Goal: Task Accomplishment & Management: Use online tool/utility

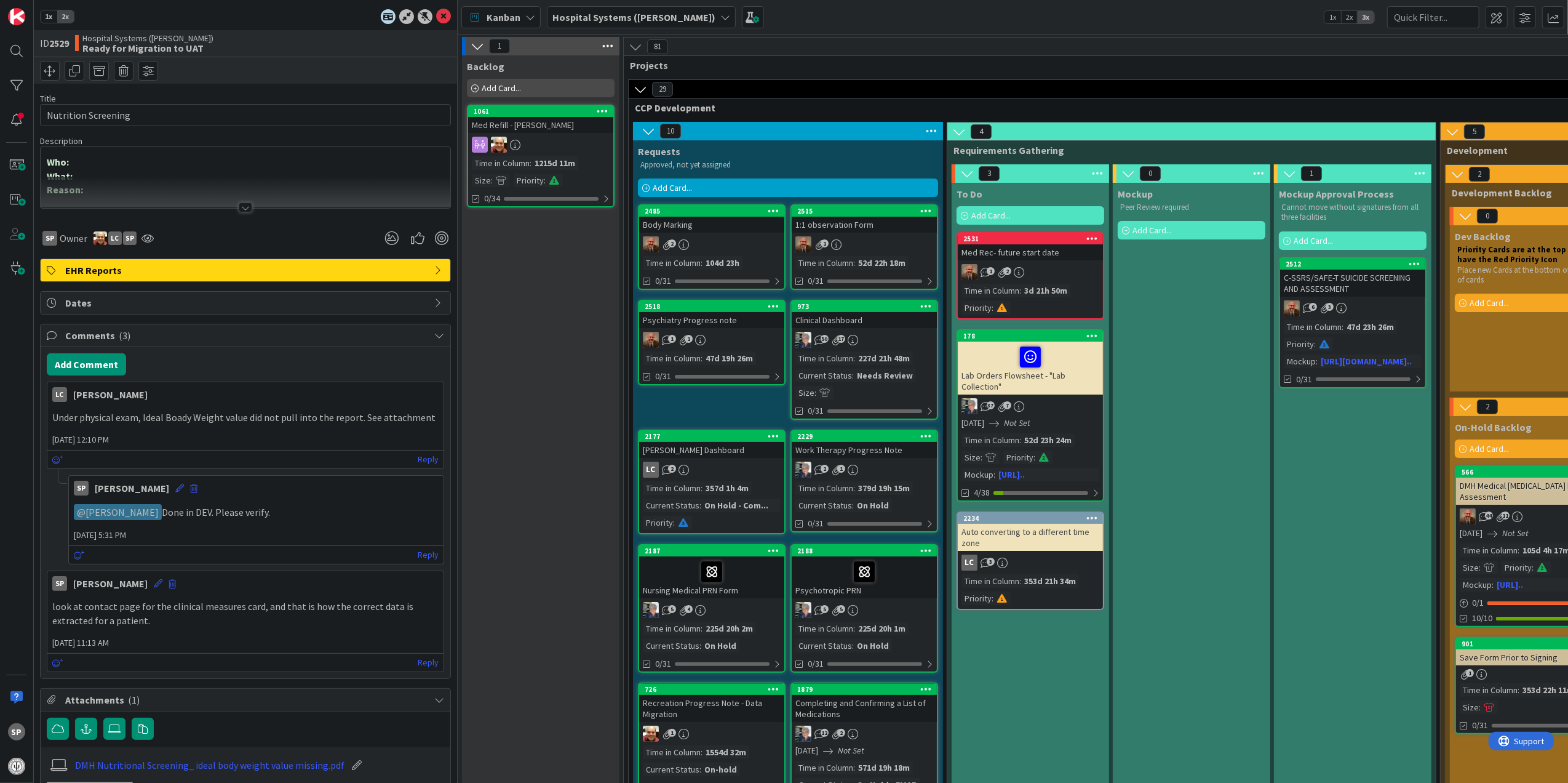
click at [436, 10] on icon at bounding box center [443, 16] width 15 height 15
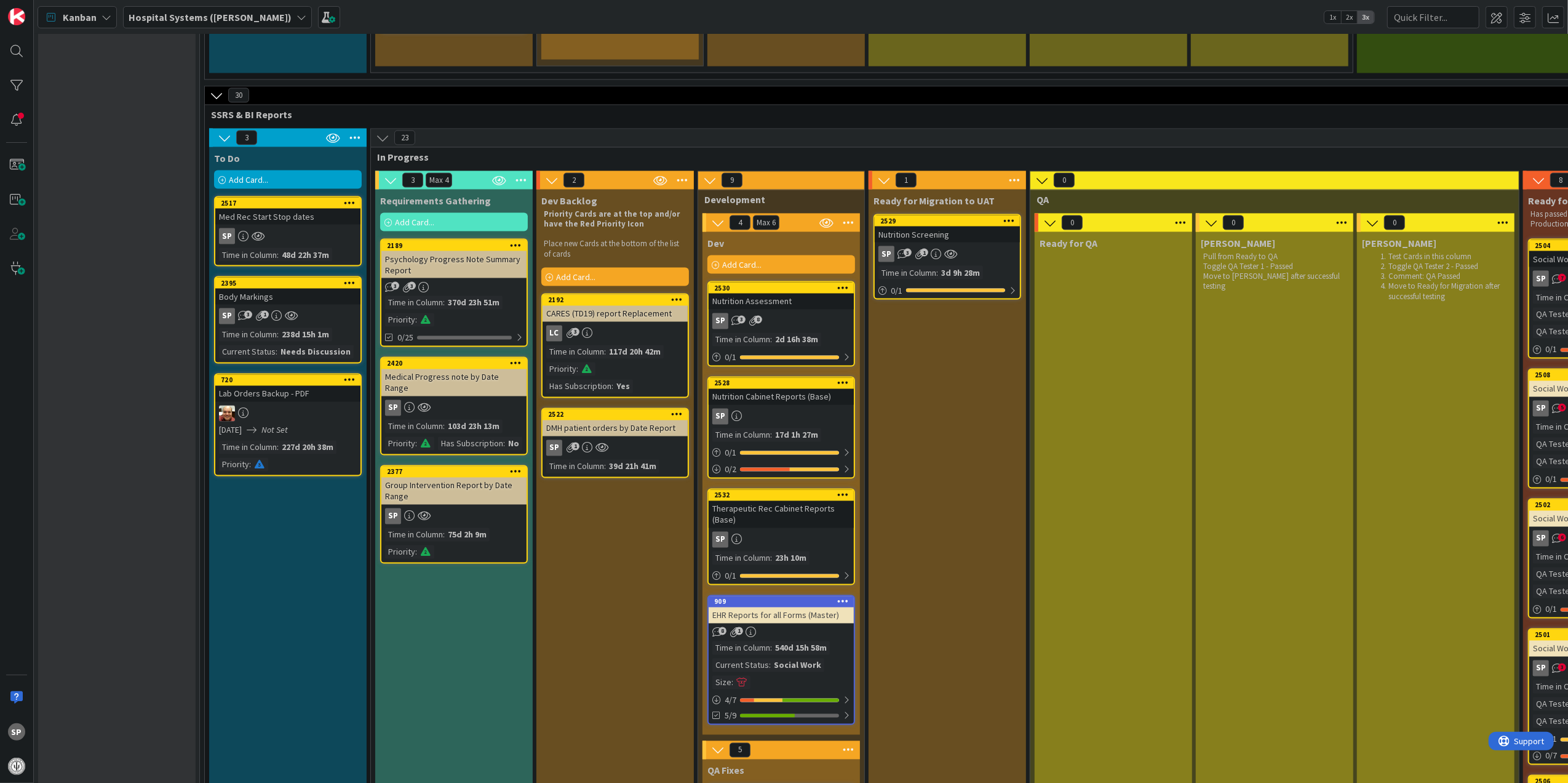
scroll to position [2133, 0]
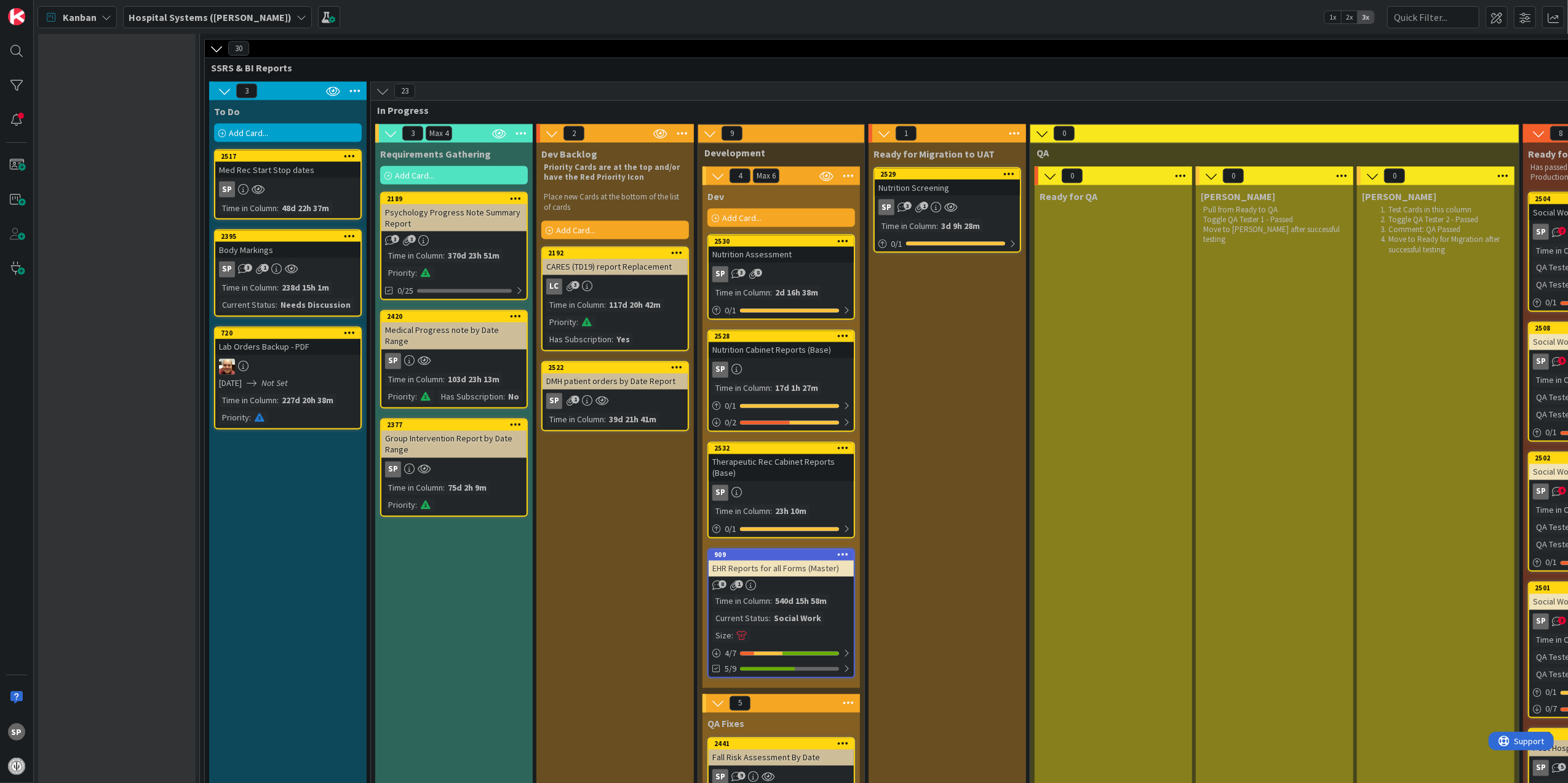
click at [786, 248] on div "Nutrition Assessment" at bounding box center [781, 255] width 145 height 16
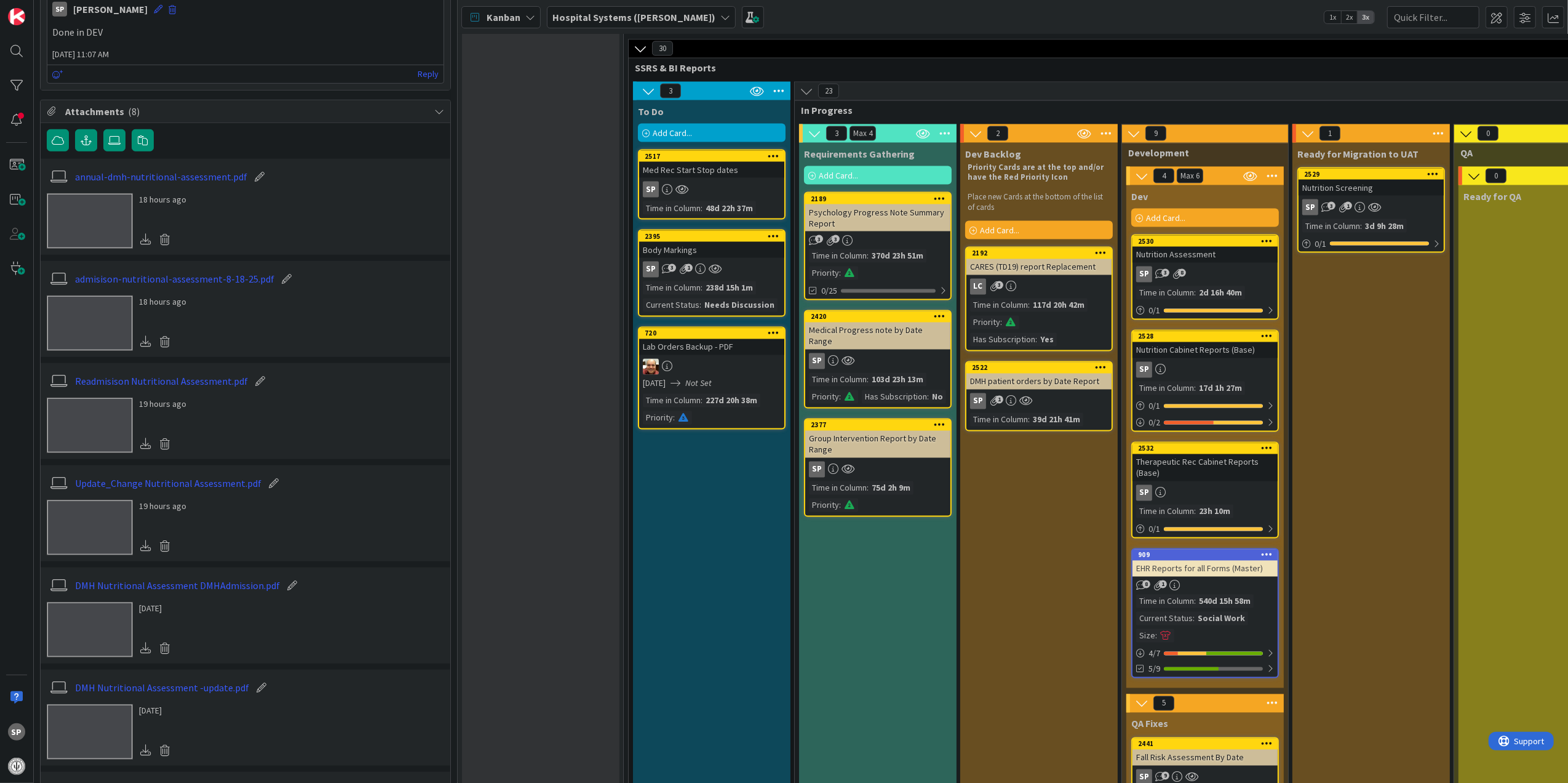
scroll to position [821, 0]
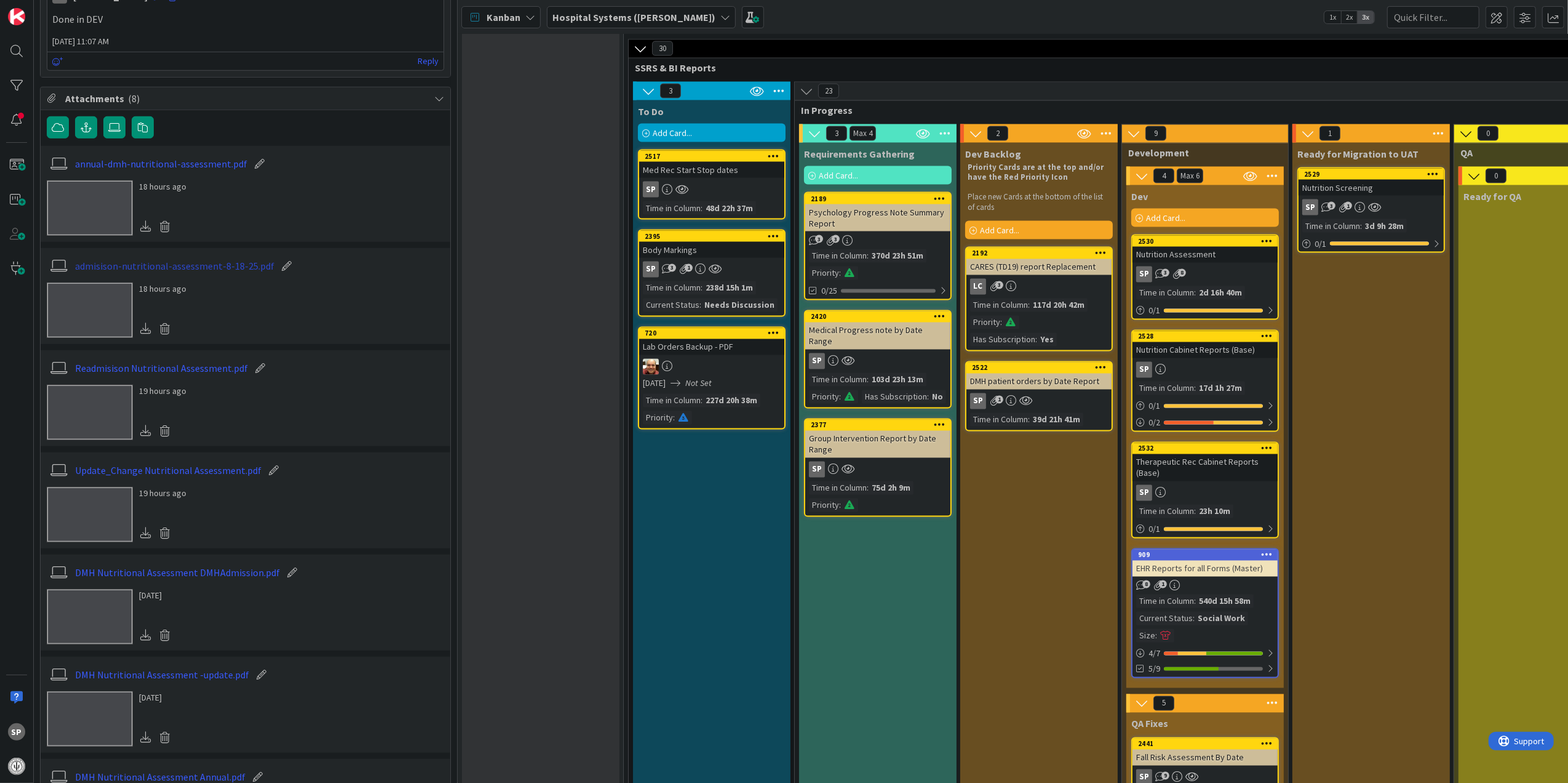
click at [170, 269] on link "admisison-nutritional-assessment-8-18-25.pdf" at bounding box center [175, 265] width 199 height 15
click at [205, 476] on link "Update_Change Nutritional Assessment.pdf" at bounding box center [168, 470] width 186 height 15
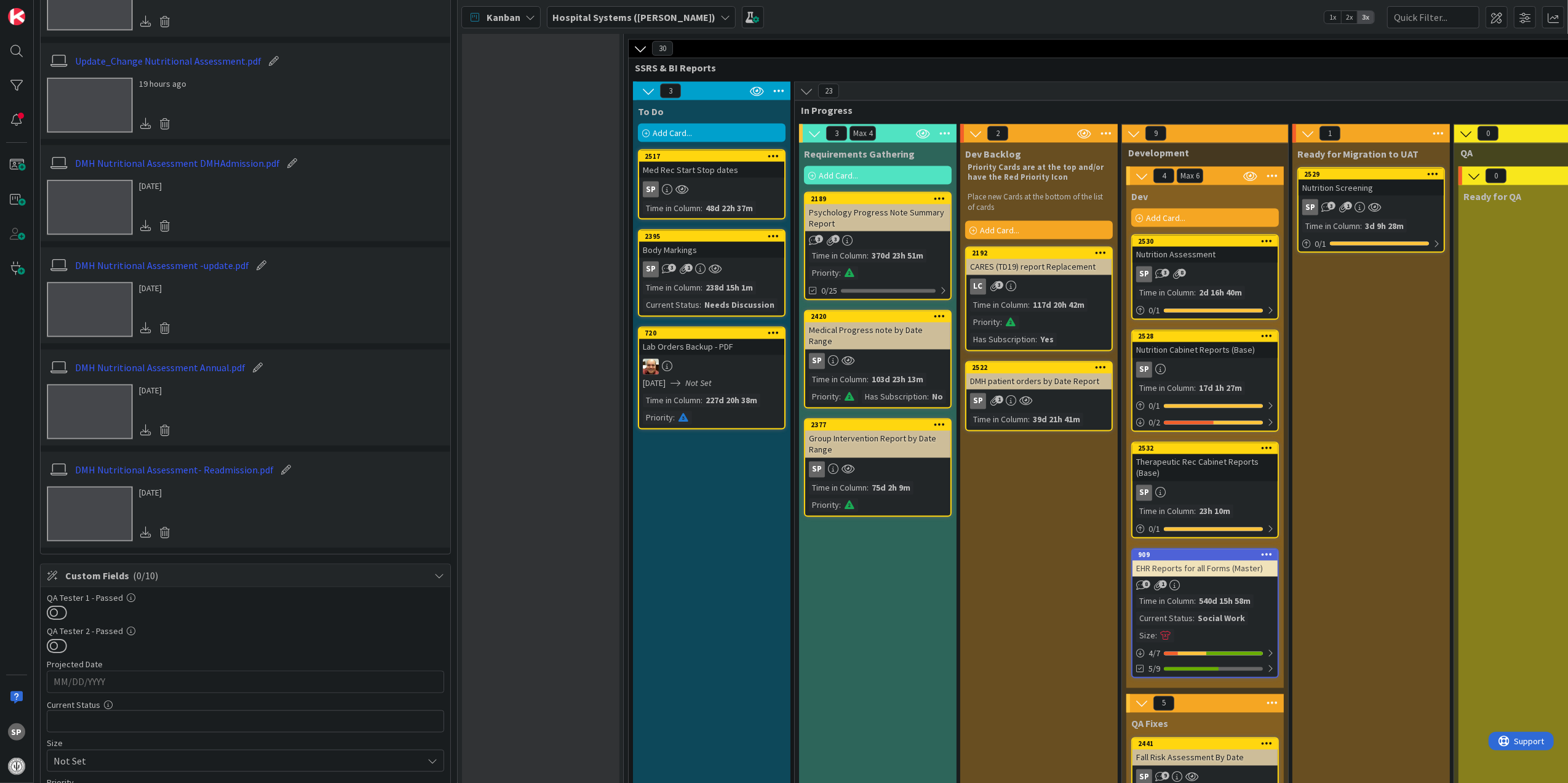
scroll to position [1231, 0]
click at [198, 471] on link "DMH Nutritional Assessment- Readmission.pdf" at bounding box center [175, 468] width 199 height 15
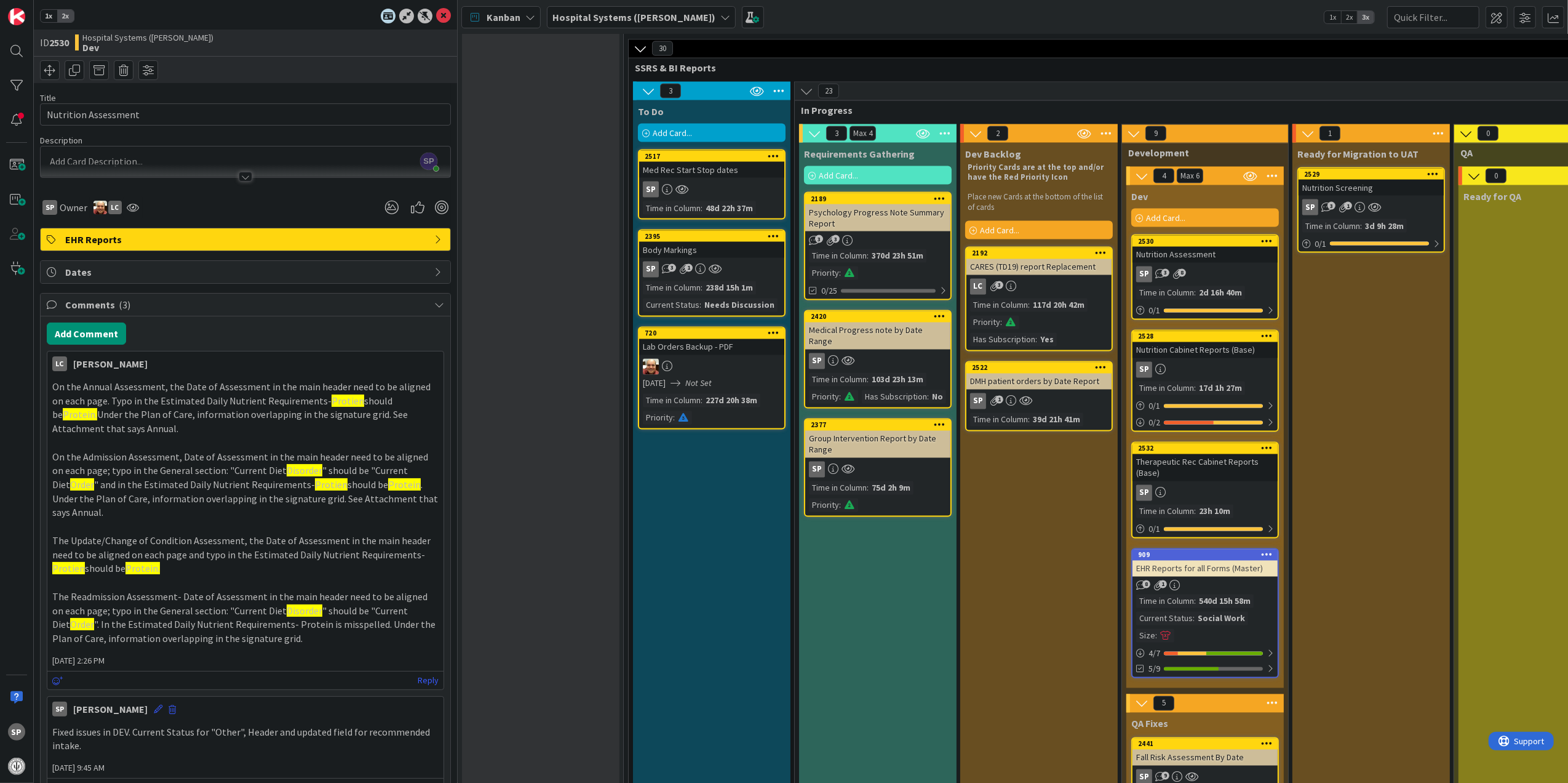
scroll to position [0, 0]
click at [436, 16] on icon at bounding box center [443, 16] width 15 height 15
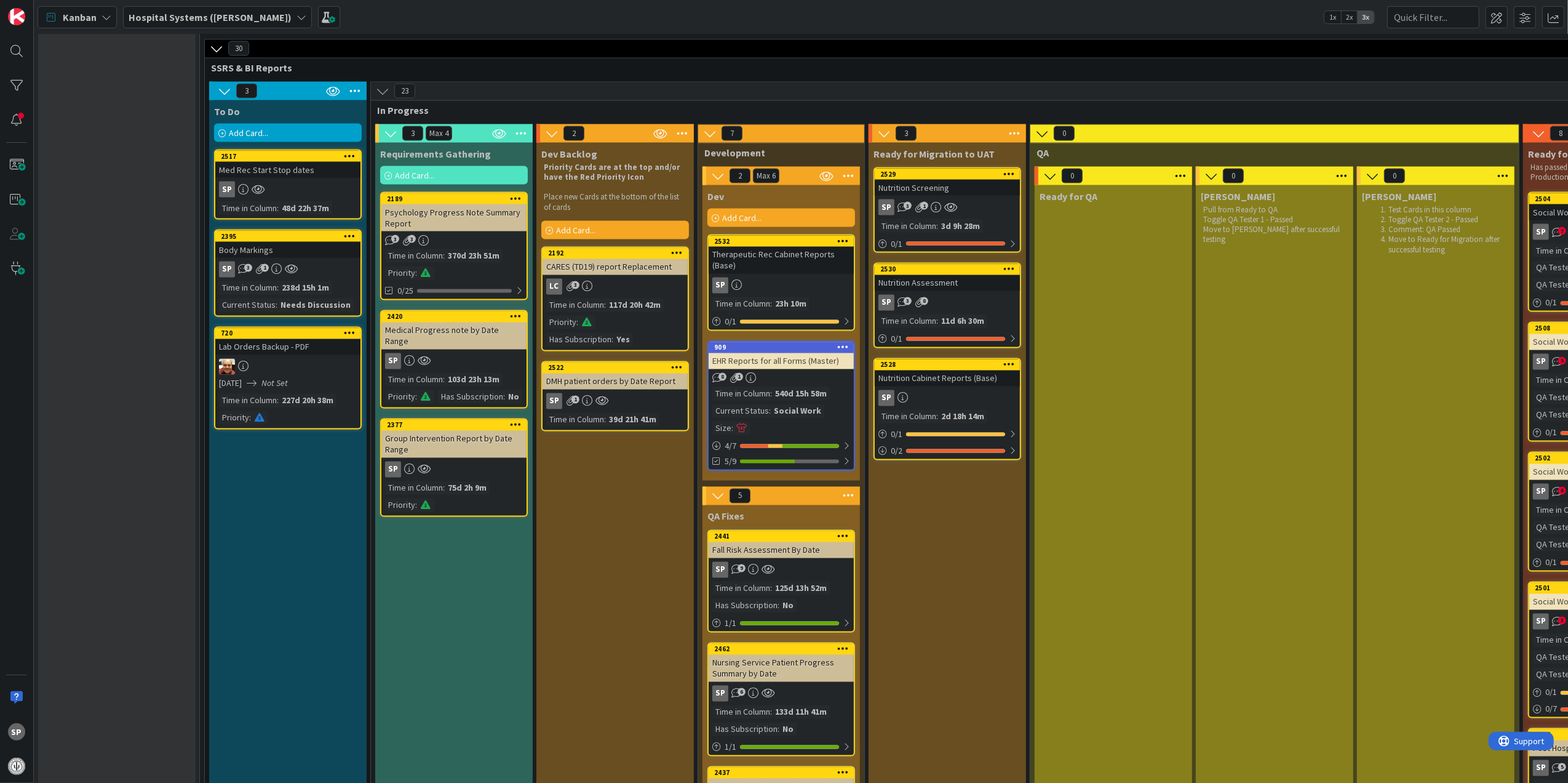
click at [964, 275] on div "Nutrition Assessment" at bounding box center [947, 283] width 145 height 16
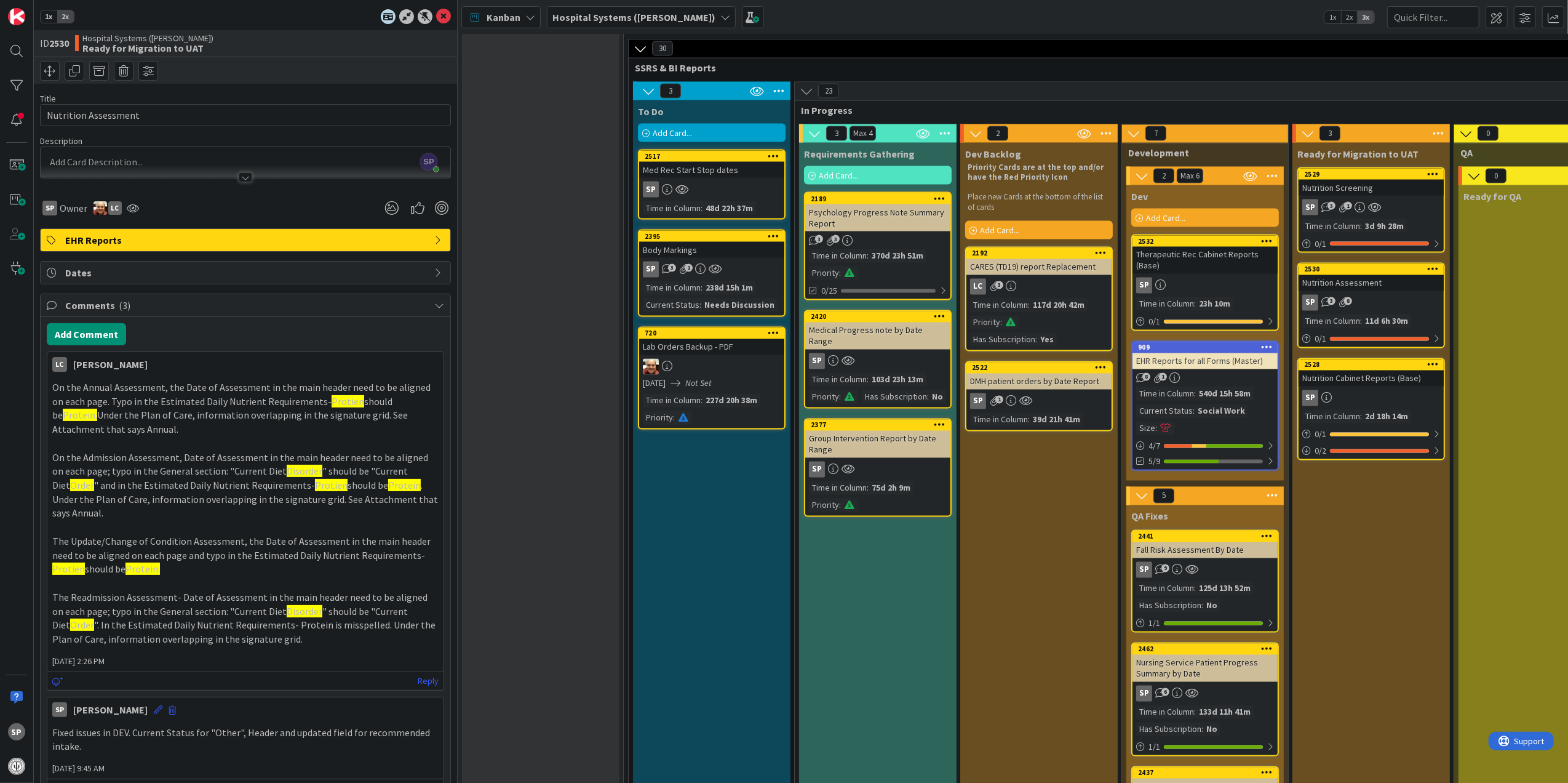
click at [1191, 271] on link "2532 Therapeutic Rec Cabinet Reports (Base) SP Time in Column : 23h 10m 0 / 1" at bounding box center [1205, 283] width 147 height 97
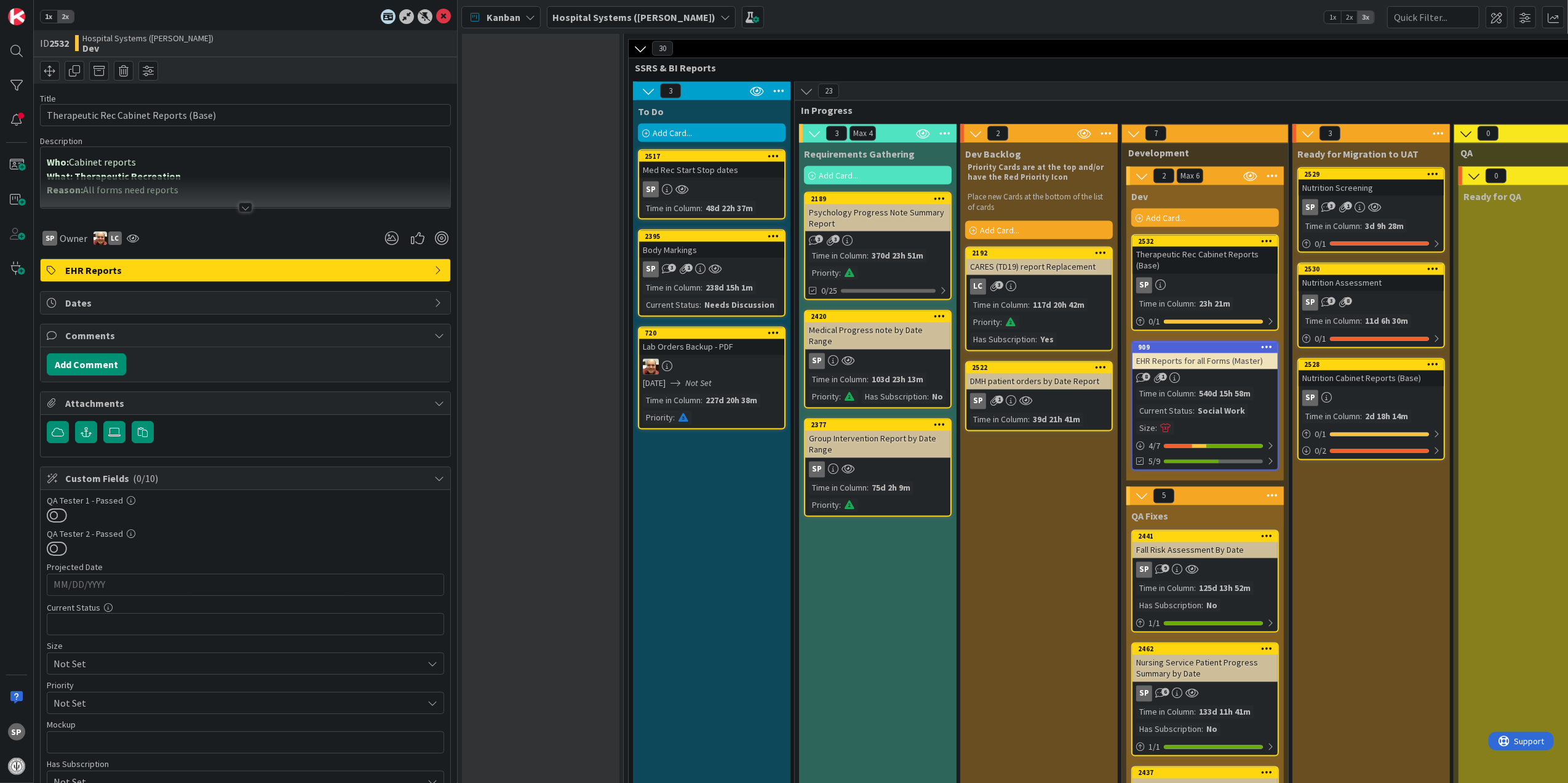
click at [221, 203] on div at bounding box center [245, 192] width 410 height 31
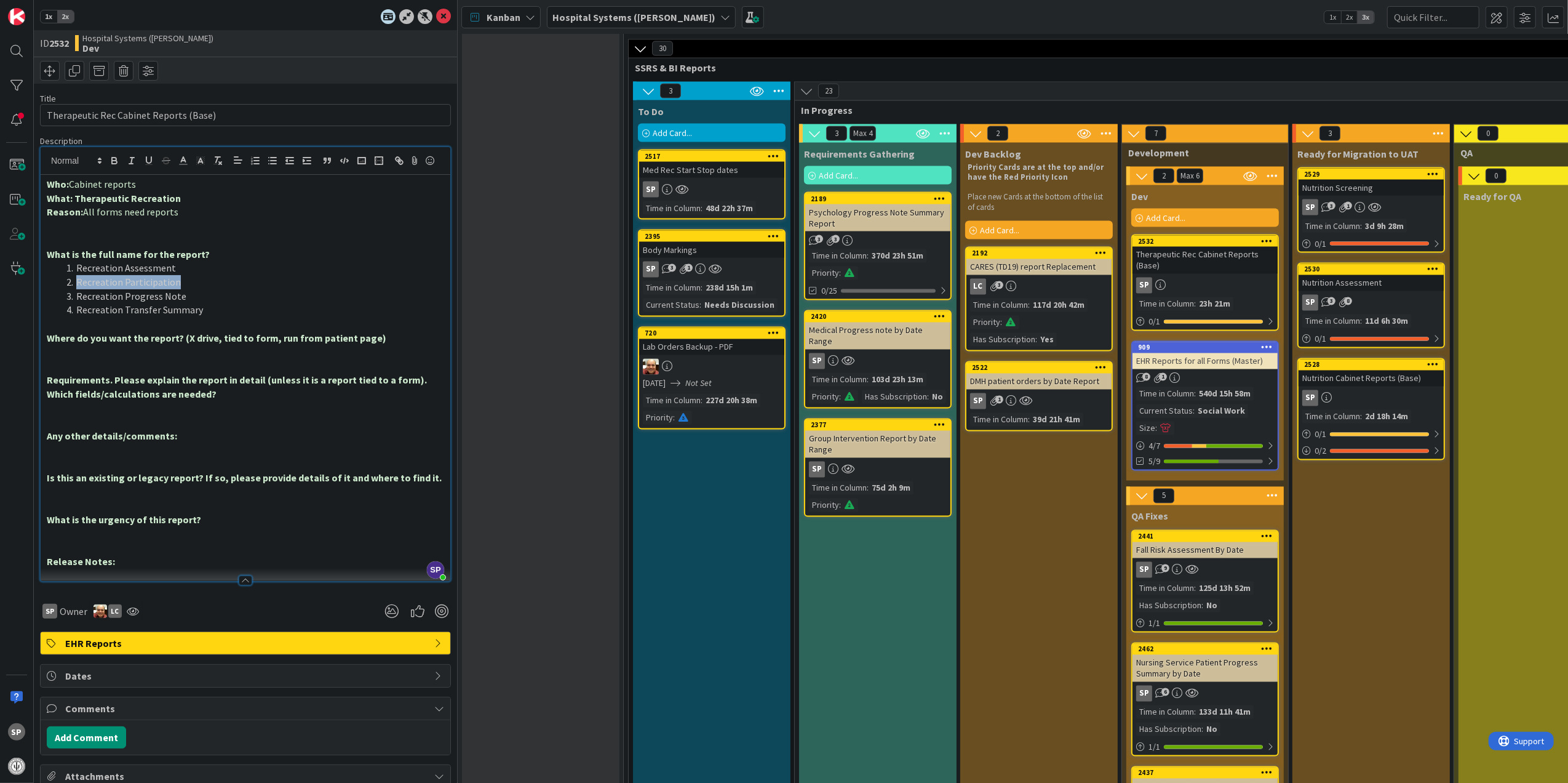
drag, startPoint x: 192, startPoint y: 303, endPoint x: 192, endPoint y: 289, distance: 14.0
click at [192, 289] on ol "Recreation Assessment Recreation Participation Recreation Progress Note Recreat…" at bounding box center [245, 289] width 397 height 56
click at [194, 290] on li "Recreation Participation" at bounding box center [253, 282] width 383 height 14
click at [436, 9] on icon at bounding box center [443, 16] width 15 height 15
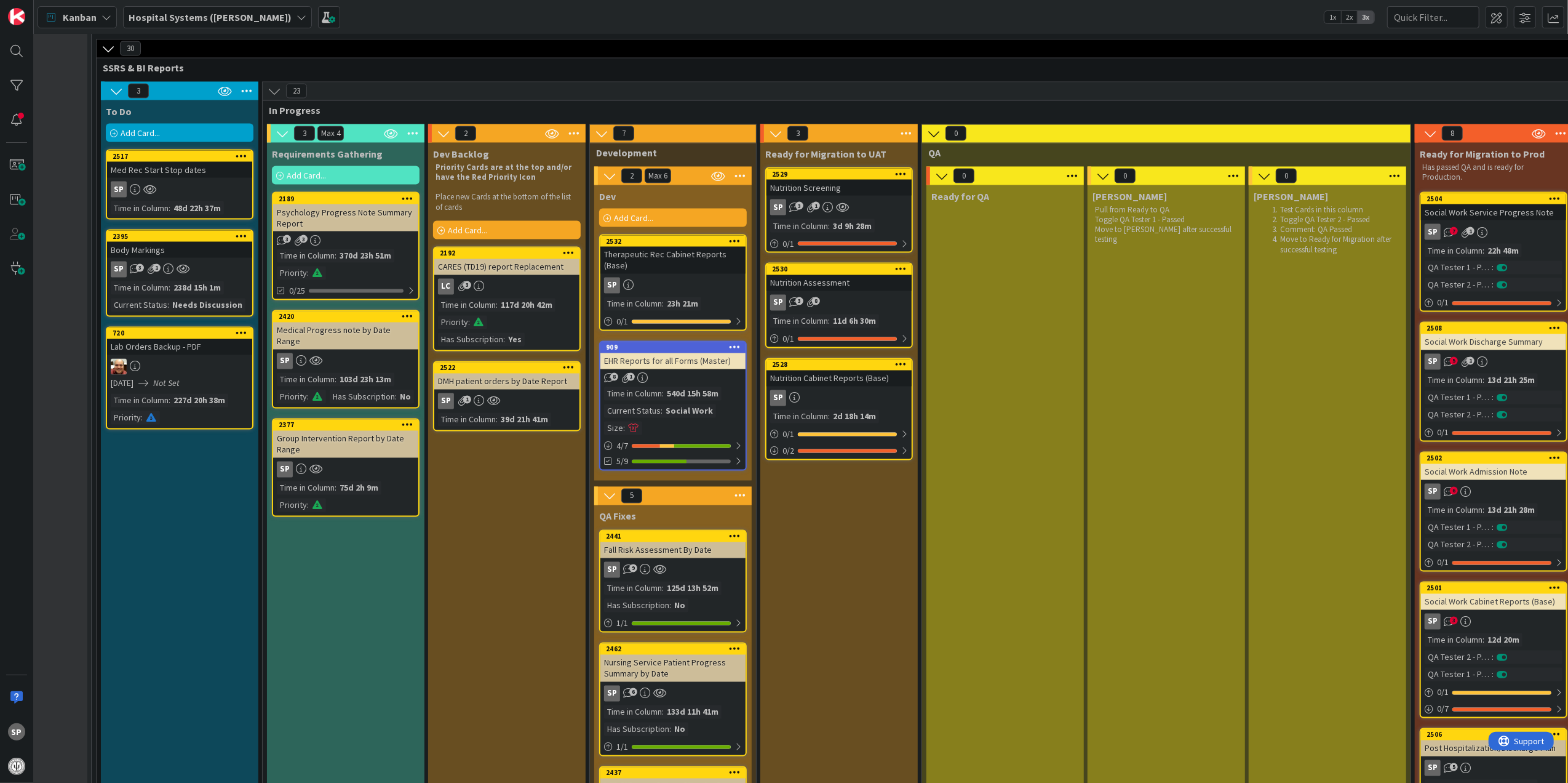
scroll to position [2133, 0]
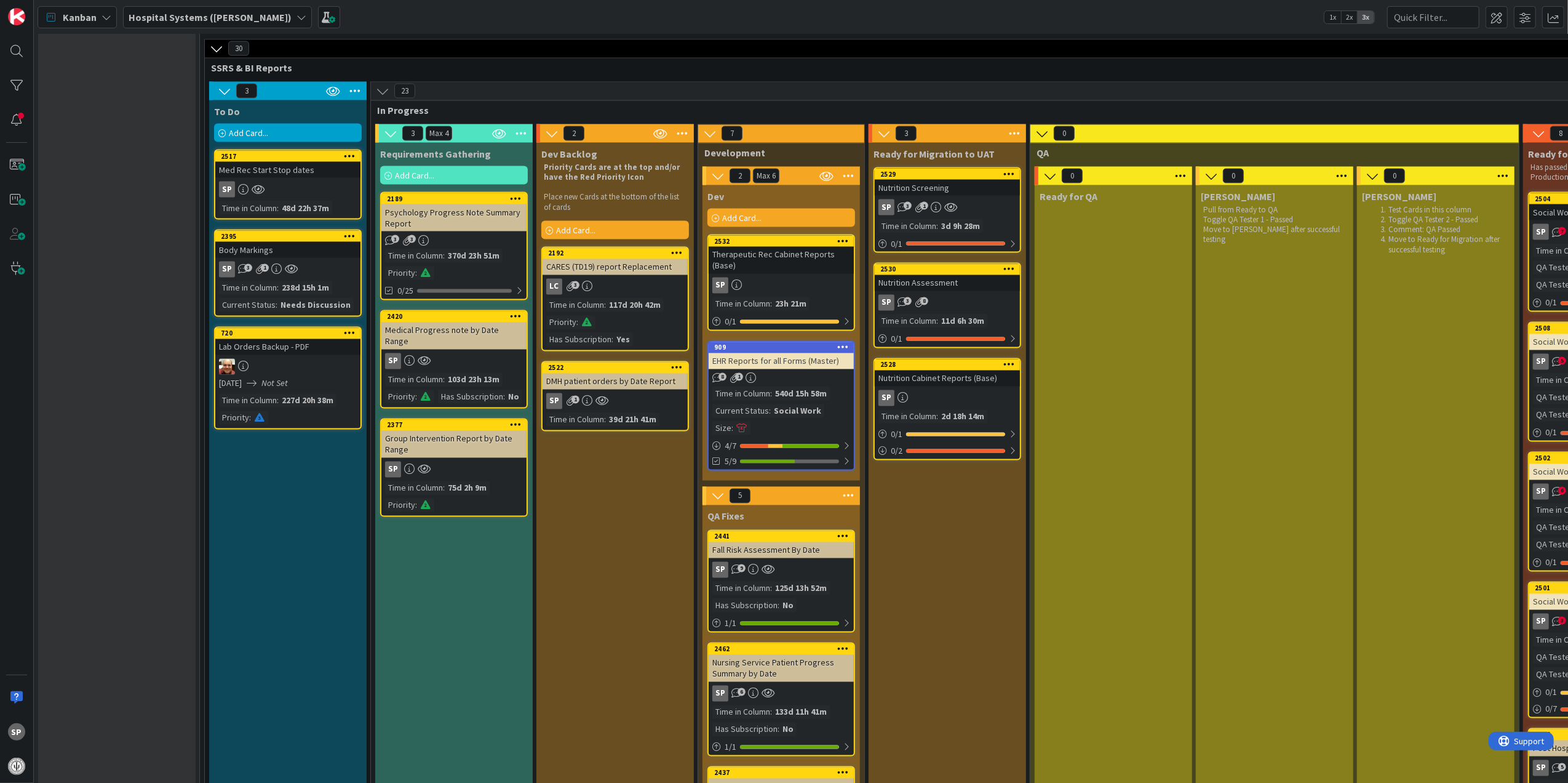
click at [753, 257] on div "Therapeutic Rec Cabinet Reports (Base)" at bounding box center [781, 260] width 145 height 27
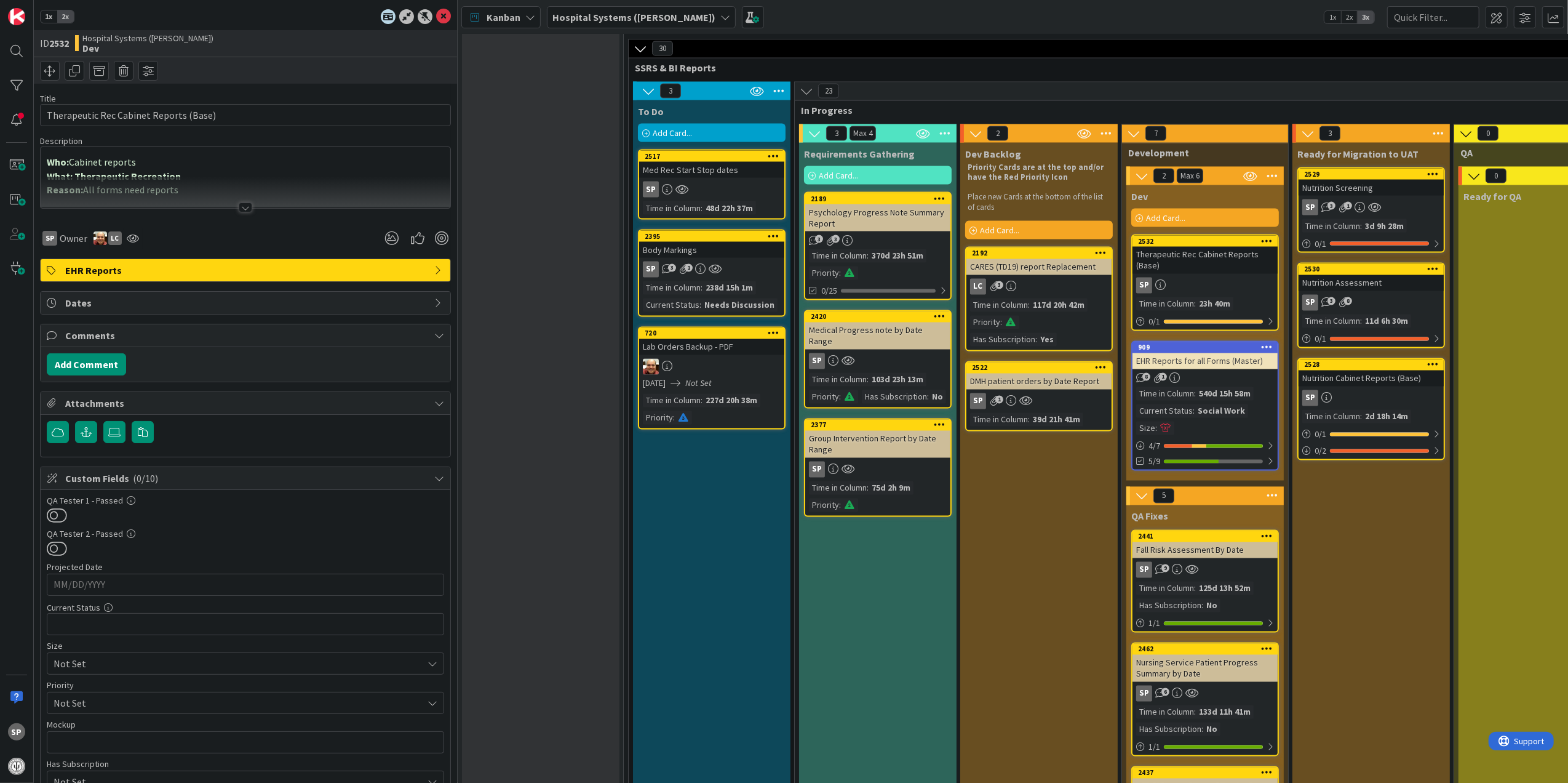
click at [241, 200] on div at bounding box center [245, 192] width 410 height 31
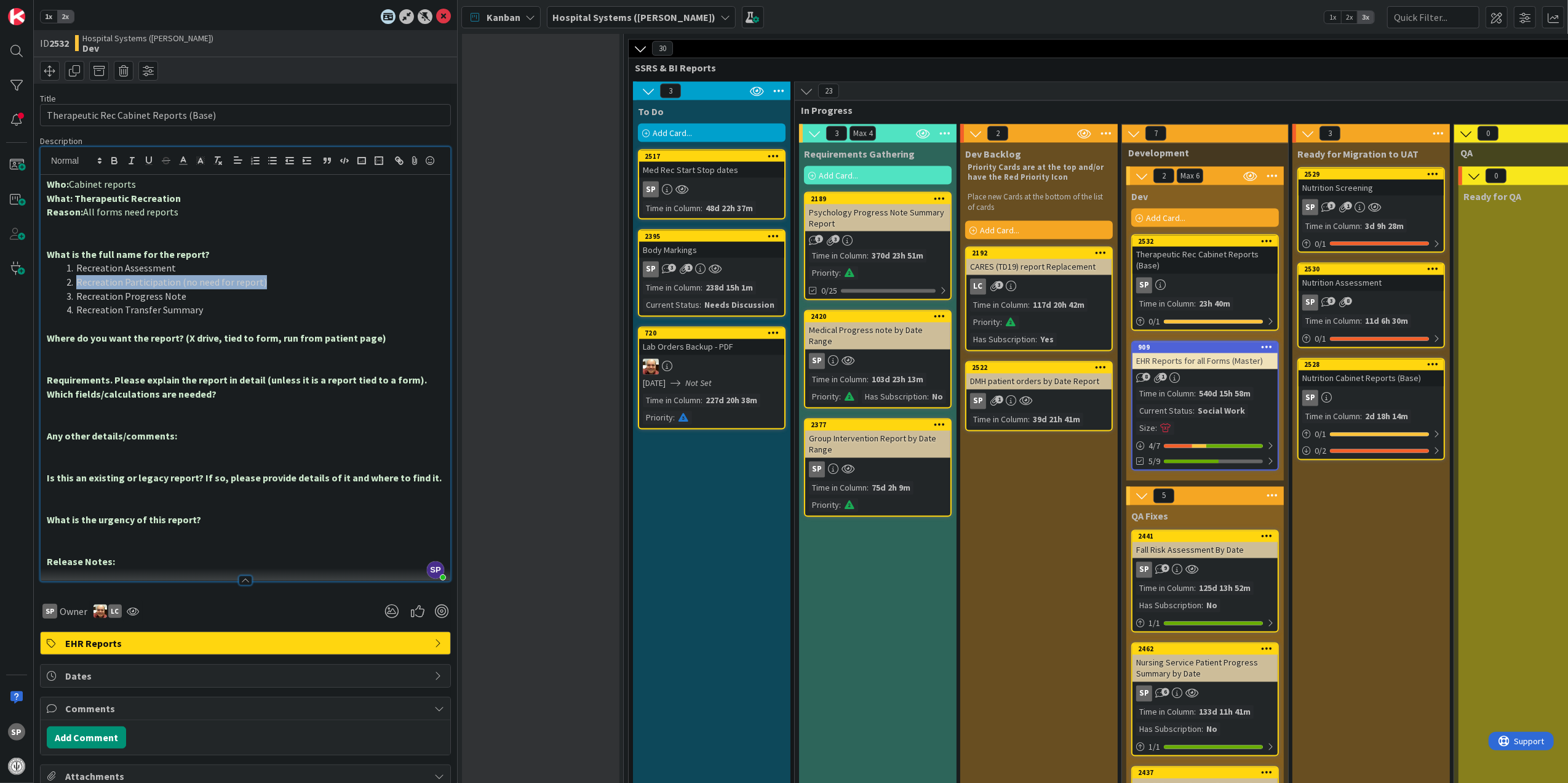
drag, startPoint x: 234, startPoint y: 317, endPoint x: 70, endPoint y: 301, distance: 164.8
click at [70, 290] on li "Recreation Participation (no need for report)" at bounding box center [253, 282] width 383 height 14
click at [436, 20] on icon at bounding box center [443, 16] width 15 height 15
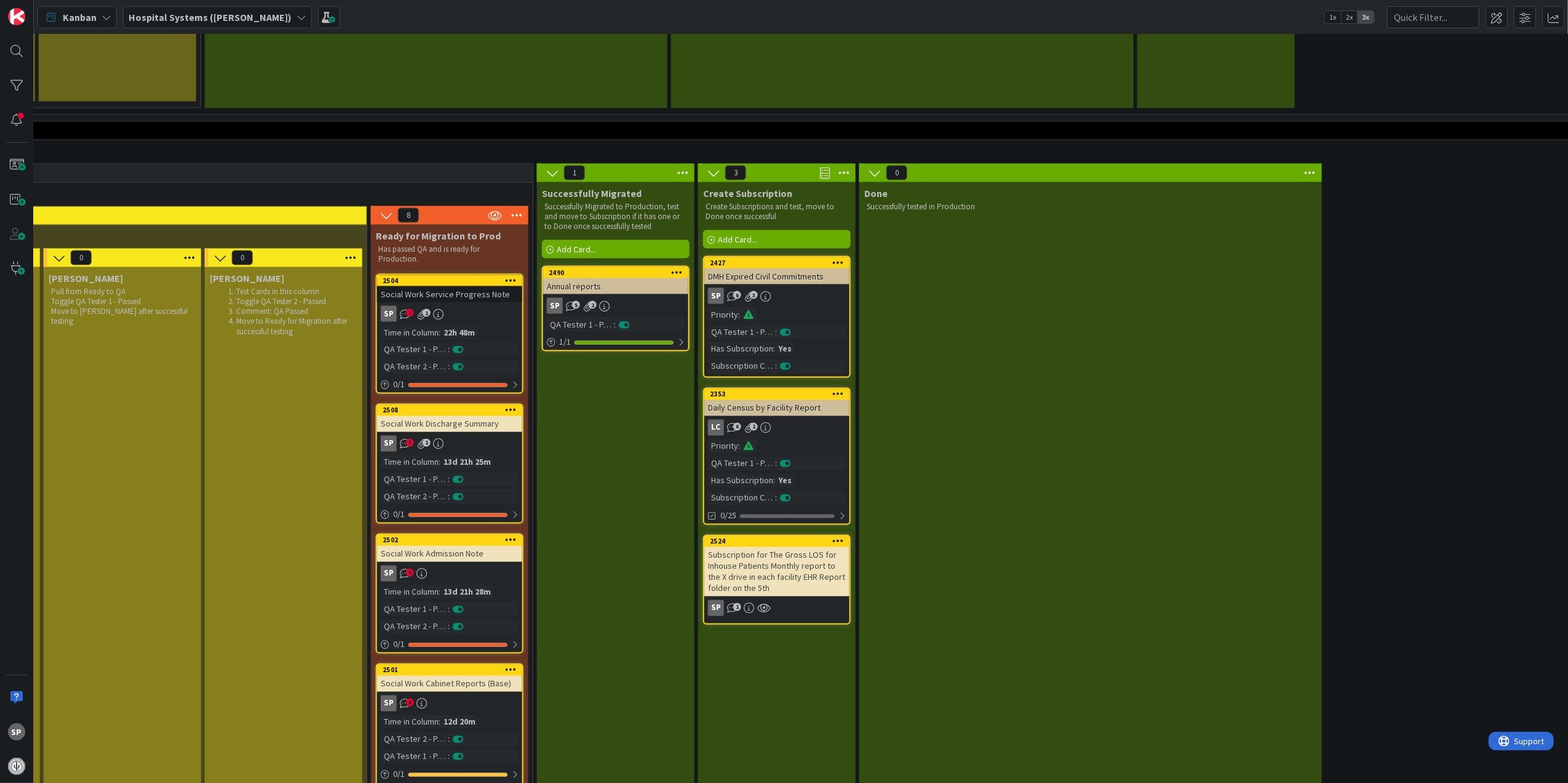
scroll to position [2051, 1154]
click at [792, 292] on div "SP 6 3" at bounding box center [775, 296] width 145 height 16
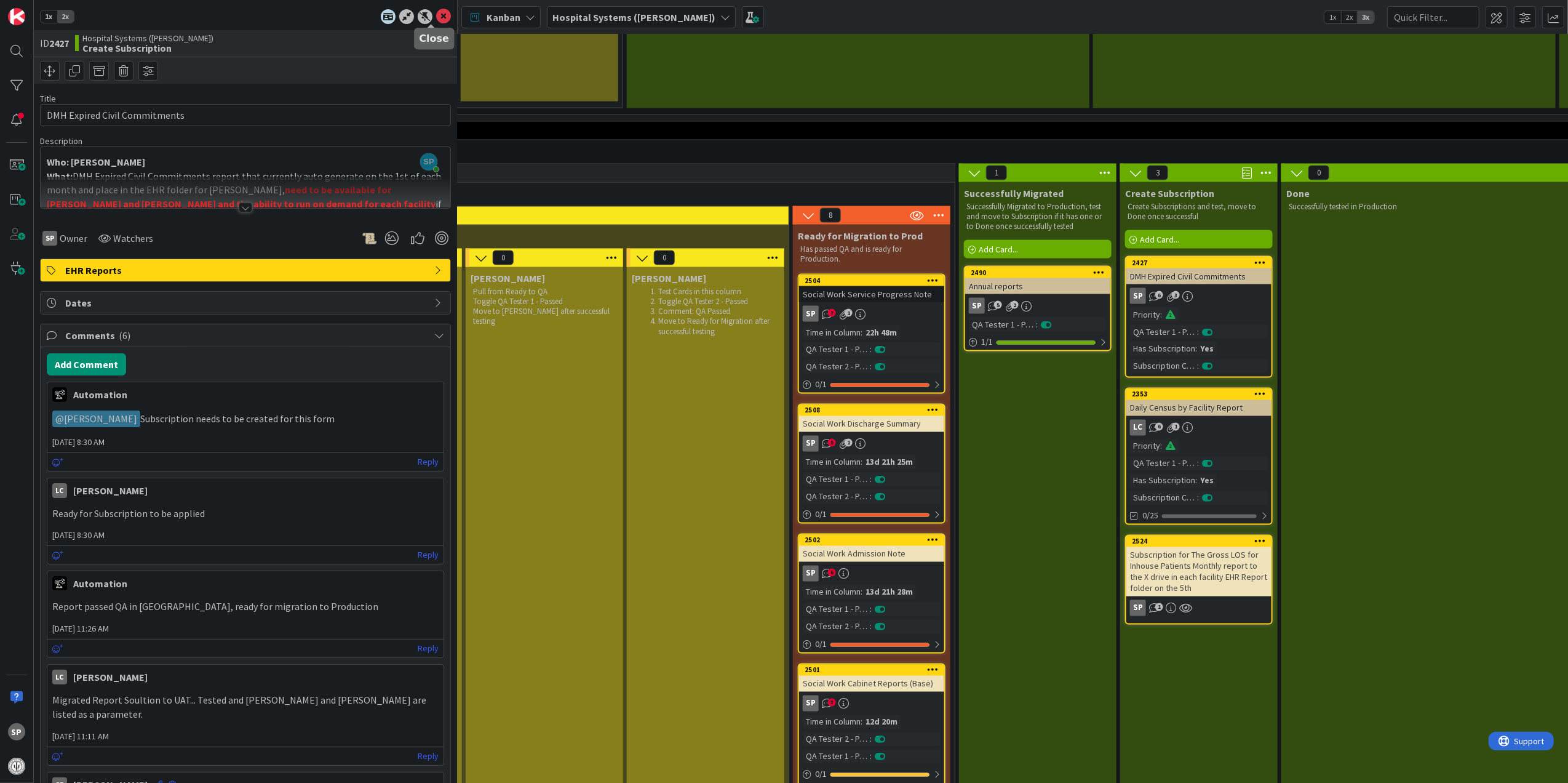
click at [436, 19] on icon at bounding box center [443, 16] width 15 height 15
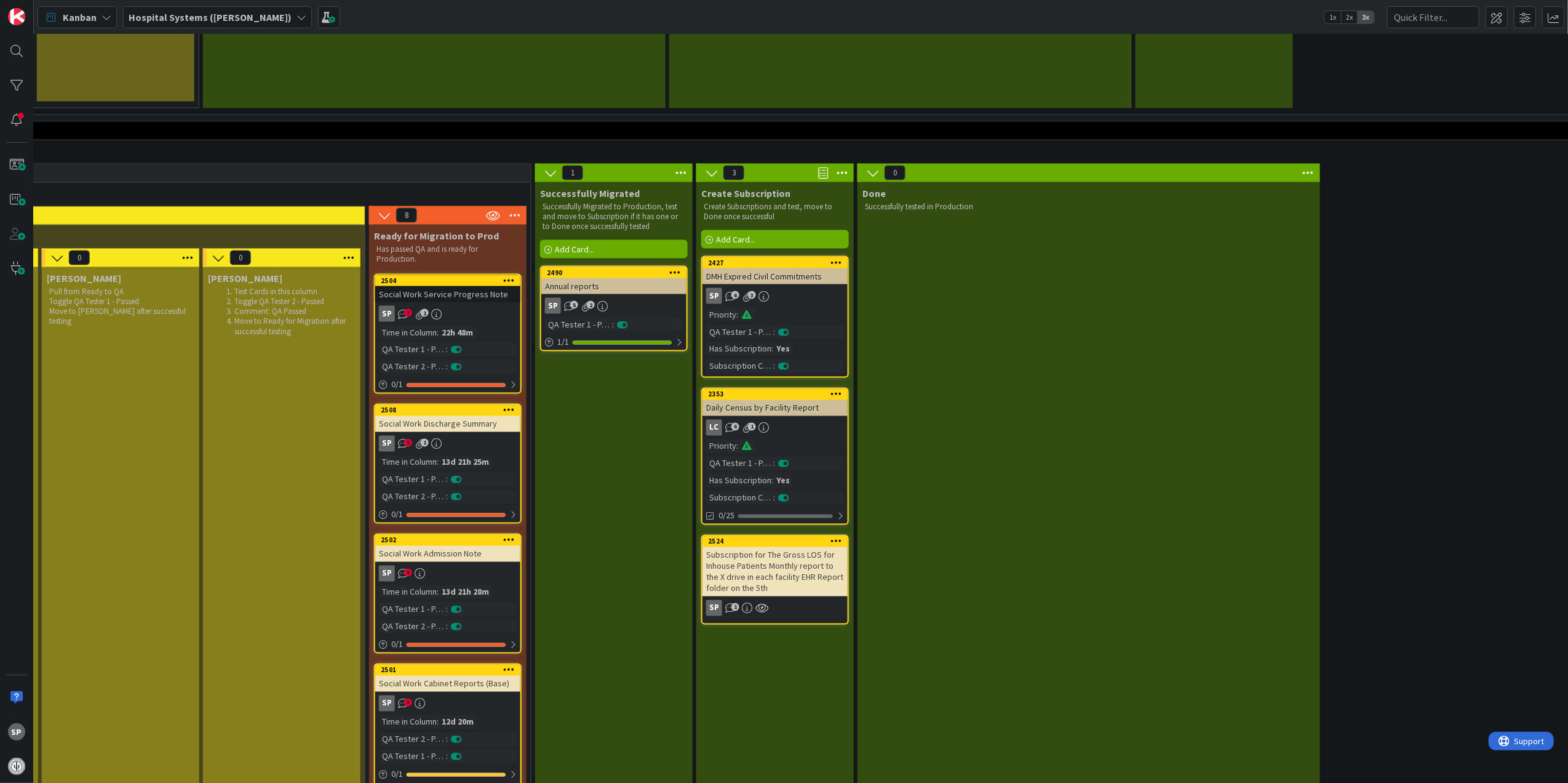
click at [825, 420] on div "LC 6 1" at bounding box center [775, 427] width 145 height 16
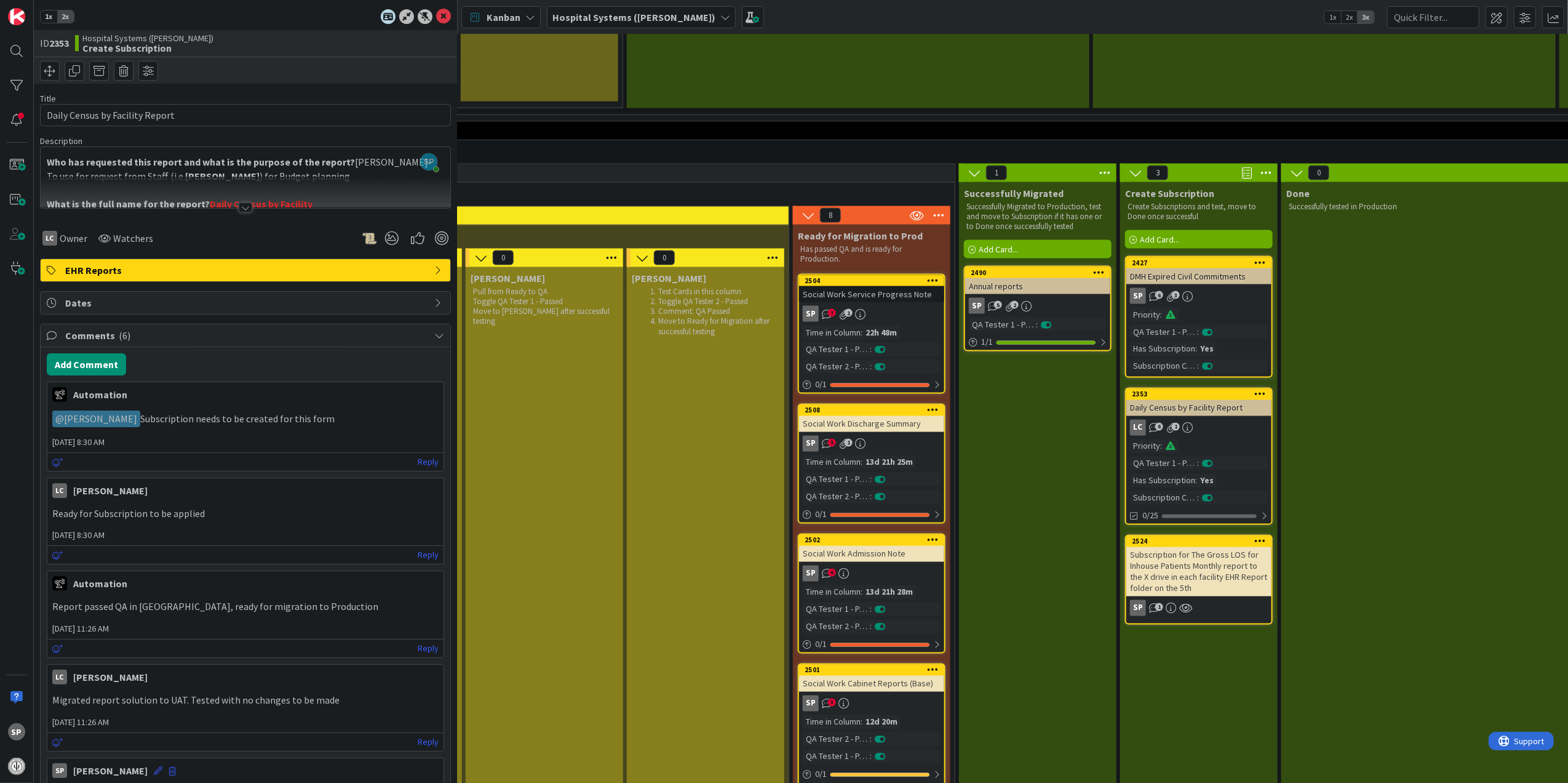
click at [243, 205] on div at bounding box center [245, 207] width 13 height 10
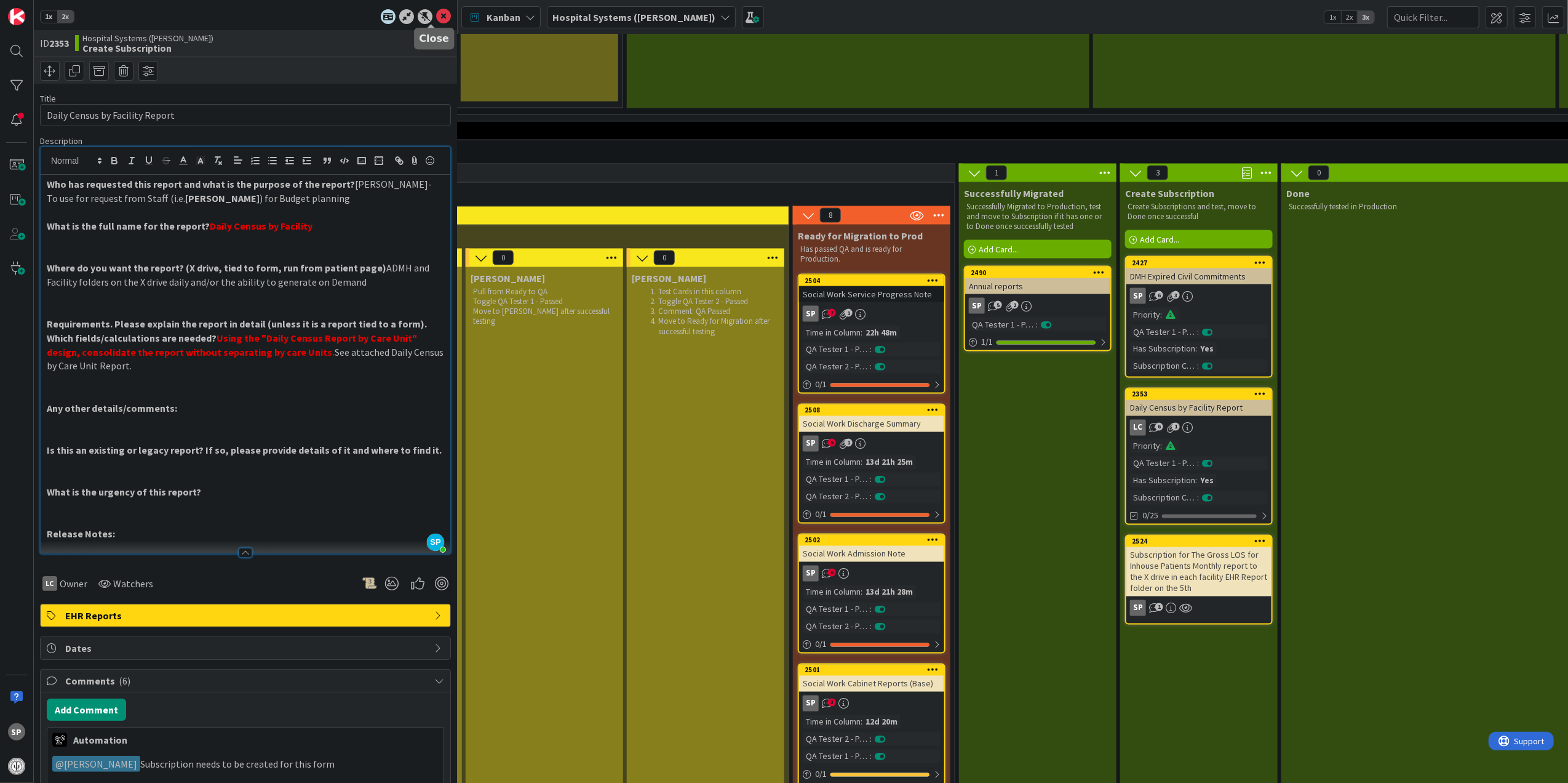
click at [436, 15] on icon at bounding box center [443, 16] width 15 height 15
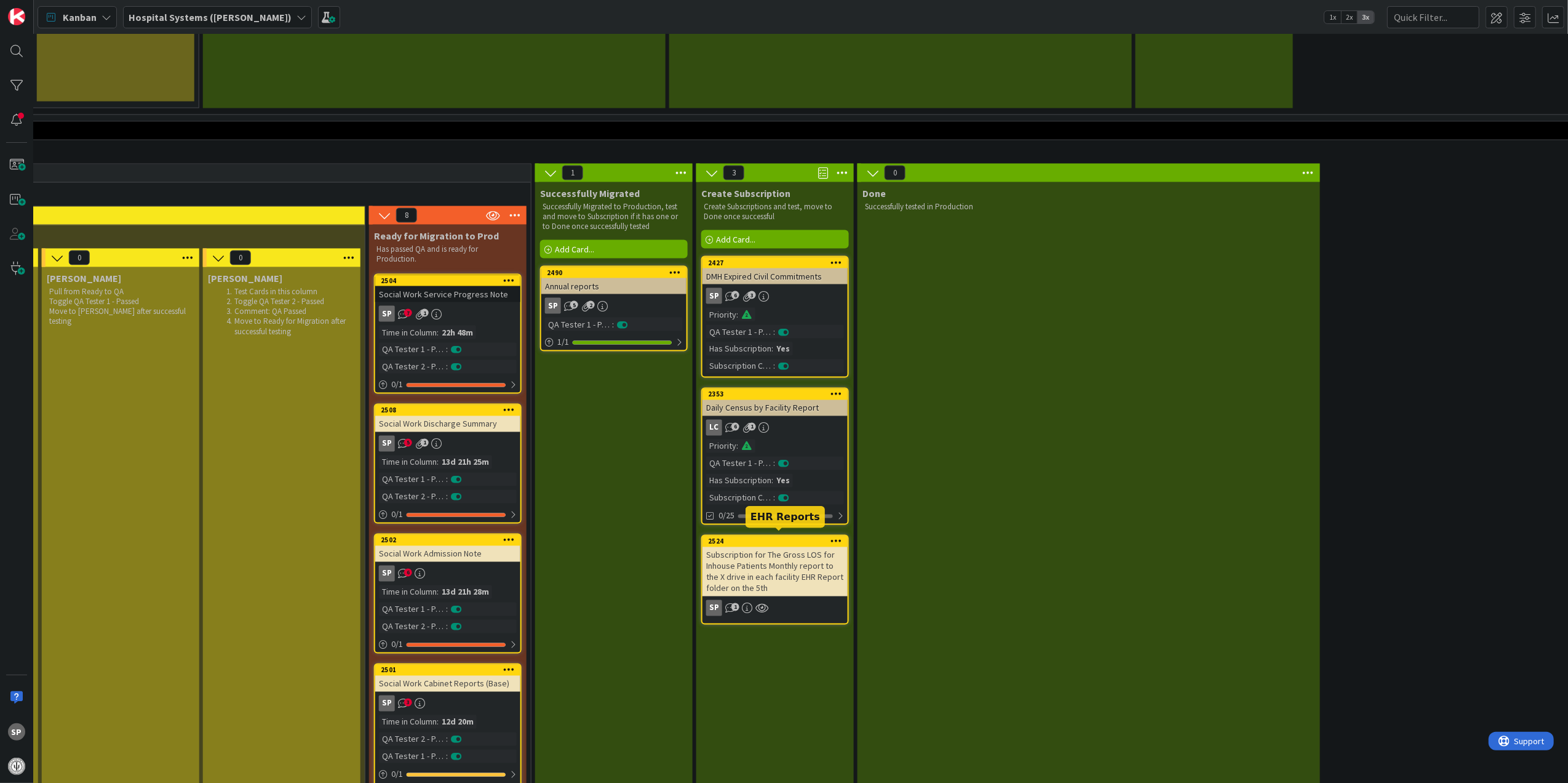
click at [778, 547] on div "Subscription for The Gross LOS for Inhouse Patients Monthly report to the X dri…" at bounding box center [775, 571] width 145 height 49
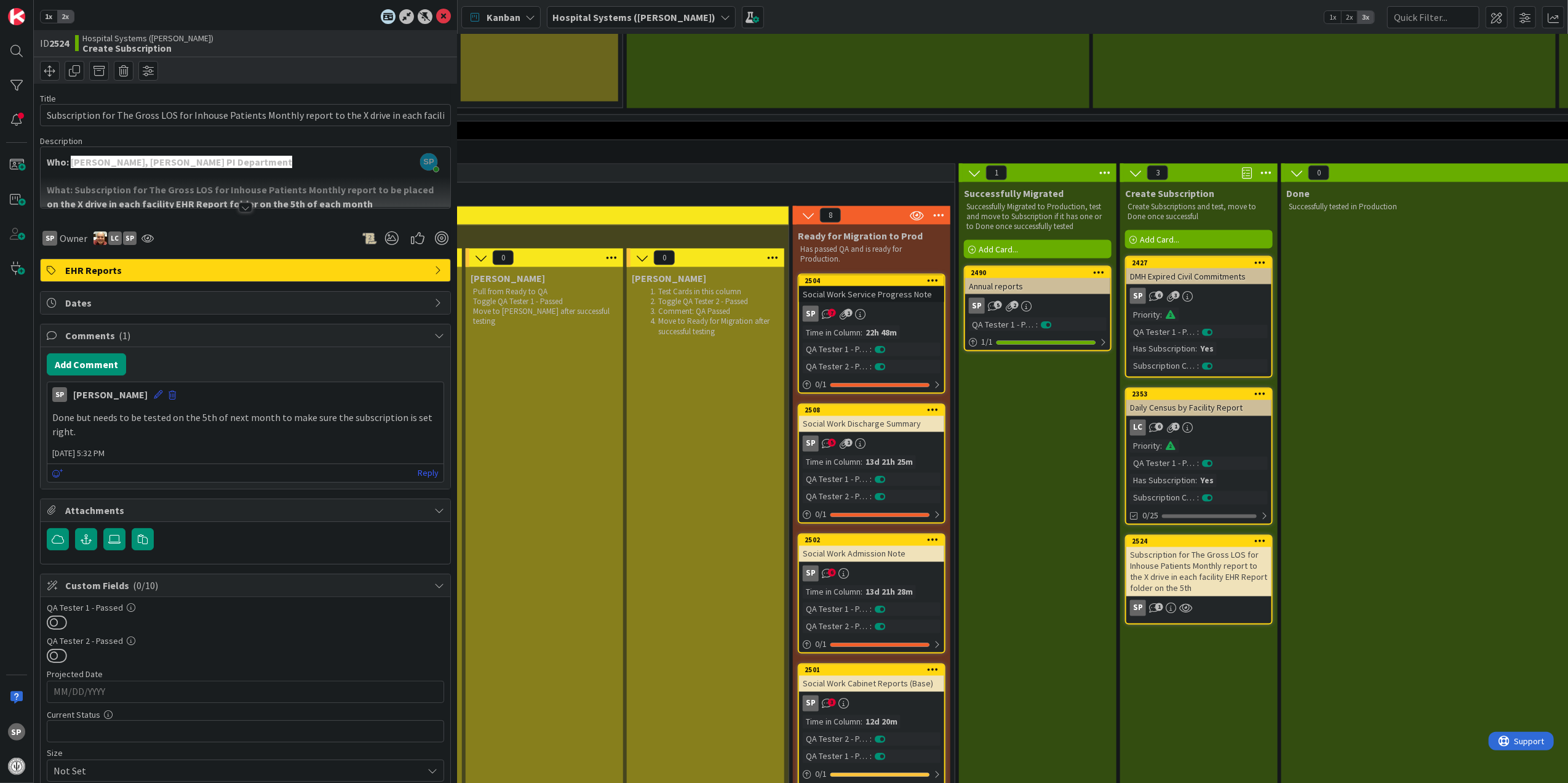
click at [239, 205] on div at bounding box center [245, 207] width 13 height 10
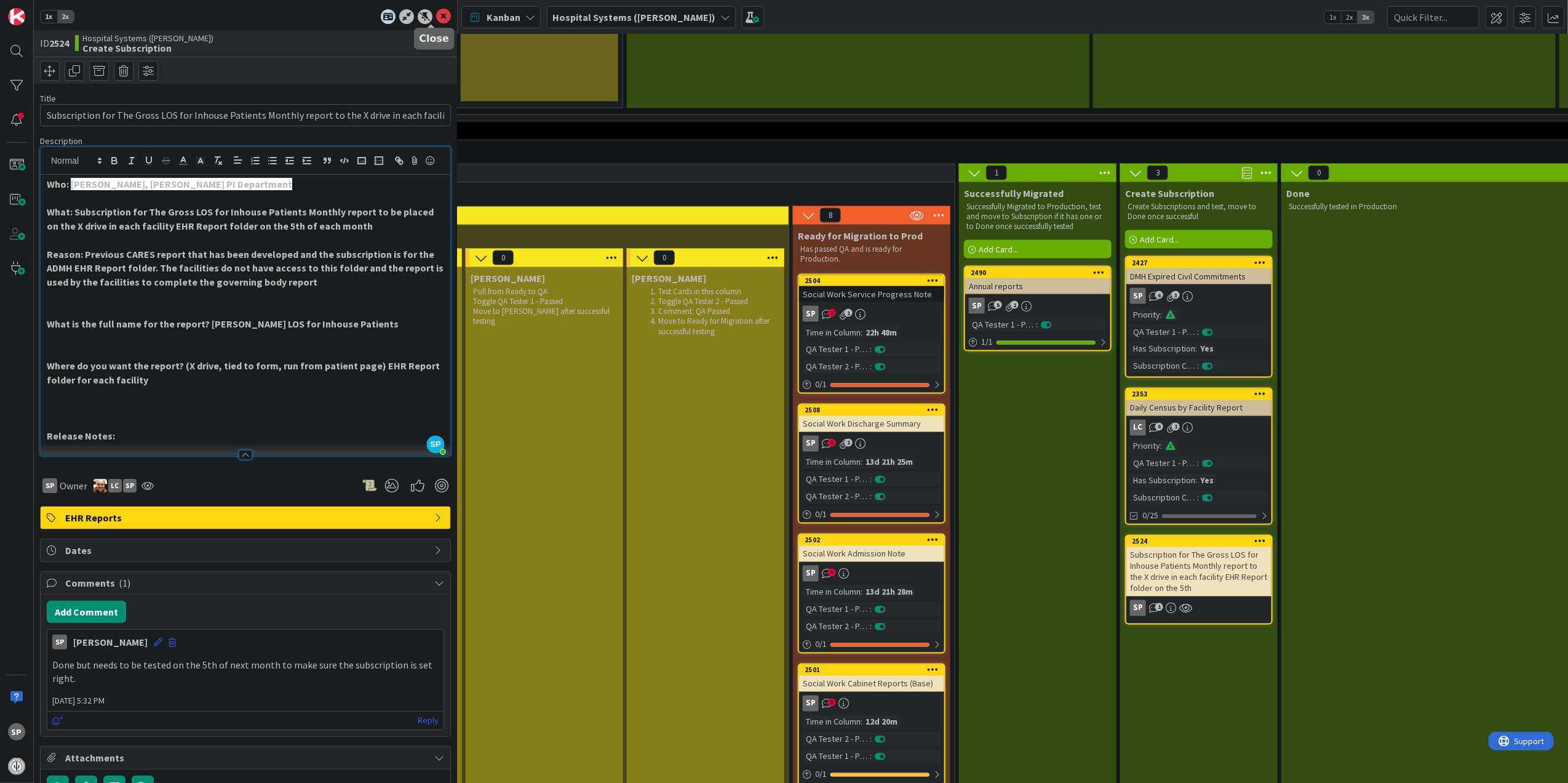
click at [436, 15] on icon at bounding box center [443, 16] width 15 height 15
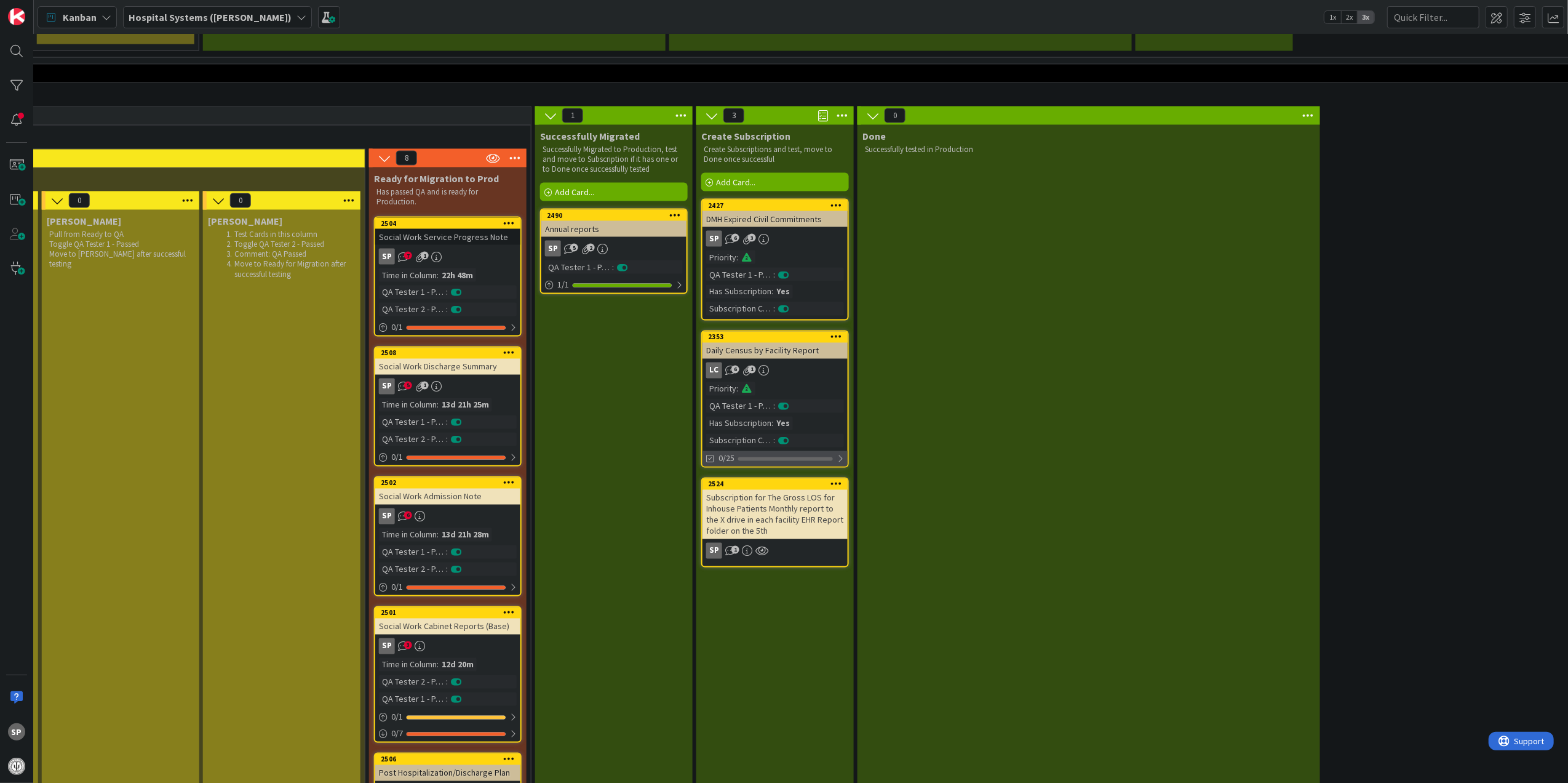
scroll to position [2133, 1154]
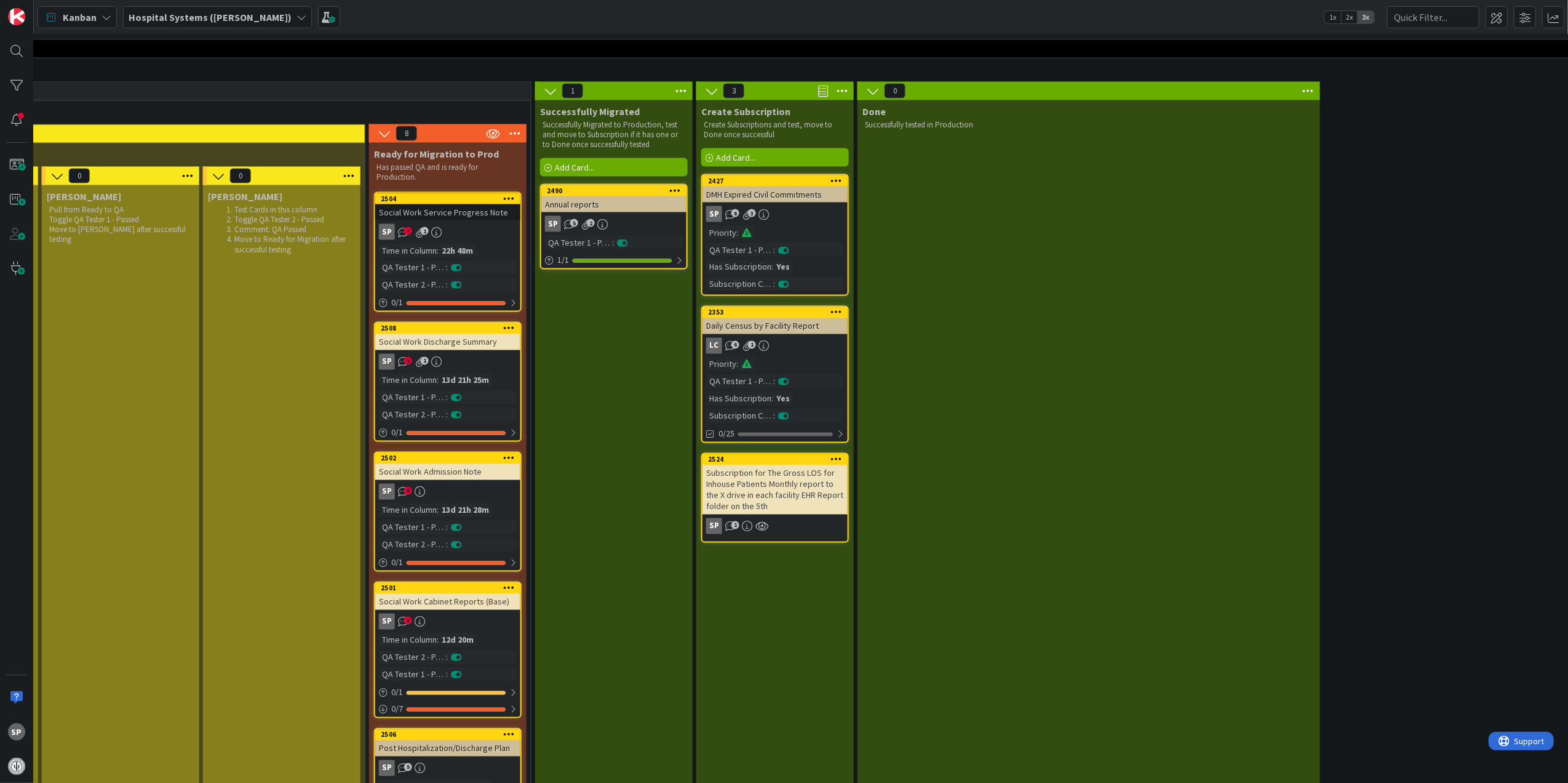
click at [822, 318] on div "Daily Census by Facility Report" at bounding box center [775, 326] width 145 height 16
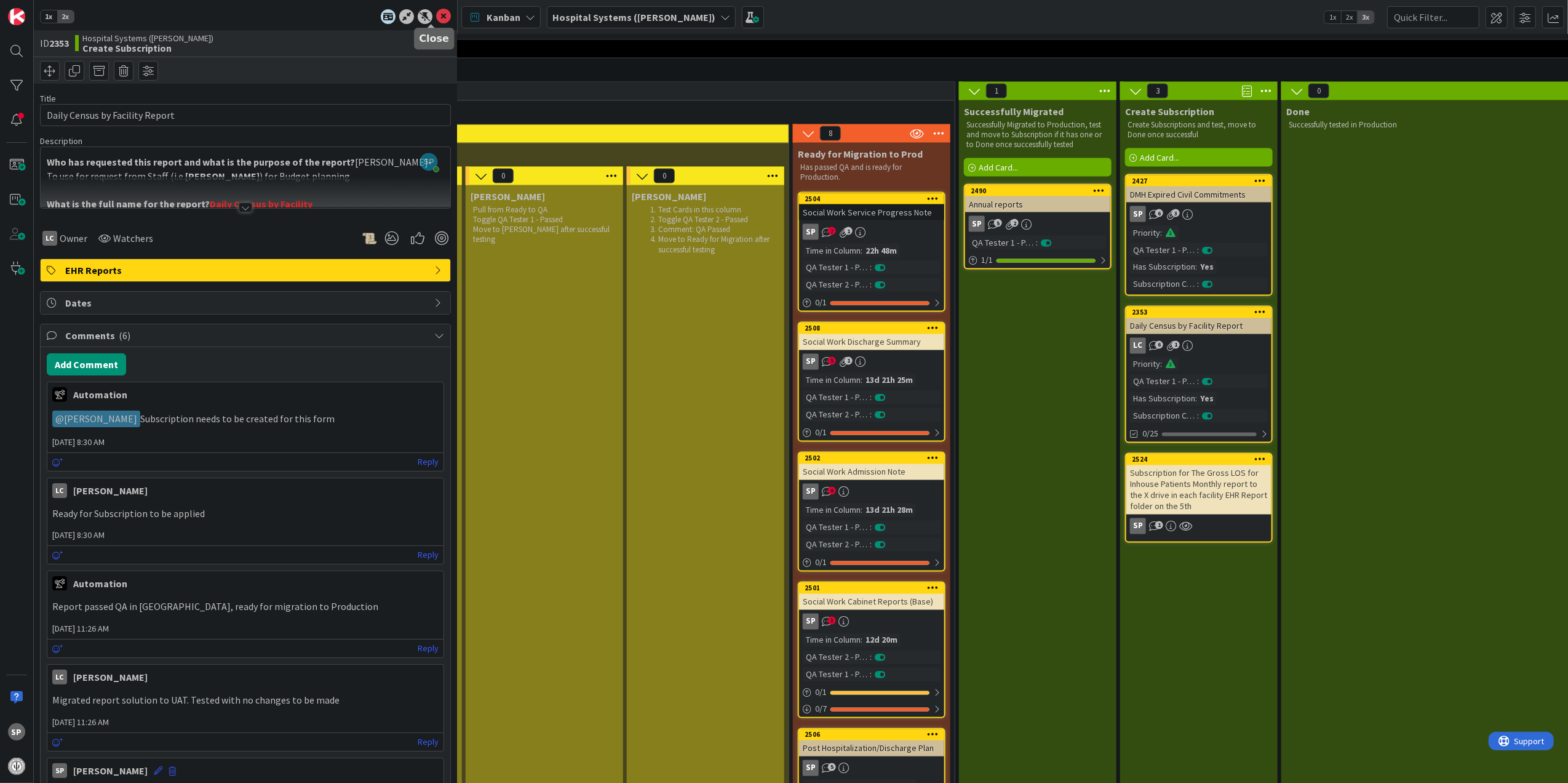
click at [437, 9] on icon at bounding box center [443, 16] width 15 height 15
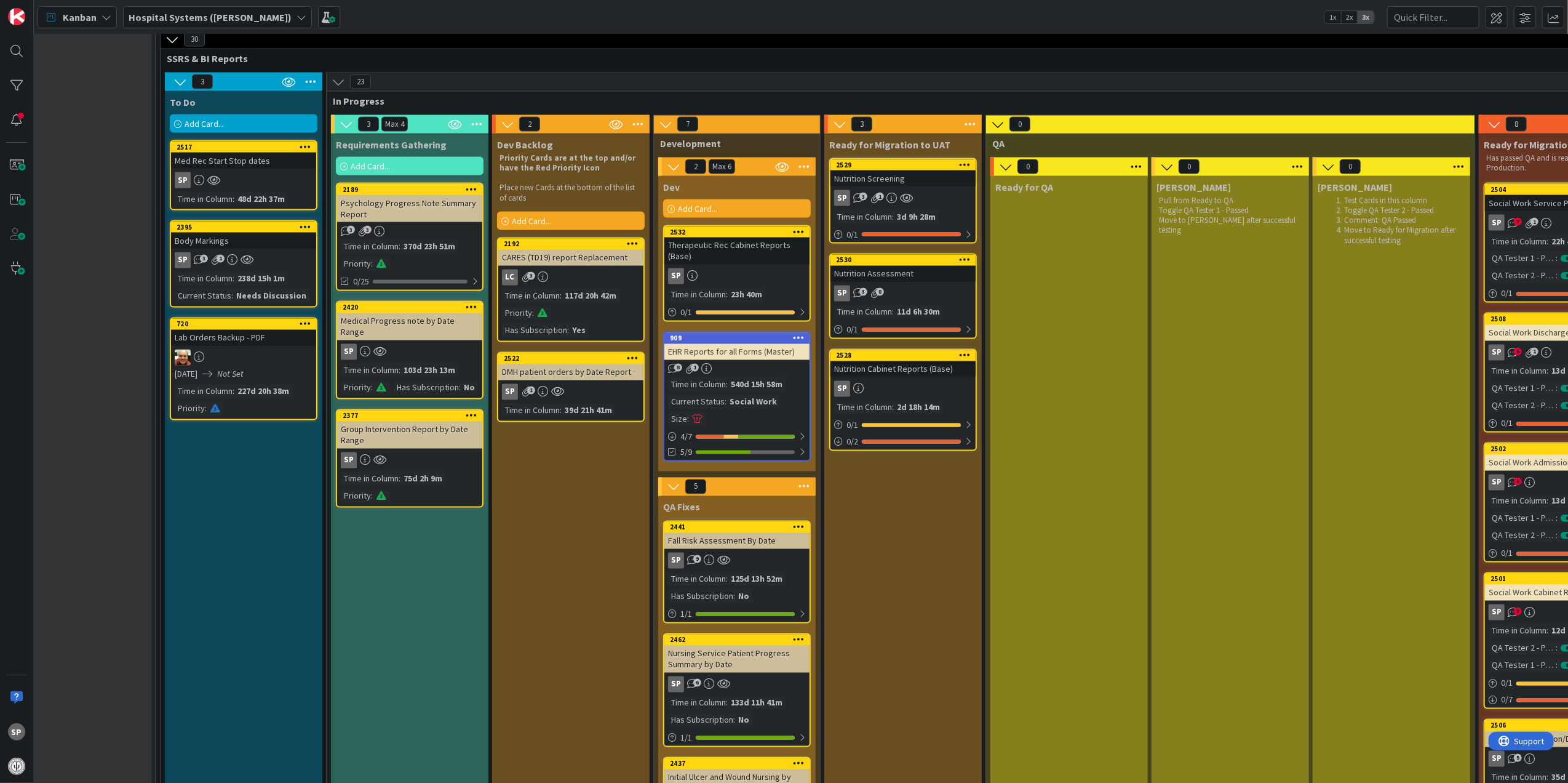
scroll to position [2133, 45]
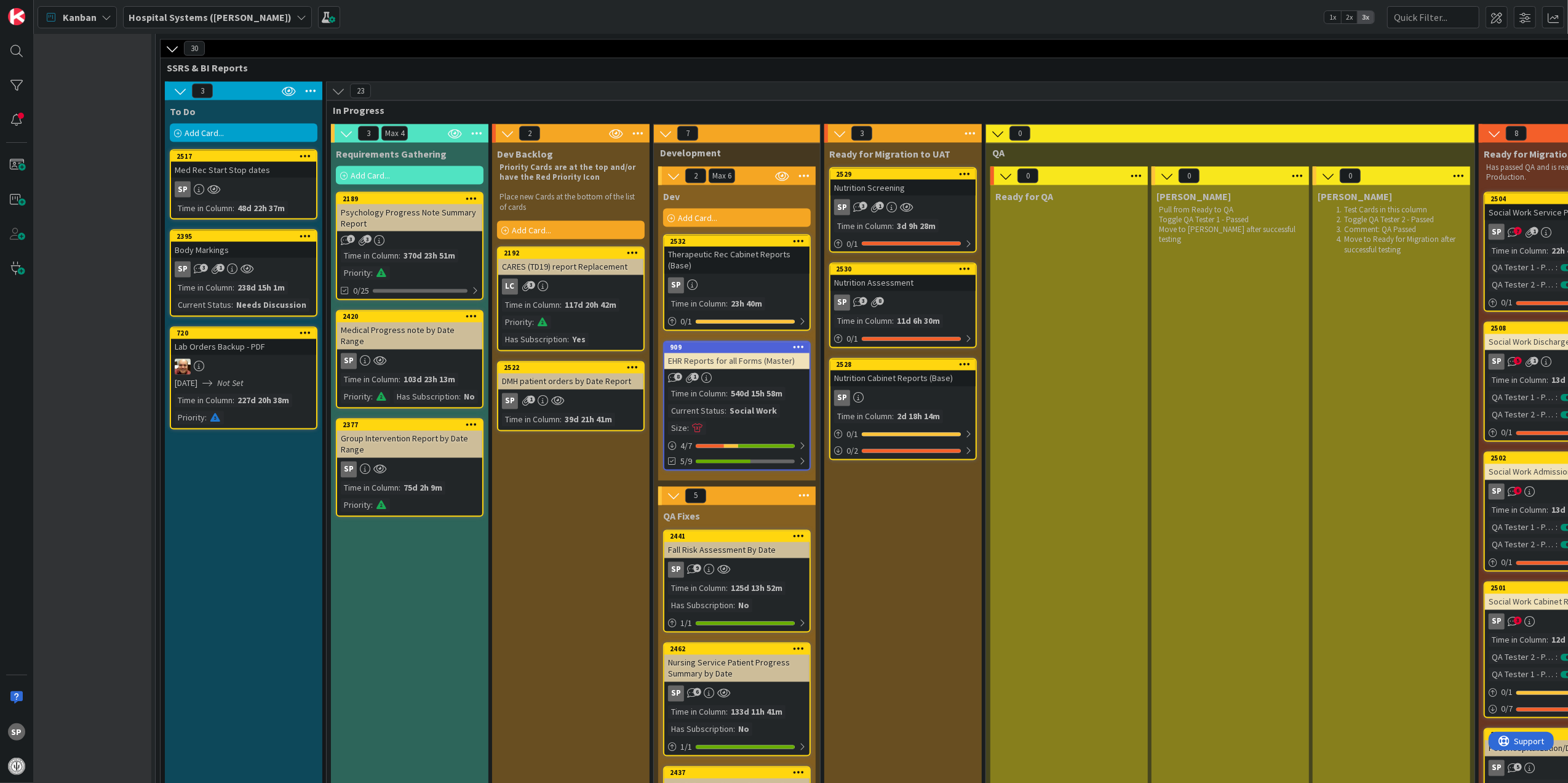
click at [1278, 606] on div "LeeAnna Pull from Ready to QA Toggle QA Tester 1 - Passed Move to Lisa after su…" at bounding box center [1230, 713] width 157 height 1056
click at [593, 222] on div "Add Card..." at bounding box center [570, 230] width 147 height 19
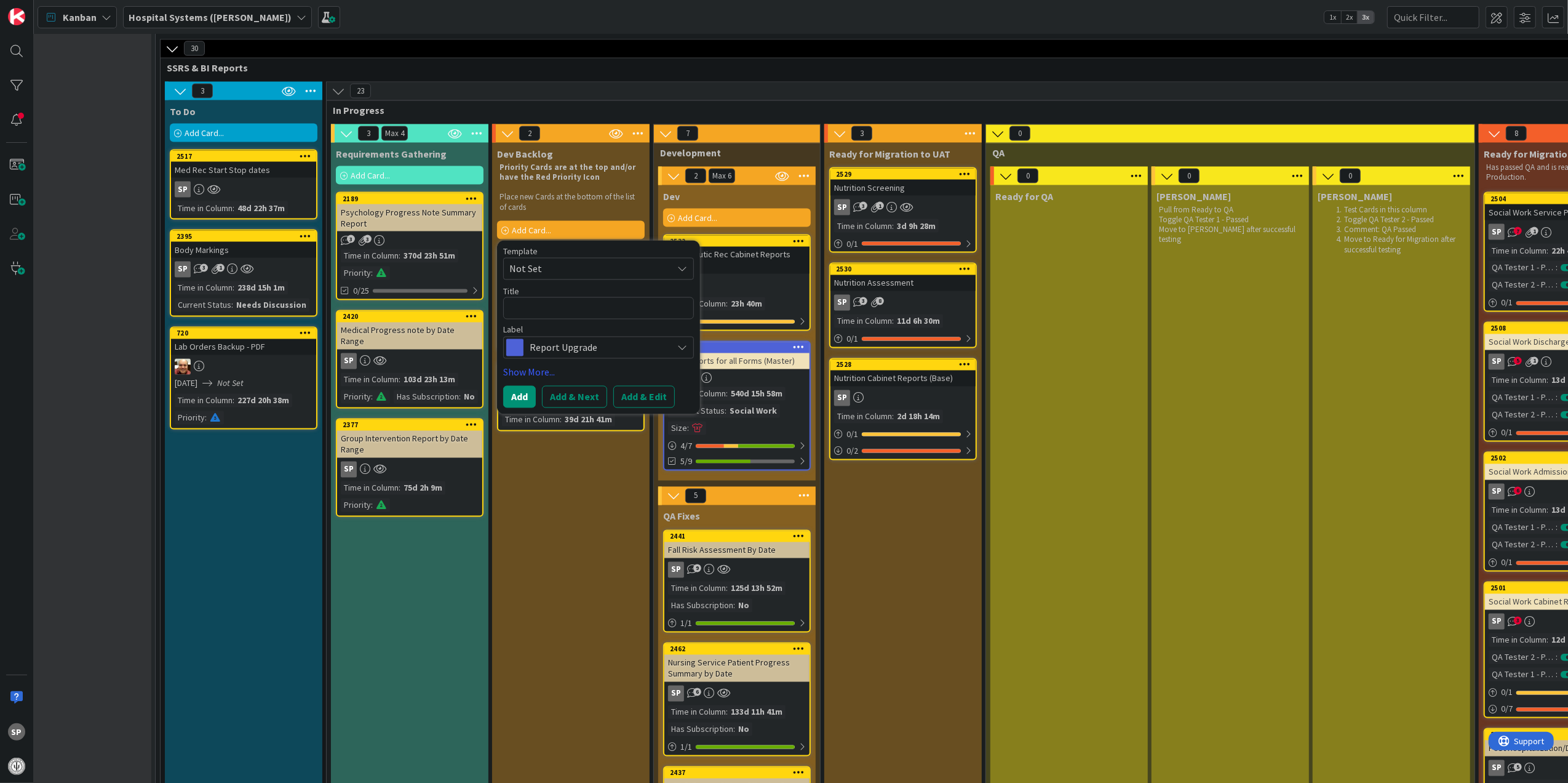
click at [581, 266] on span "Not Set" at bounding box center [586, 269] width 154 height 16
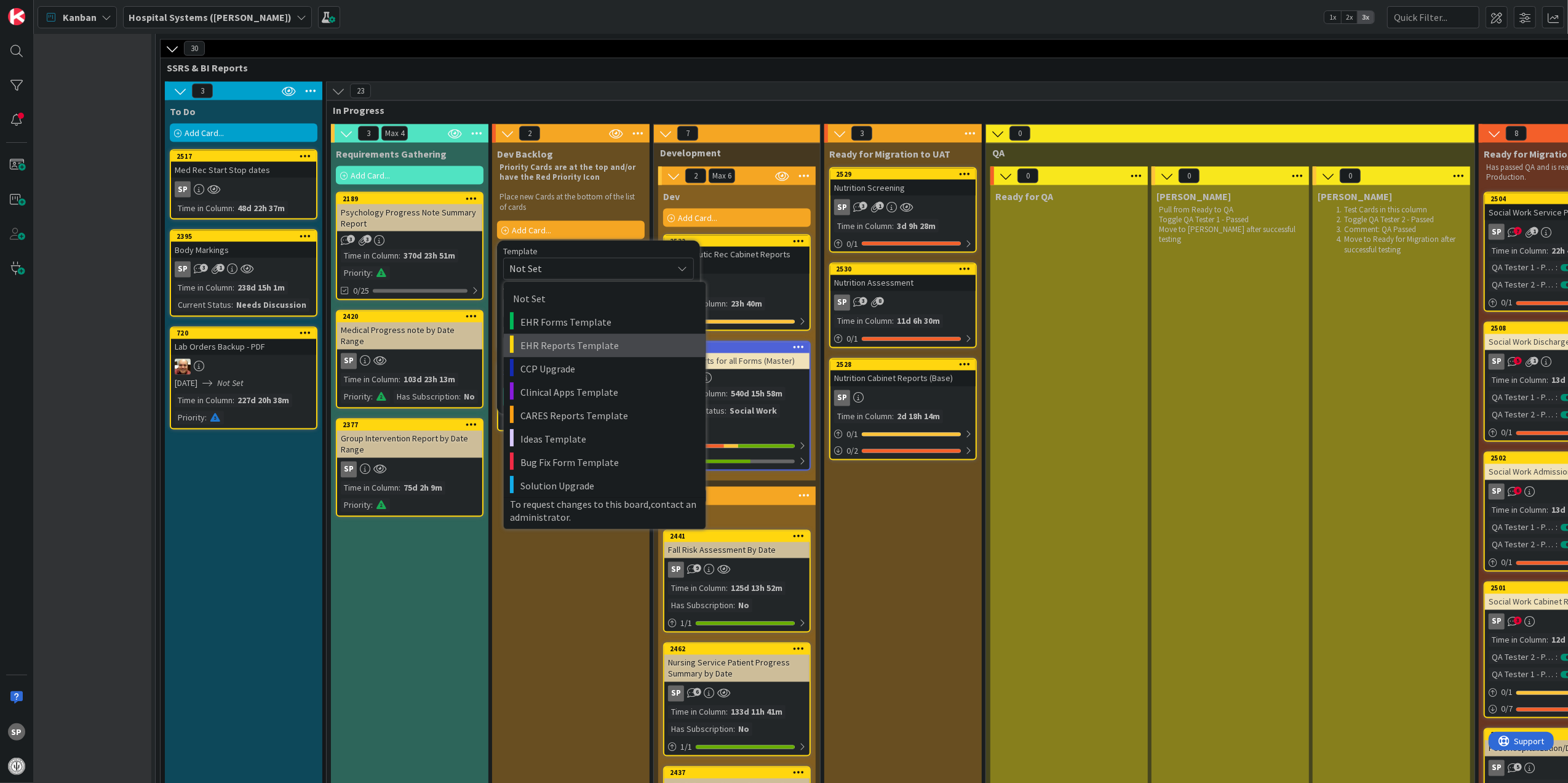
click at [566, 342] on span "EHR Reports Template" at bounding box center [608, 345] width 176 height 16
type textarea "x"
type textarea "EHR Reports Template"
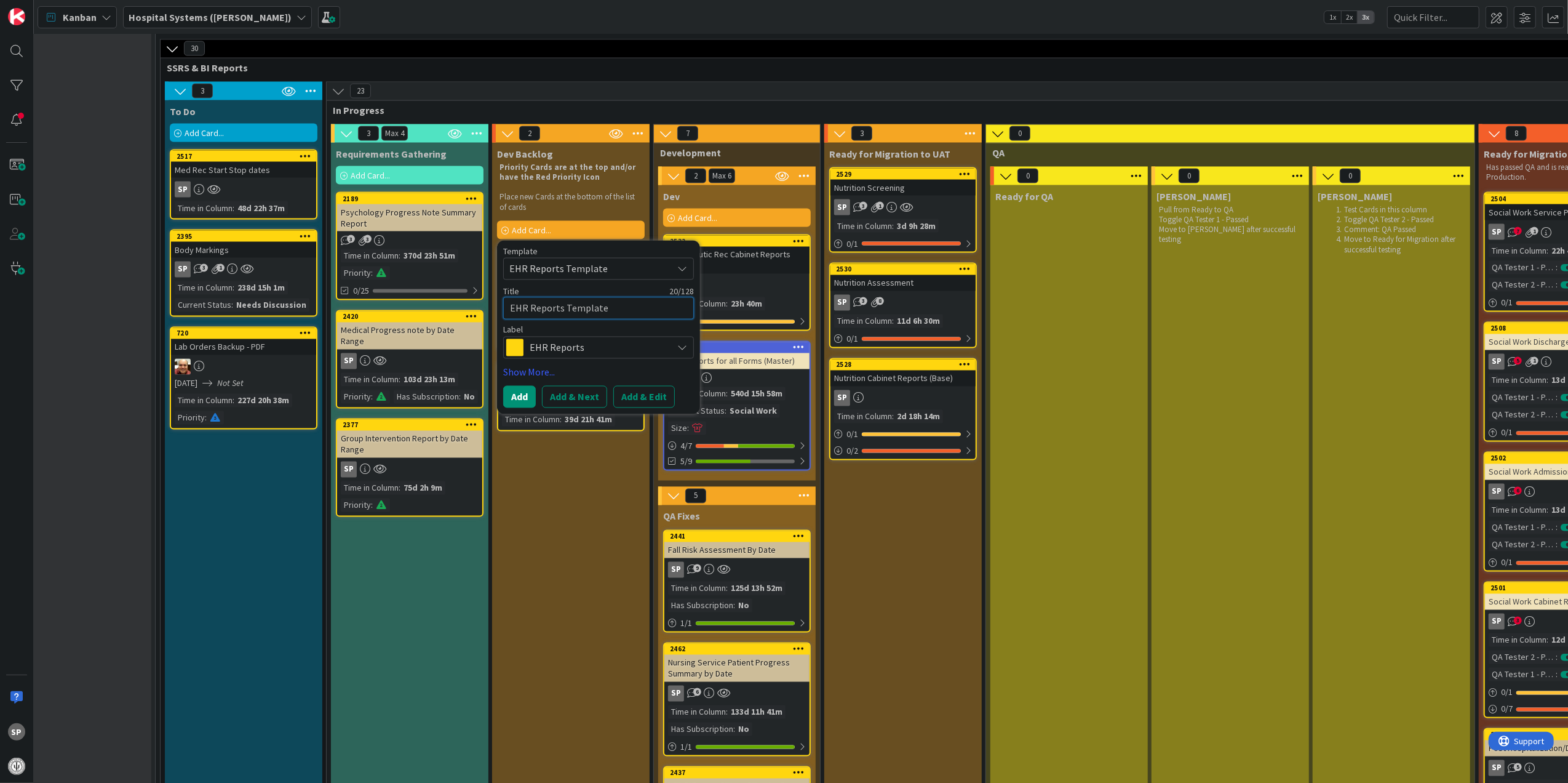
drag, startPoint x: 608, startPoint y: 301, endPoint x: 424, endPoint y: 304, distance: 184.0
click at [424, 304] on div "3 Max 4 Requirements Gathering Add Card... 2189 Psychology Progress Note Summar…" at bounding box center [984, 689] width 1309 height 1130
type textarea "x"
type textarea "R"
type textarea "x"
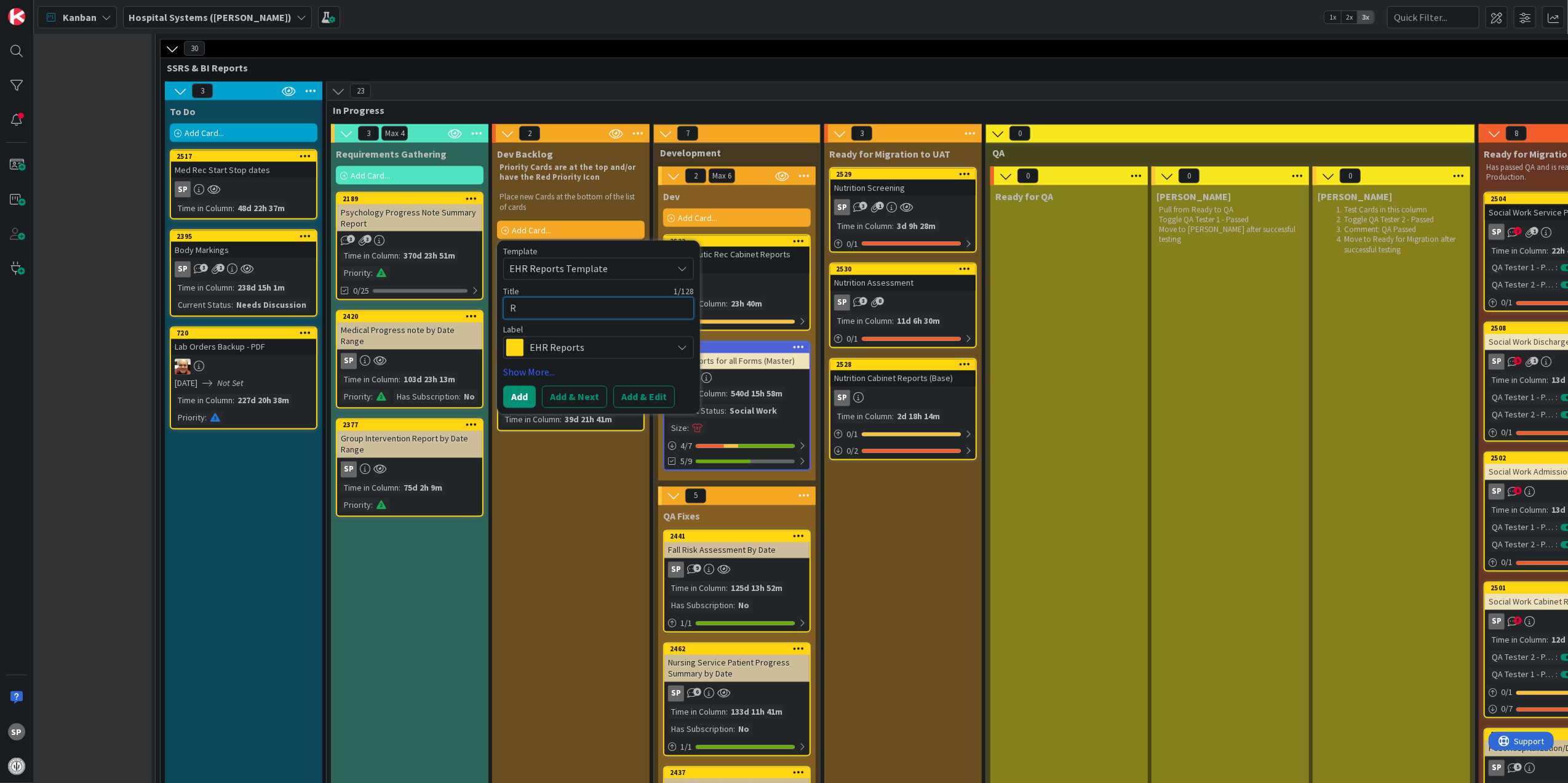
type textarea "Re"
type textarea "x"
type textarea "Rec"
type textarea "x"
type textarea "Recr"
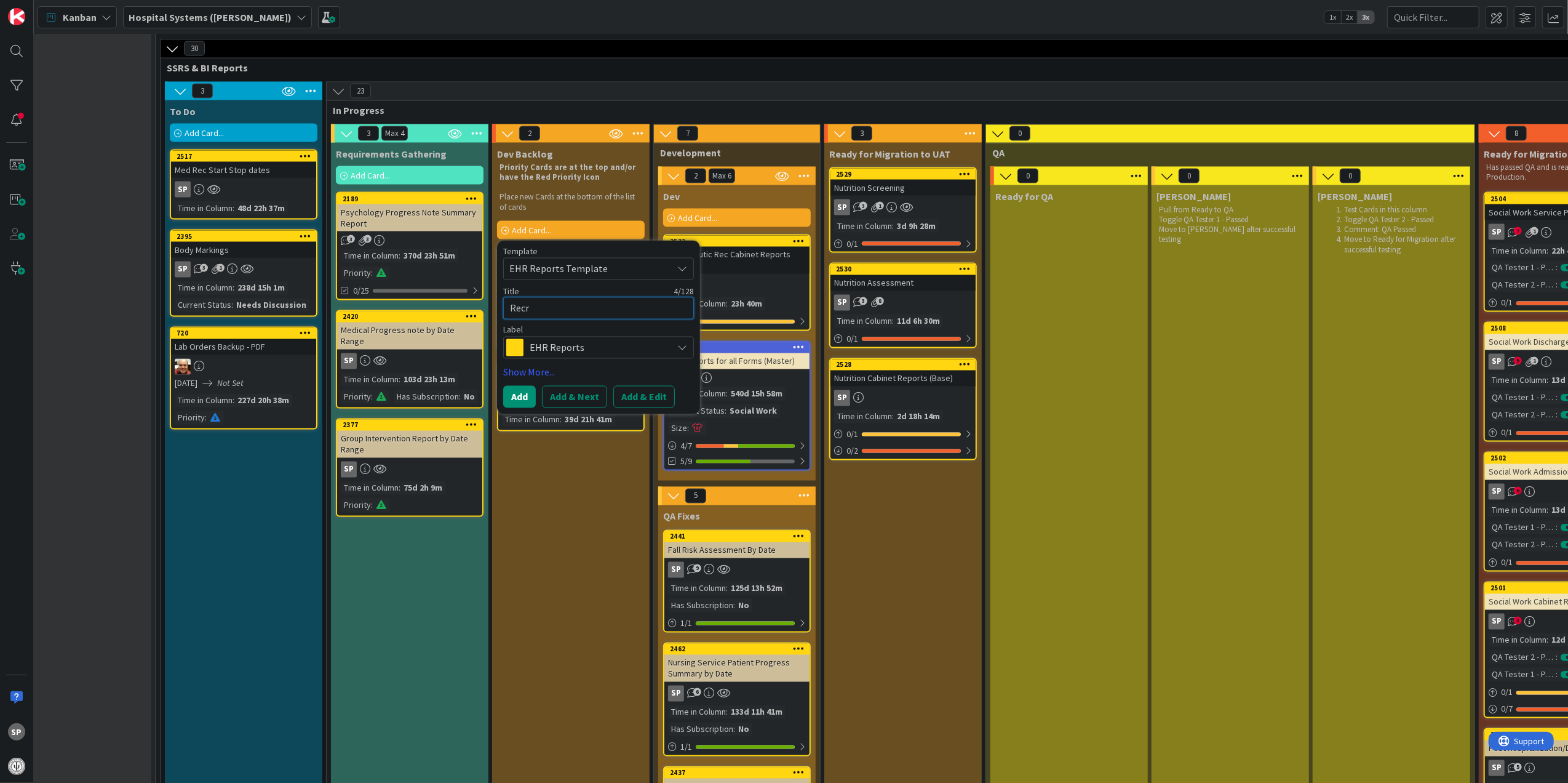
type textarea "x"
type textarea "Recre"
type textarea "x"
type textarea "Recrea"
type textarea "x"
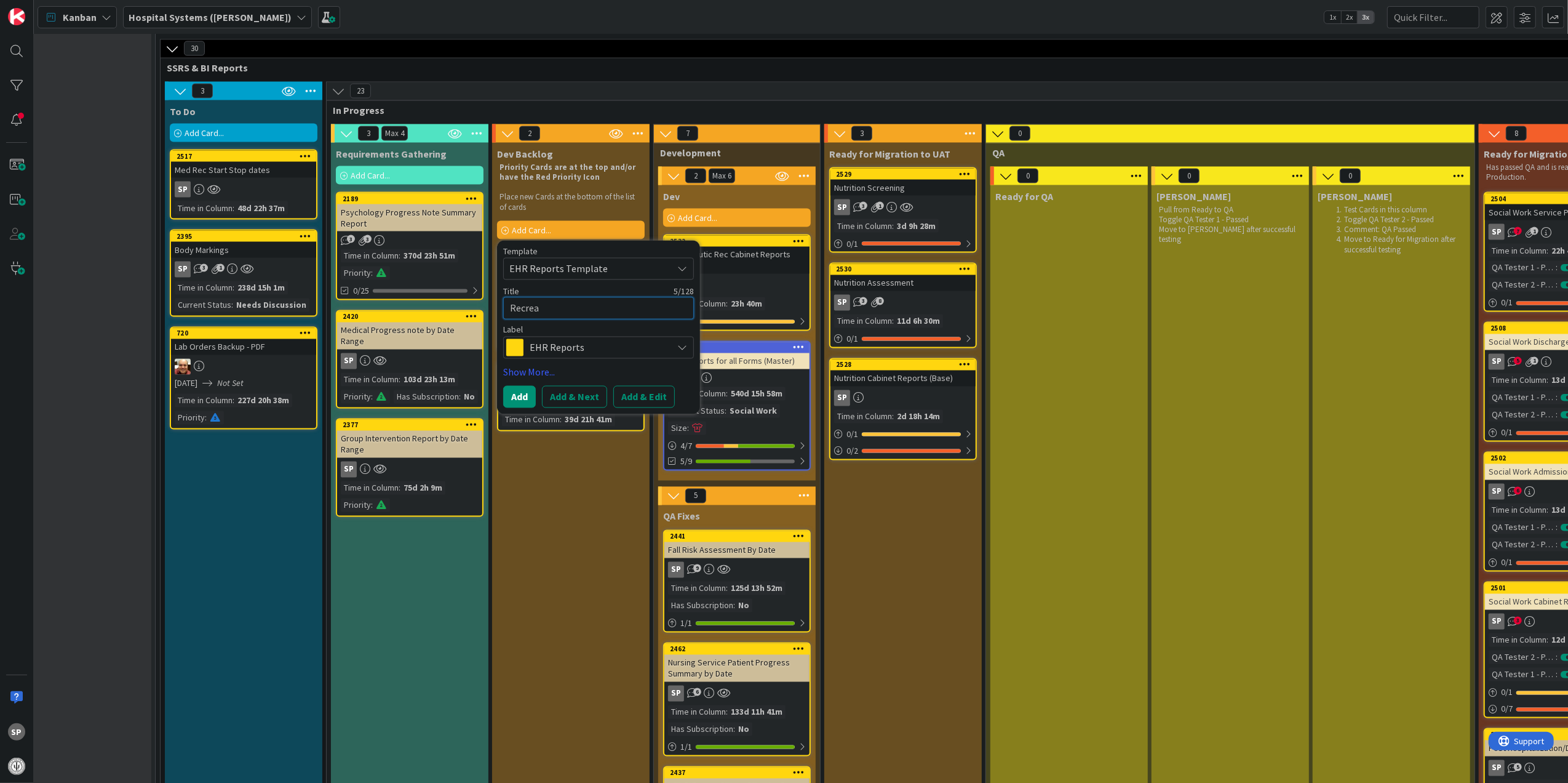
type textarea "Recreat"
type textarea "x"
type textarea "Recreati"
type textarea "x"
type textarea "Recreatio"
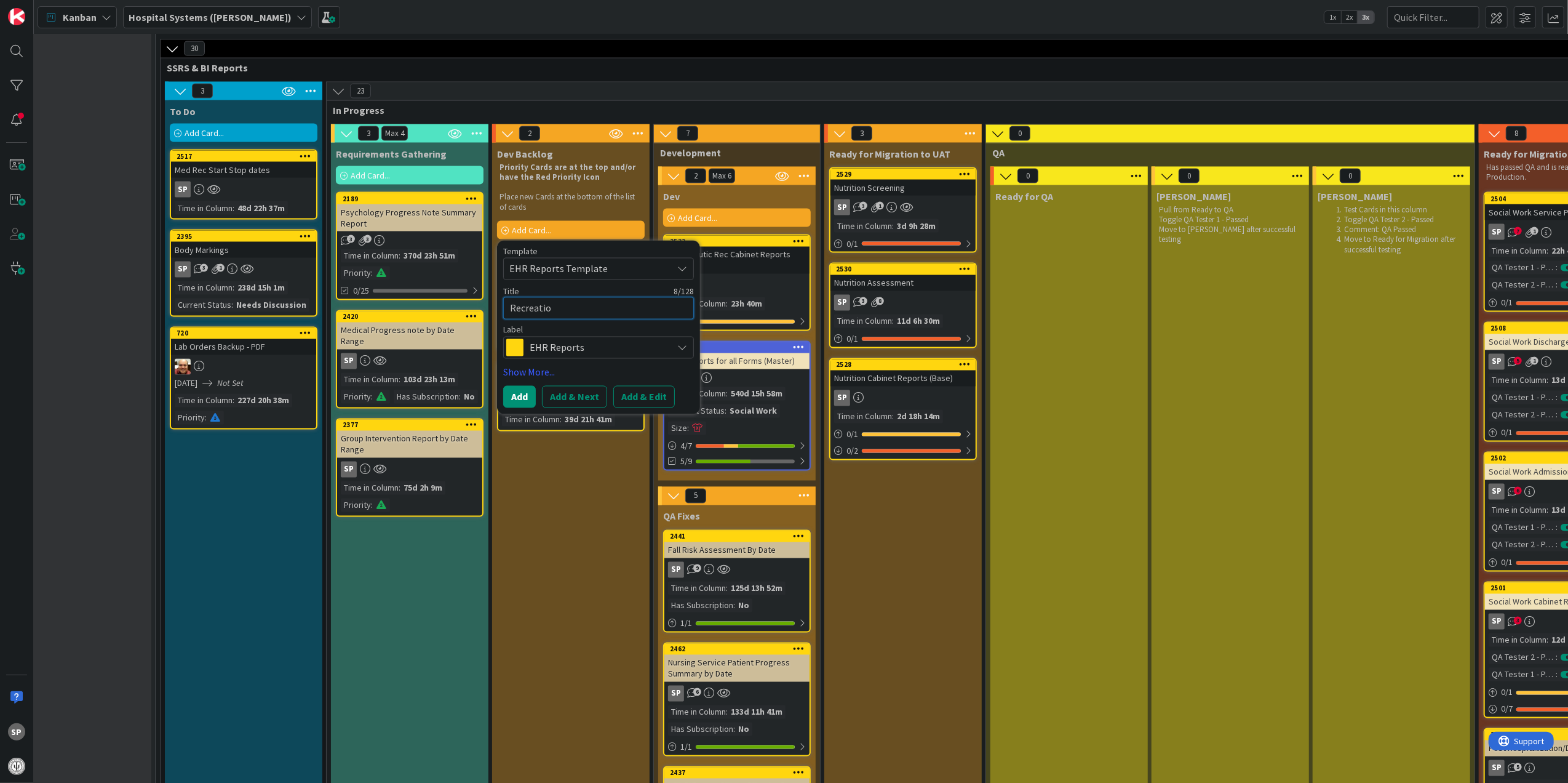
type textarea "x"
type textarea "Recreation"
type textarea "x"
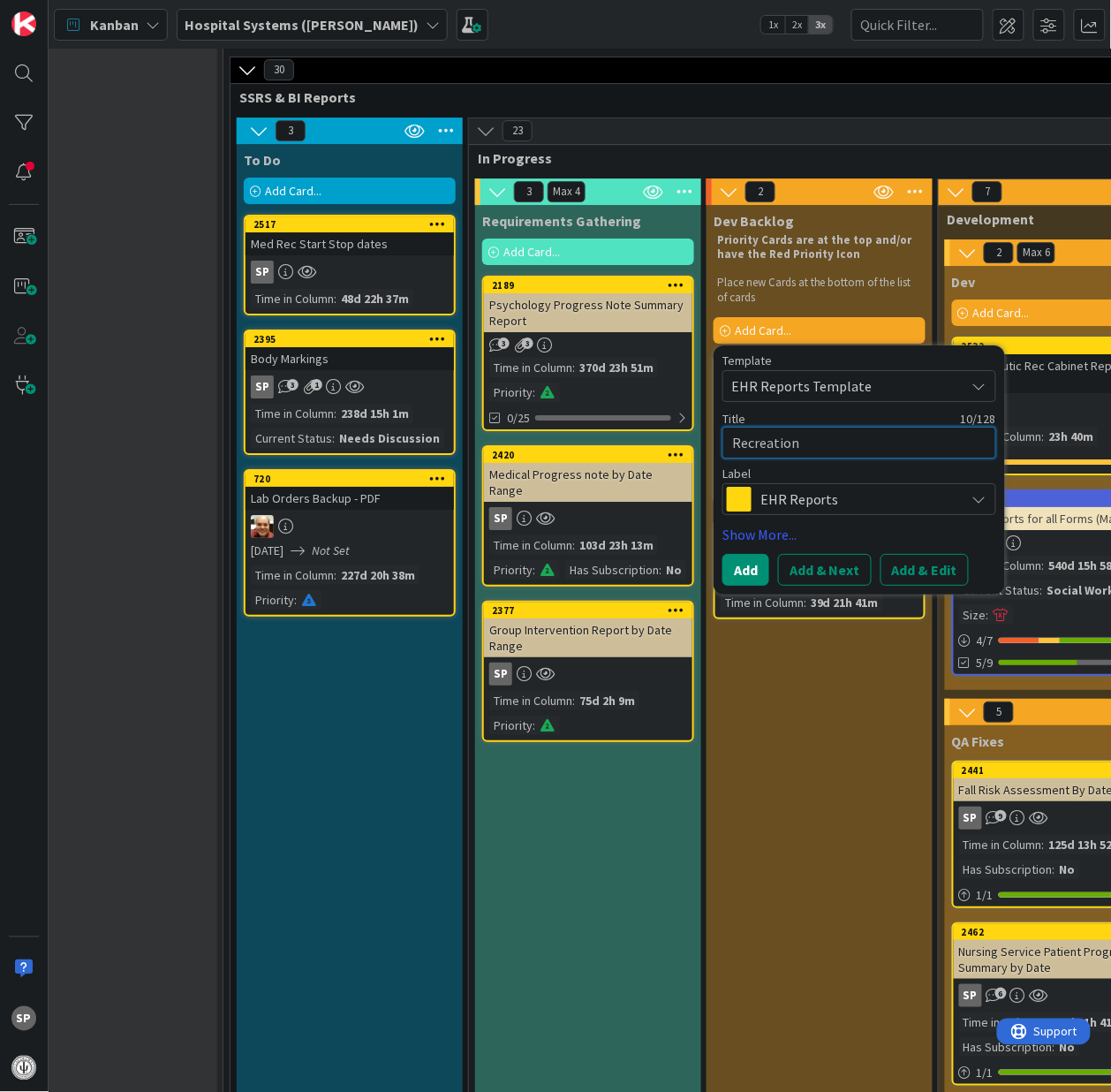
type textarea "Recreation"
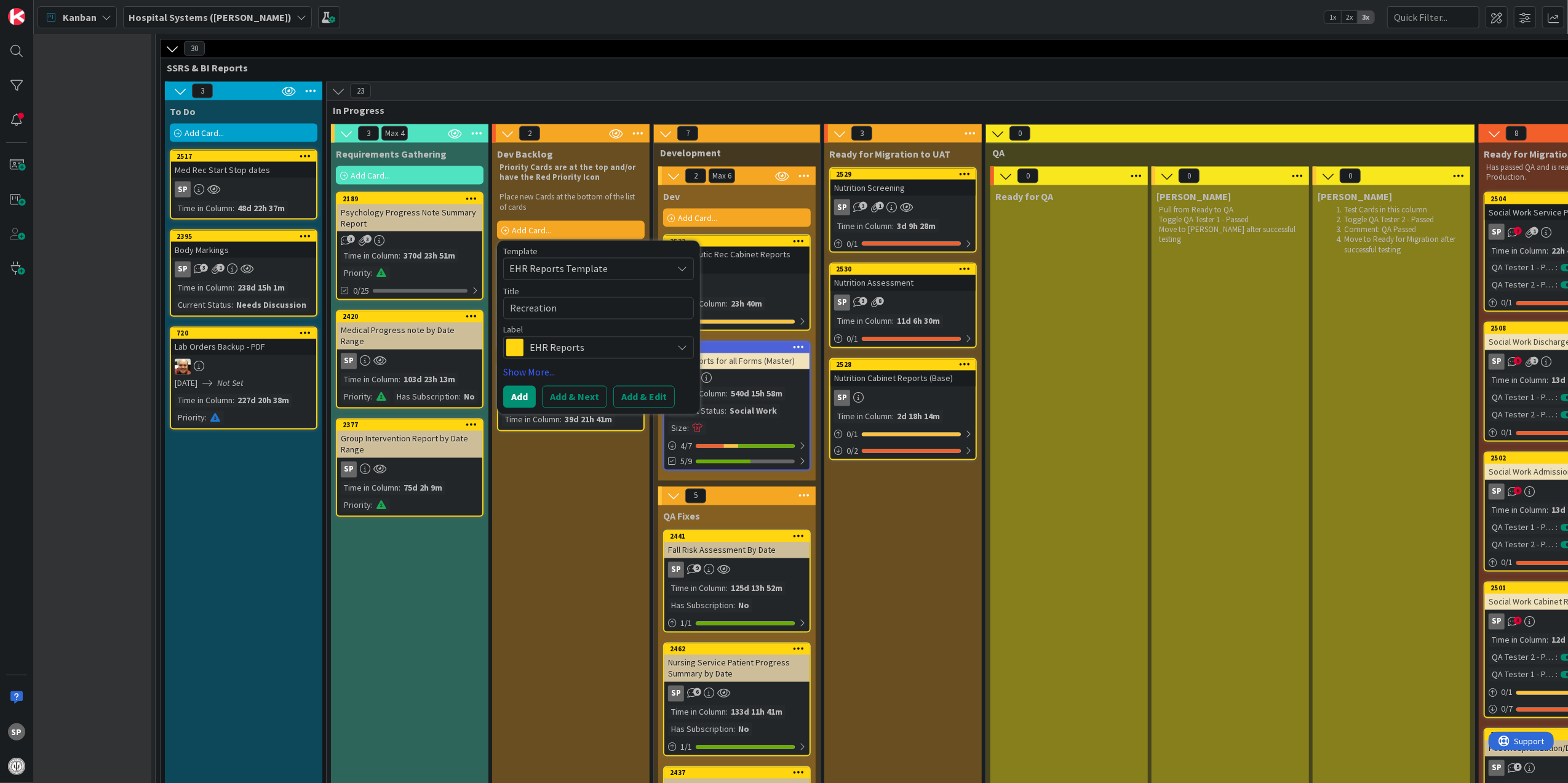
click at [589, 291] on div "Title 10 / 128" at bounding box center [598, 292] width 191 height 11
click at [591, 303] on textarea "Recreation" at bounding box center [598, 308] width 191 height 23
type textarea "x"
type textarea "Recreation"
type textarea "x"
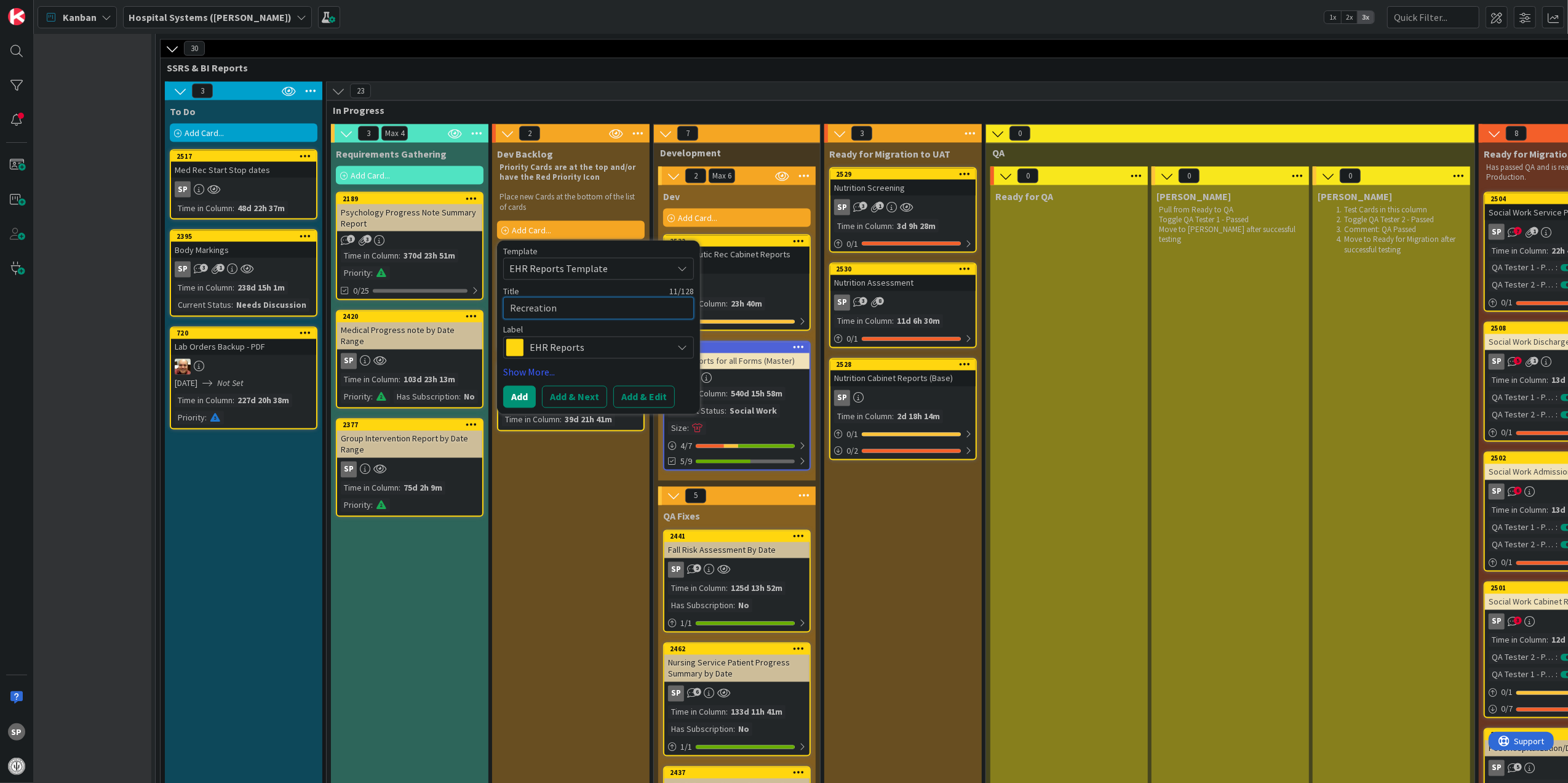
type textarea "Recreation P"
type textarea "x"
type textarea "Recreation Pr"
type textarea "x"
type textarea "Recreation Pro"
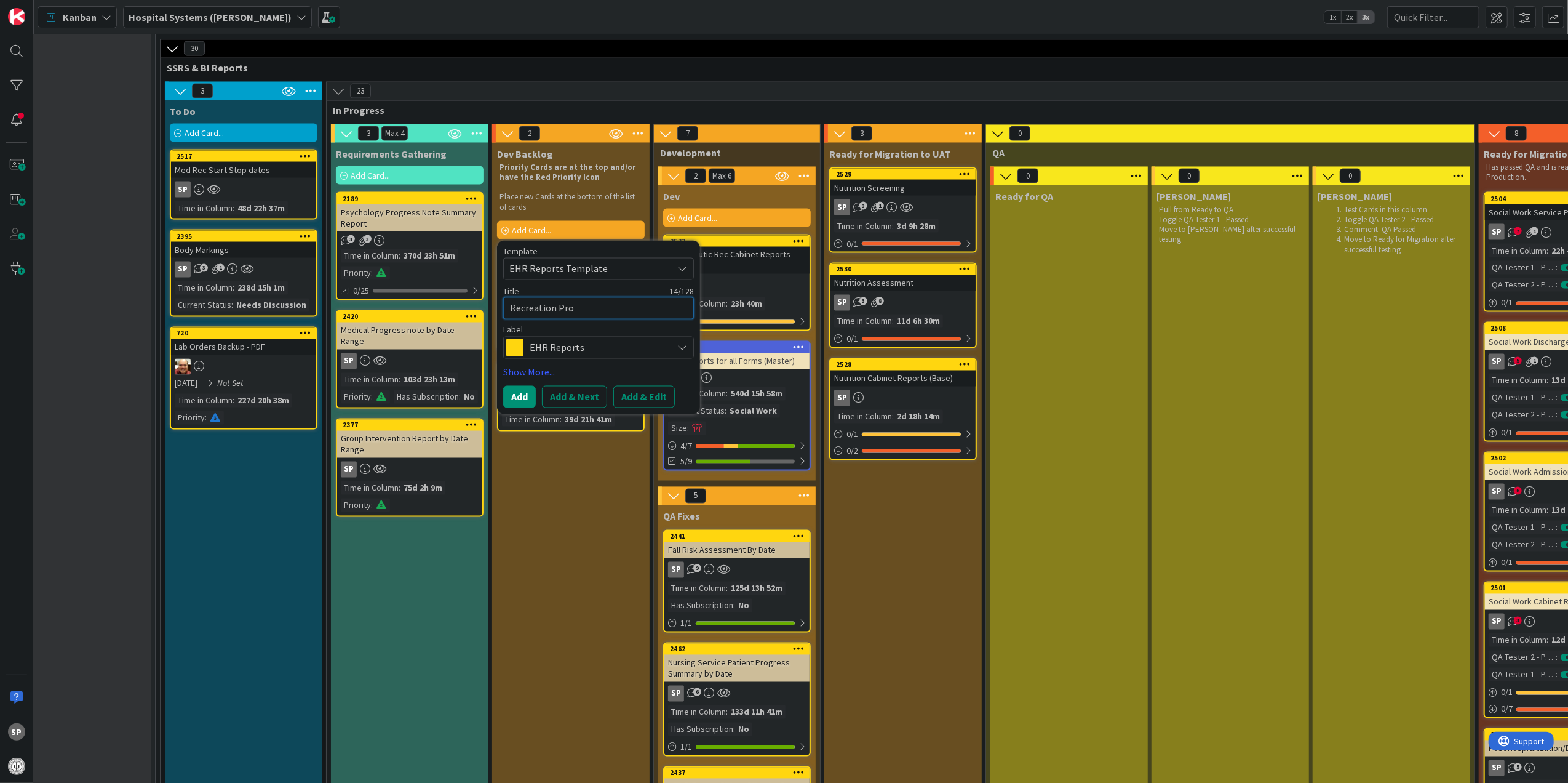
type textarea "x"
type textarea "Recreation Prog"
type textarea "x"
type textarea "Recreation Progr"
type textarea "x"
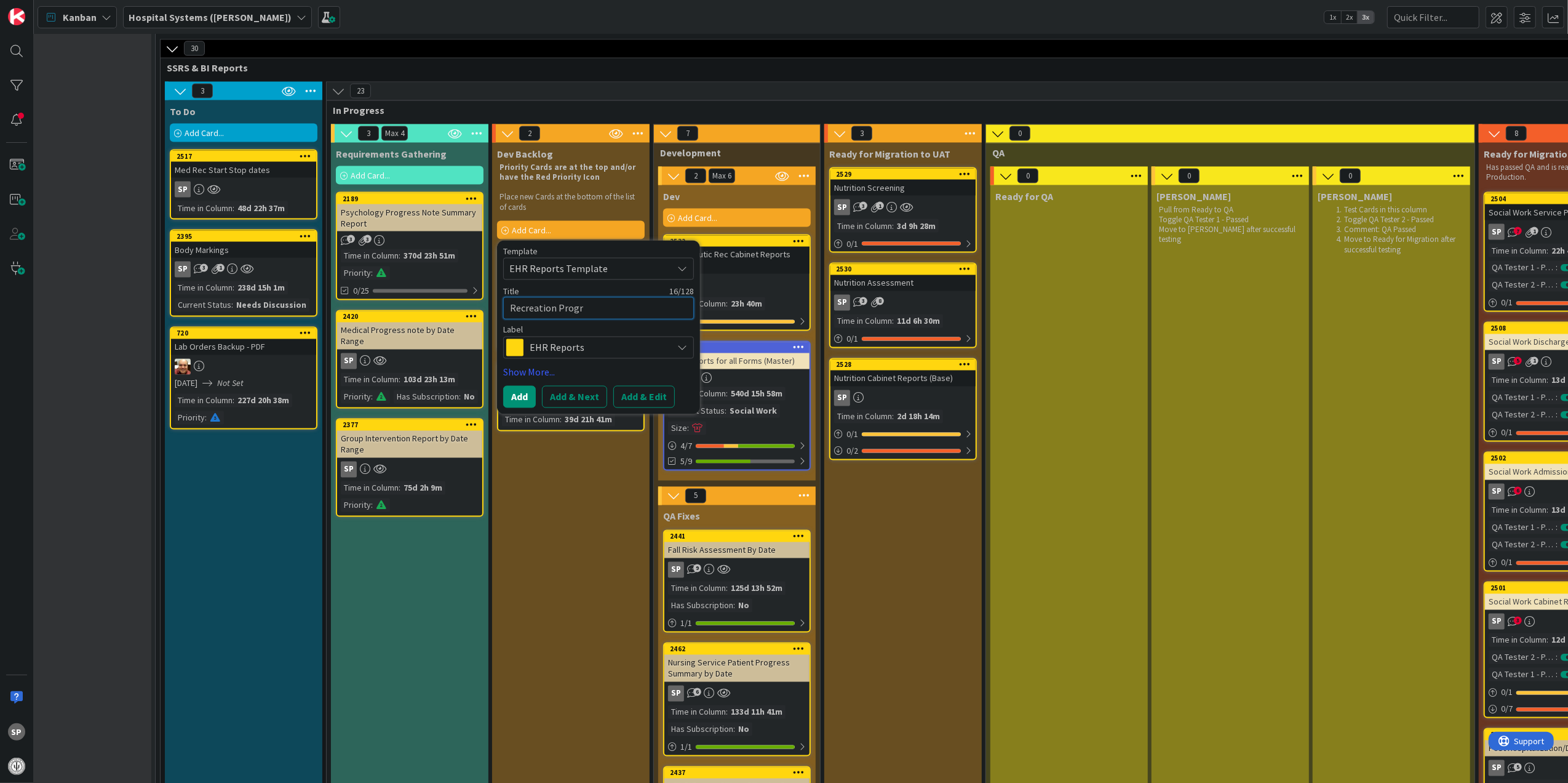
type textarea "Recreation Progre"
type textarea "x"
type textarea "Recreation Progres"
type textarea "x"
type textarea "Recreation Progress"
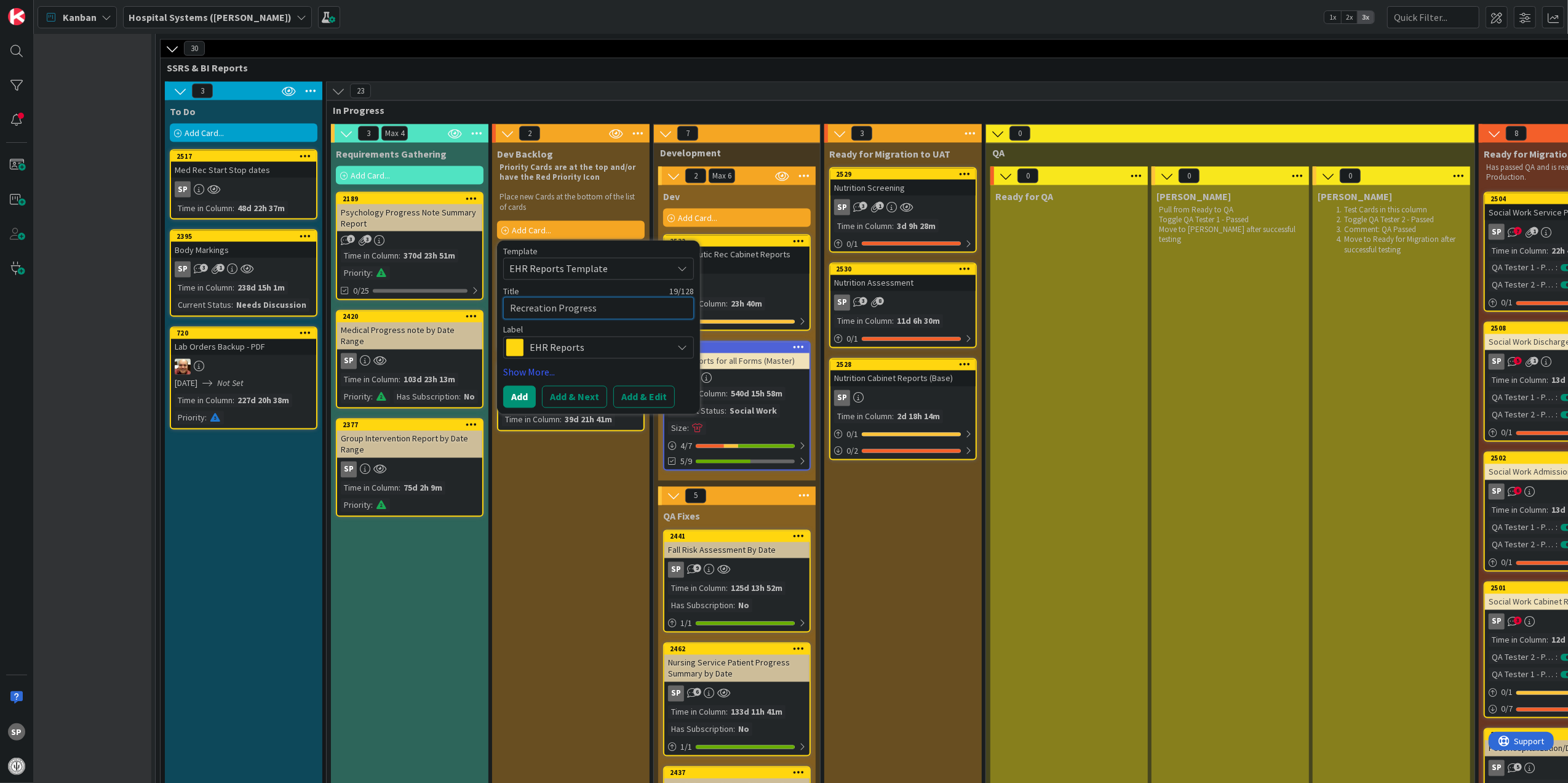
type textarea "x"
type textarea "Recreation Progress"
type textarea "x"
type textarea "Recreation Progress N"
type textarea "x"
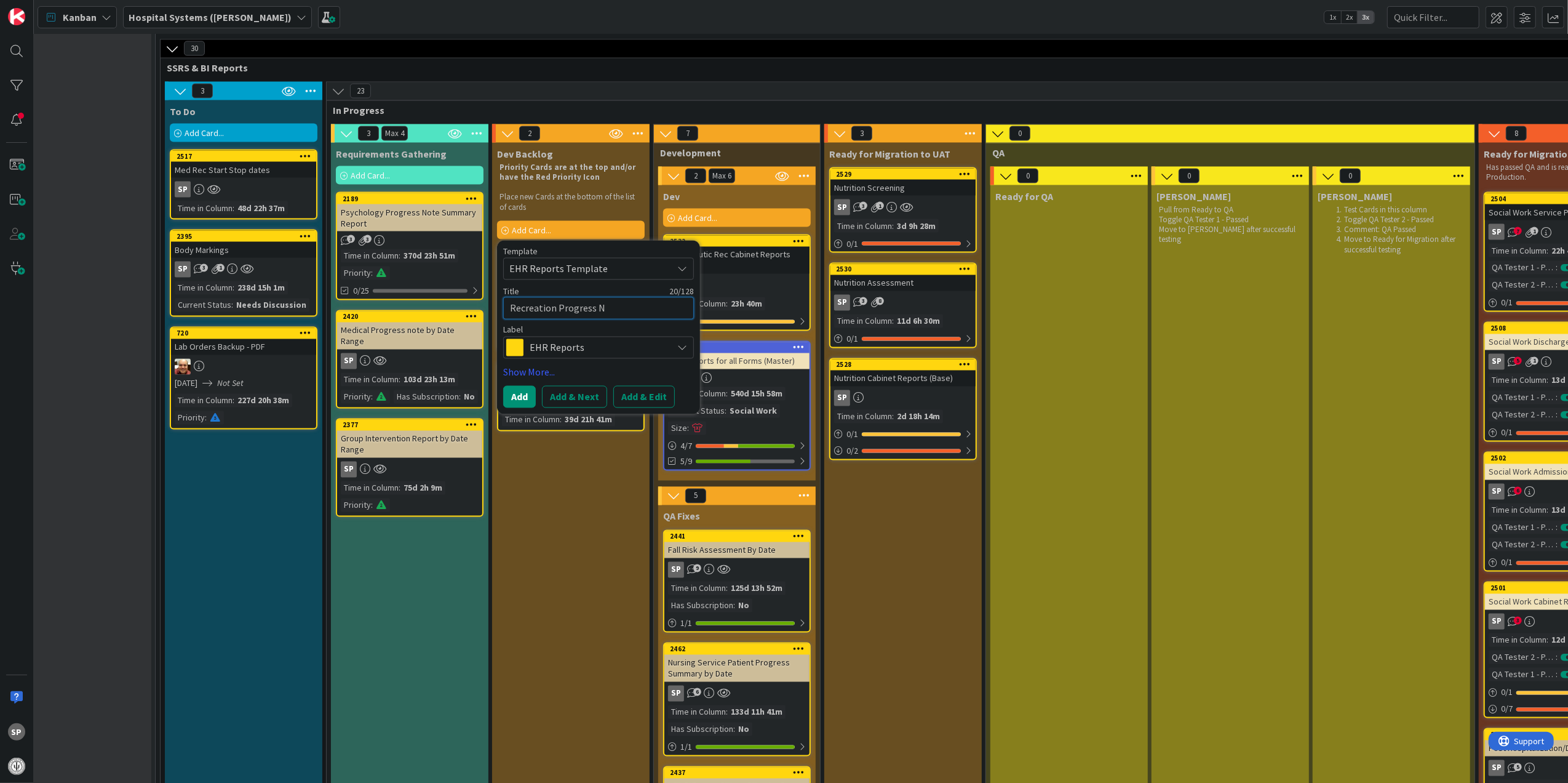
type textarea "Recreation Progress No"
type textarea "x"
type textarea "Recreation Progress Not"
type textarea "x"
type textarea "Recreation Progress Note"
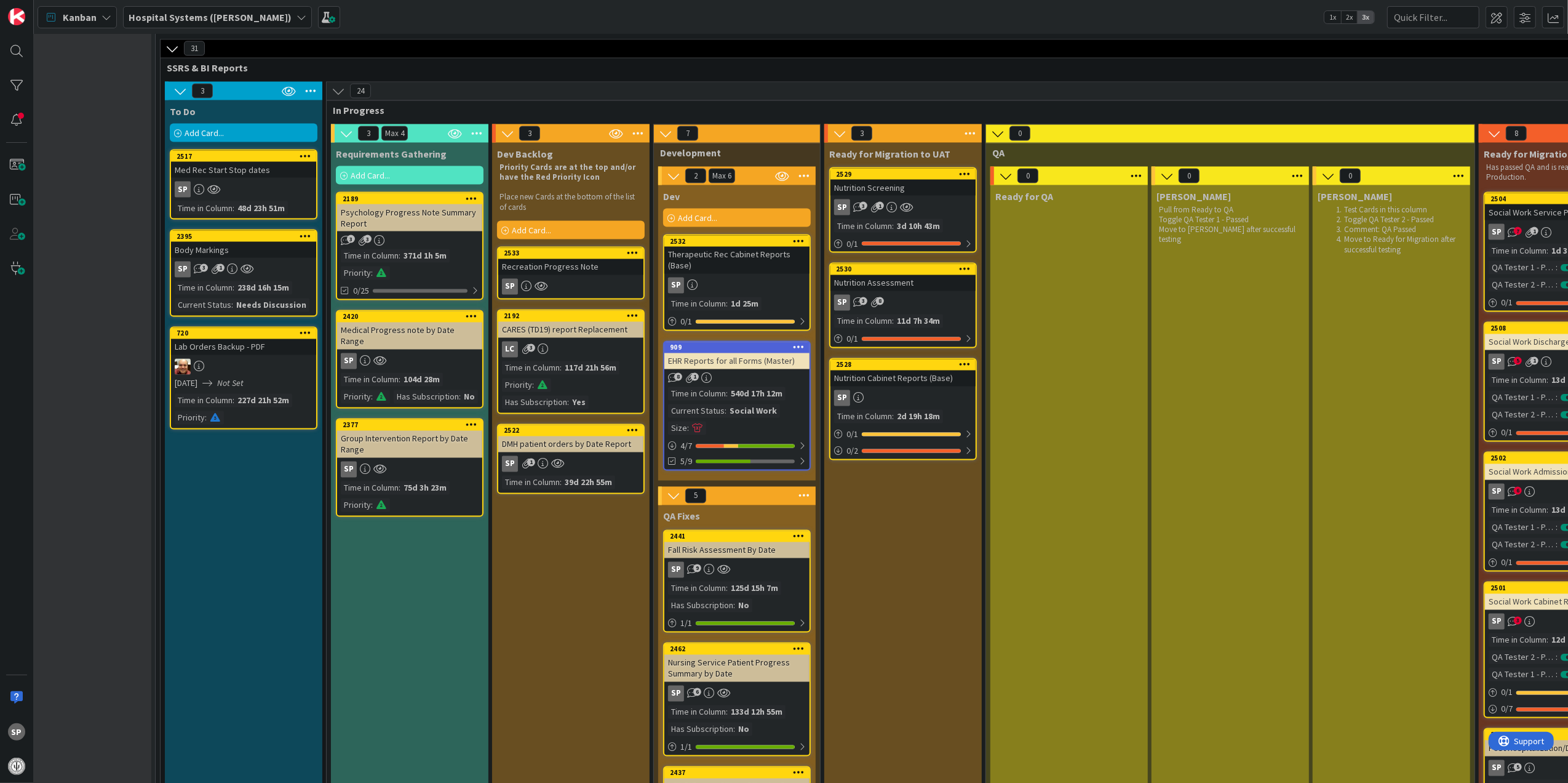
click at [577, 264] on div "Recreation Progress Note" at bounding box center [570, 267] width 145 height 16
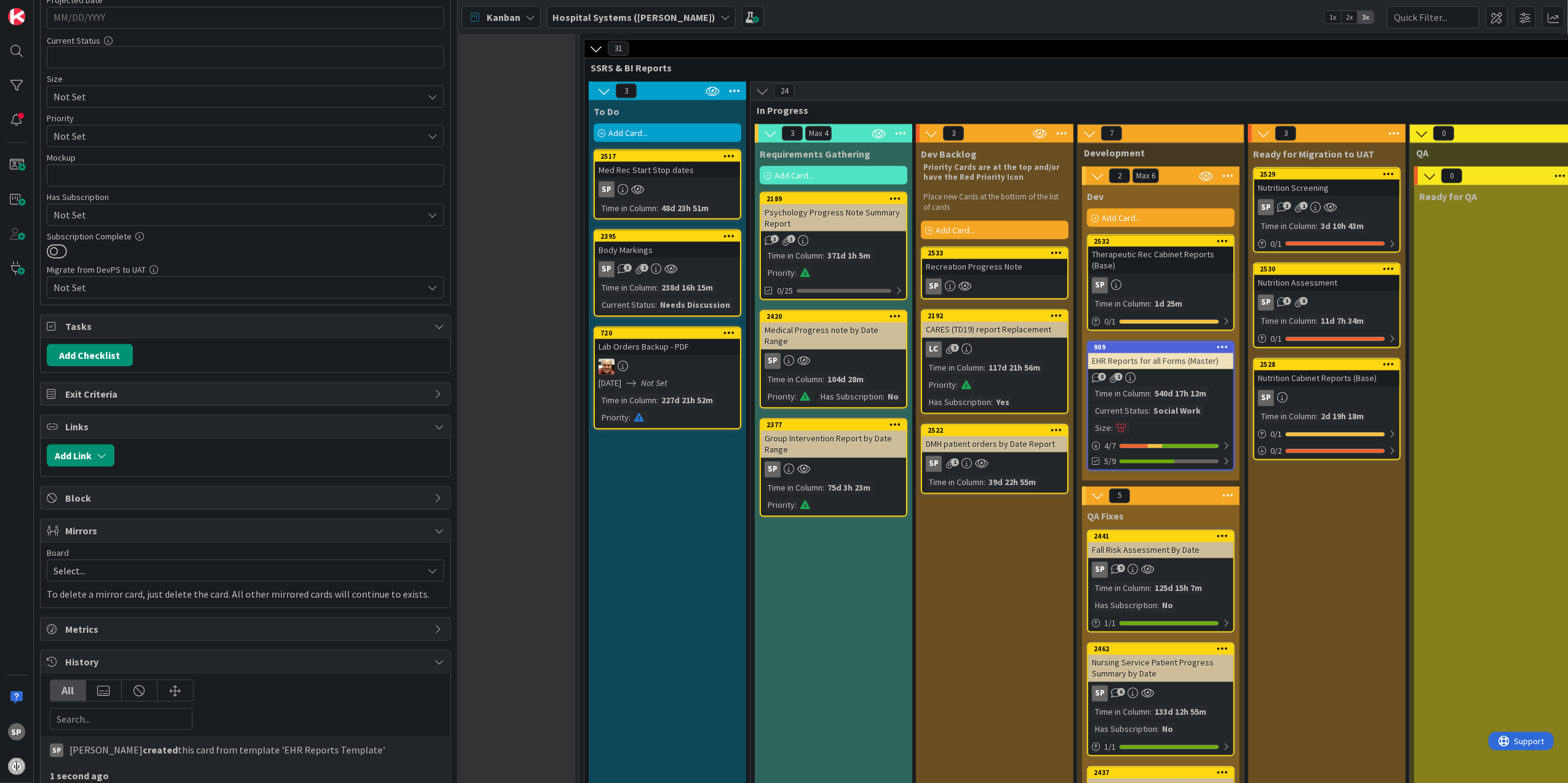
scroll to position [574, 0]
click at [97, 457] on button "Add Link" at bounding box center [80, 448] width 67 height 22
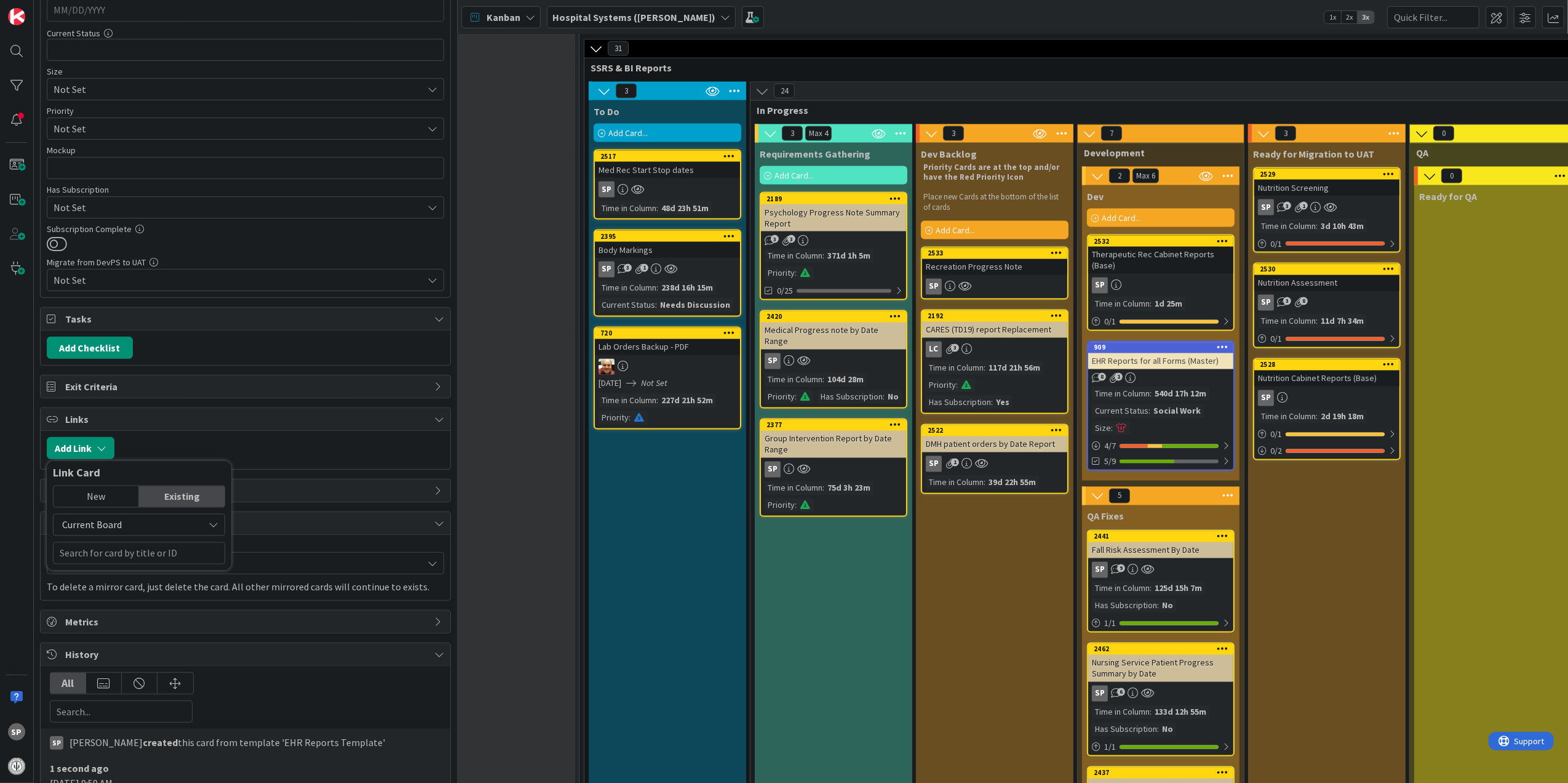
click at [125, 530] on span "Current Board" at bounding box center [129, 525] width 138 height 17
click at [125, 553] on span "Current Board" at bounding box center [145, 554] width 171 height 19
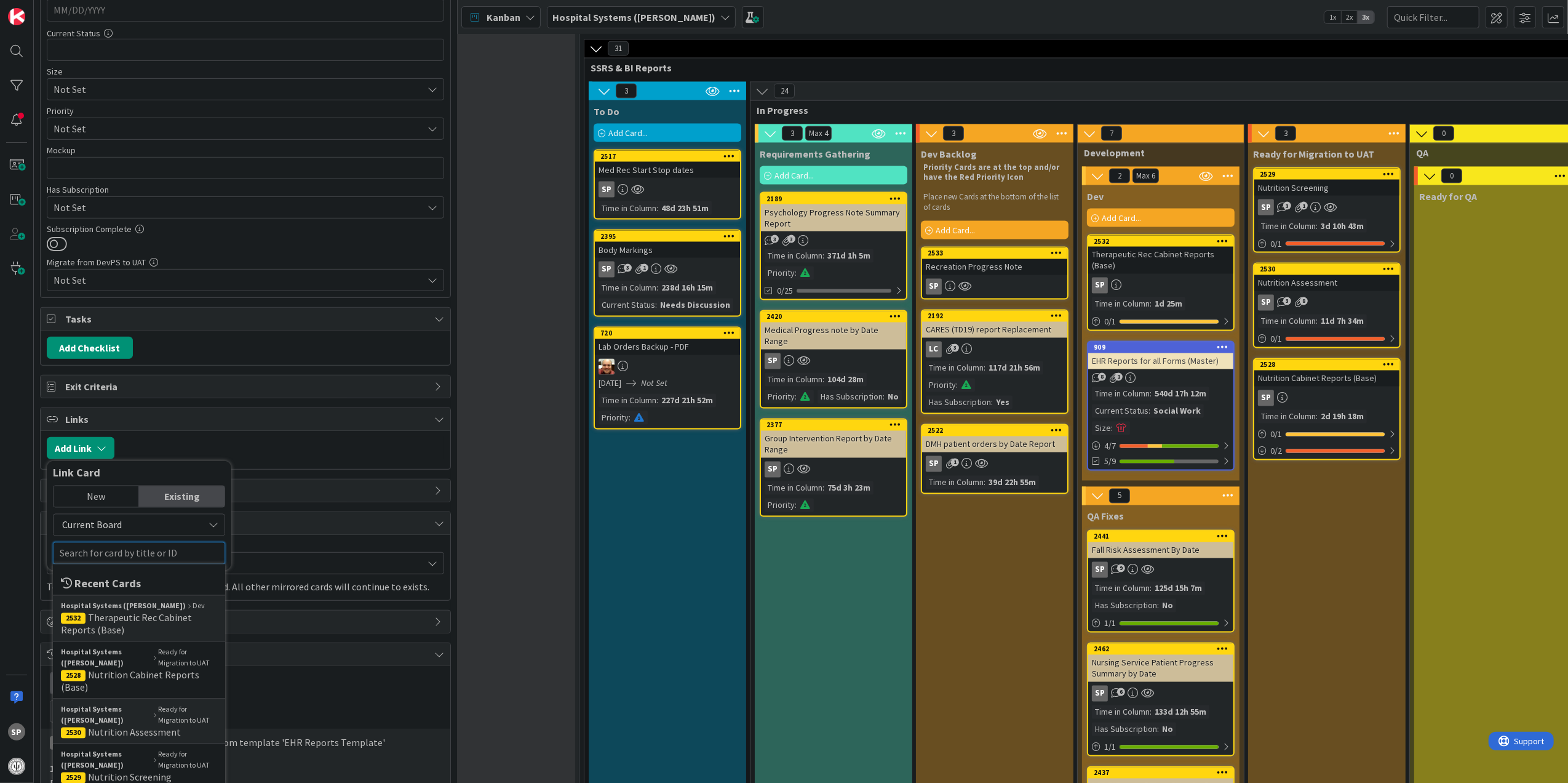
click at [124, 560] on input "text" at bounding box center [139, 553] width 173 height 22
click at [157, 625] on span "Therapeutic Rec Cabinet Reports (Base)" at bounding box center [127, 624] width 131 height 24
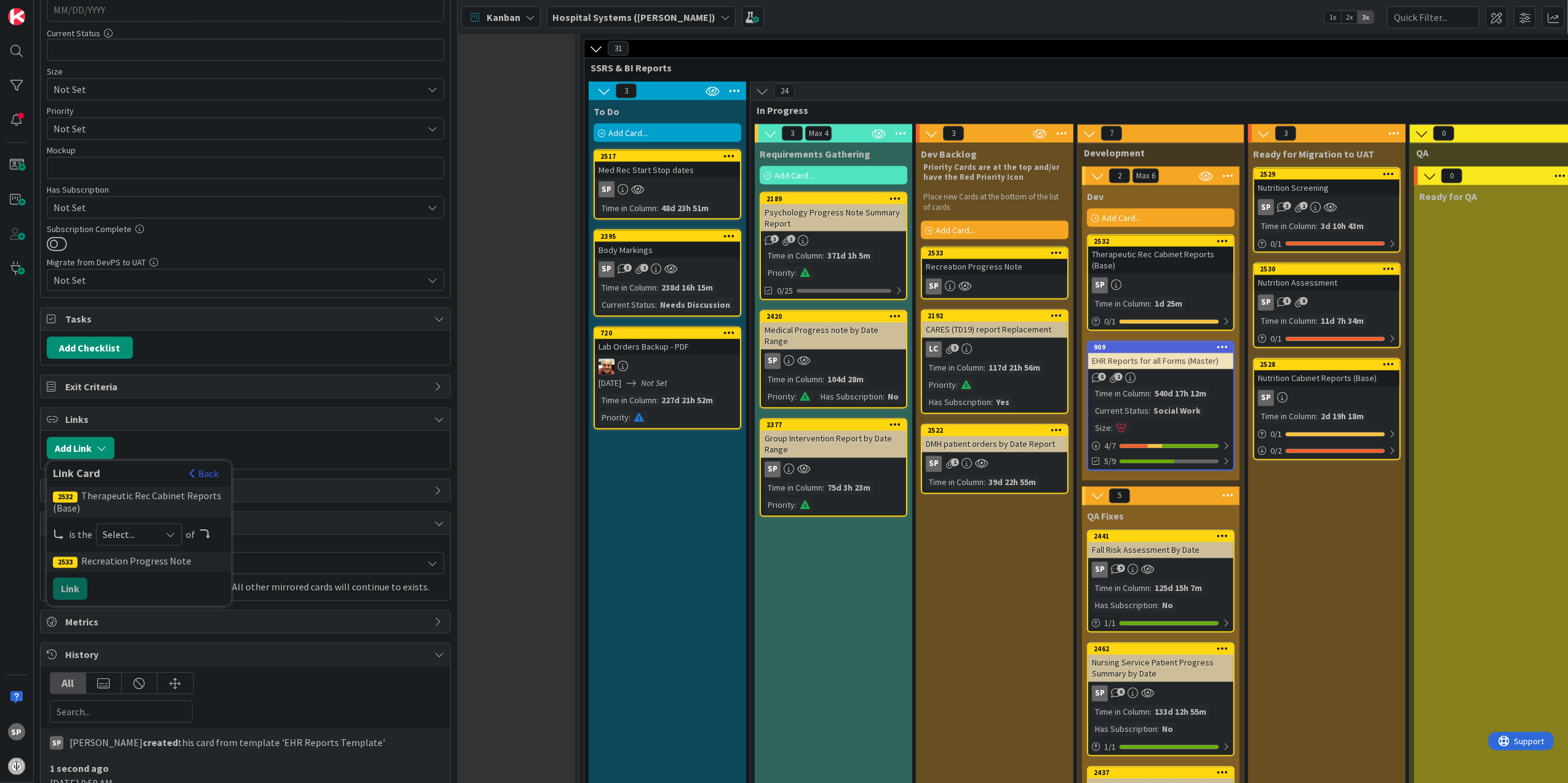
click at [133, 532] on div "Select..." at bounding box center [139, 535] width 86 height 22
click at [155, 573] on span "parent" at bounding box center [205, 564] width 139 height 19
click at [65, 593] on button "Link" at bounding box center [70, 589] width 35 height 22
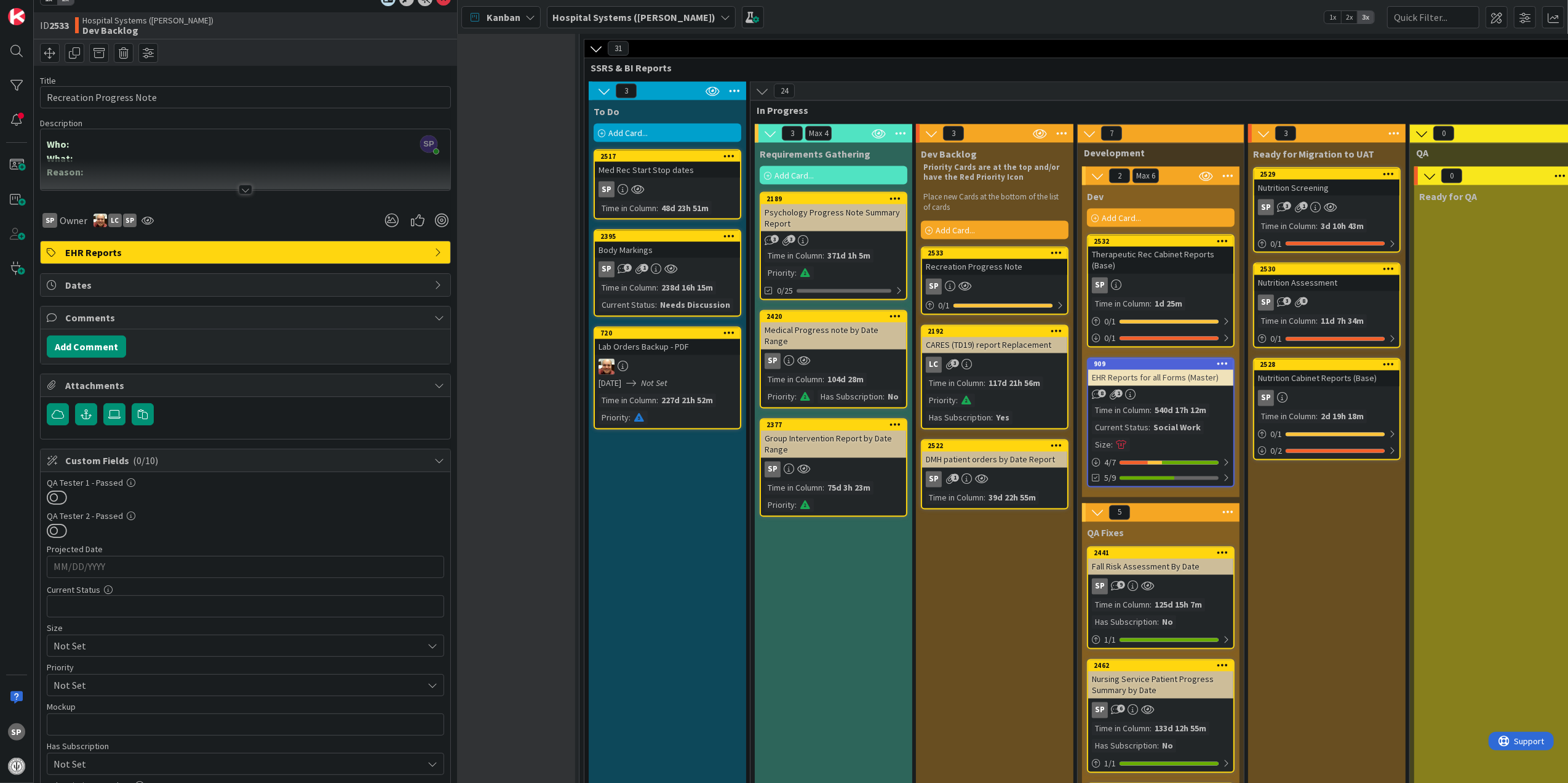
scroll to position [0, 0]
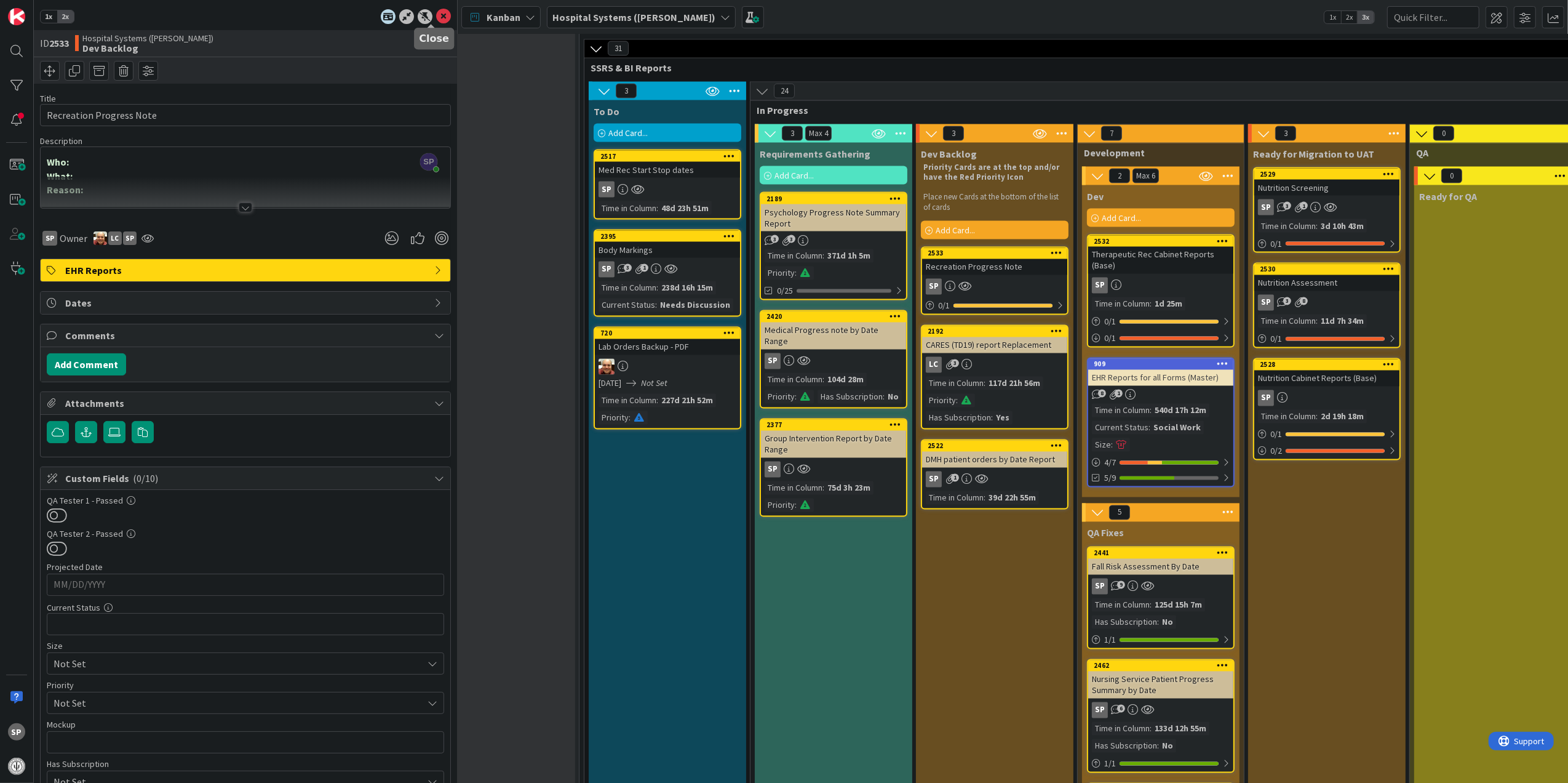
click at [436, 13] on icon at bounding box center [443, 16] width 15 height 15
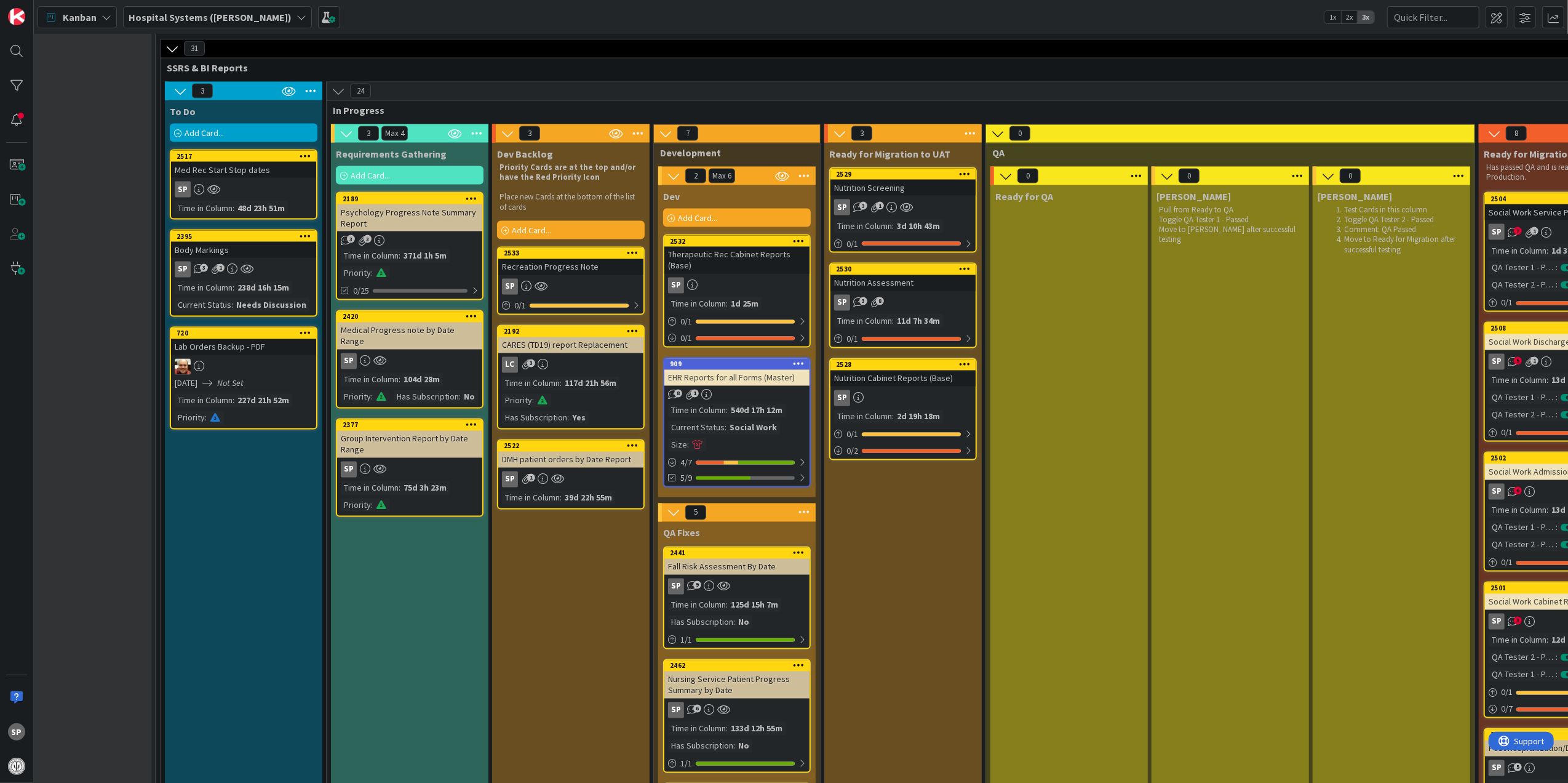
click at [628, 242] on div "Dev Backlog Priority Cards are at the top and/or have the Red Priority Icon Pla…" at bounding box center [570, 695] width 157 height 1105
click at [631, 251] on icon at bounding box center [632, 253] width 12 height 8
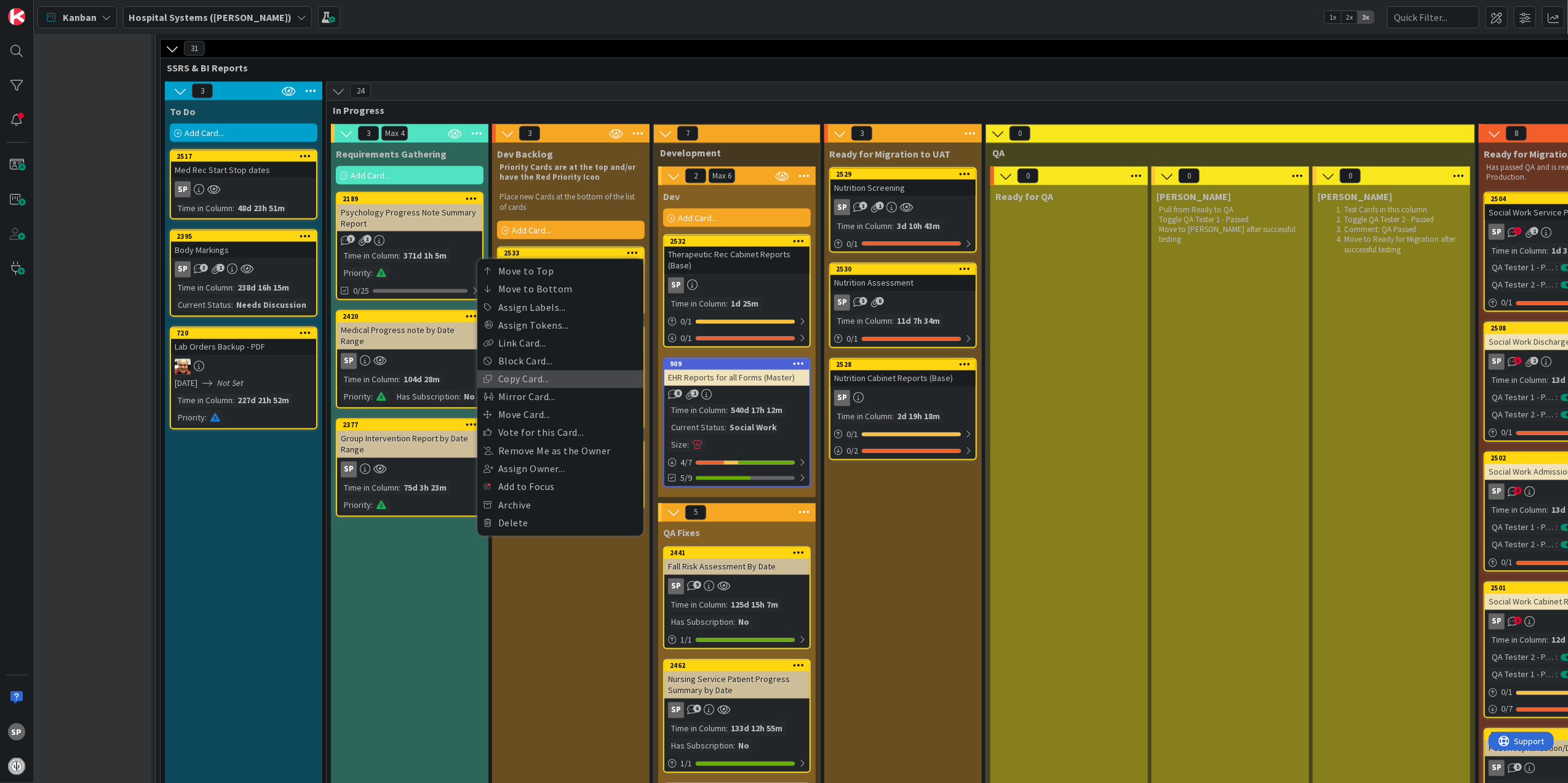
click at [593, 374] on link "Copy Card..." at bounding box center [560, 379] width 166 height 18
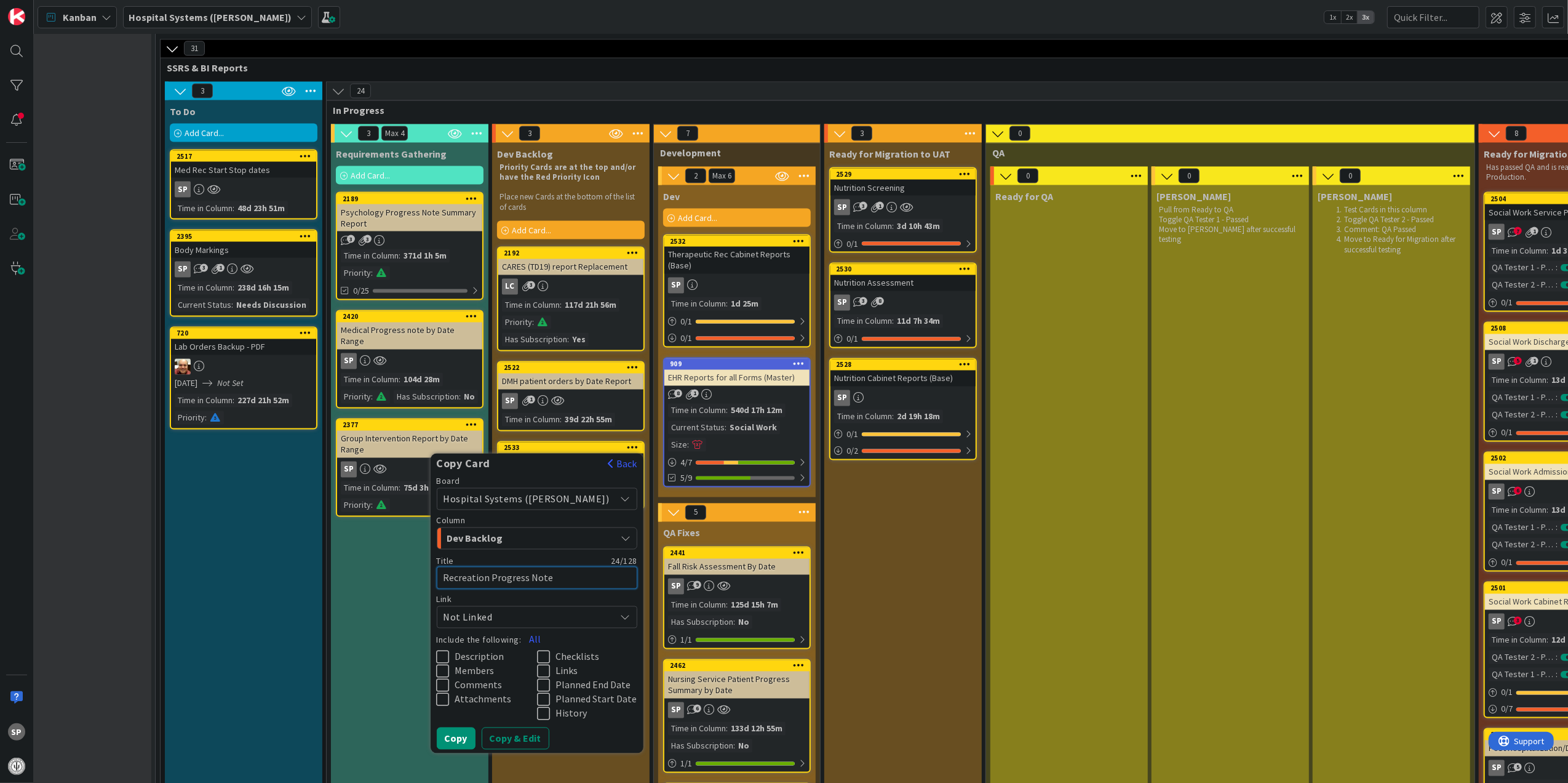
click at [522, 567] on textarea "Recreation Progress Note" at bounding box center [537, 578] width 201 height 23
drag, startPoint x: 522, startPoint y: 555, endPoint x: 586, endPoint y: 555, distance: 64.0
click at [586, 567] on textarea "Recreation Progress Note" at bounding box center [537, 578] width 201 height 23
type textarea "x"
type textarea "Recreation"
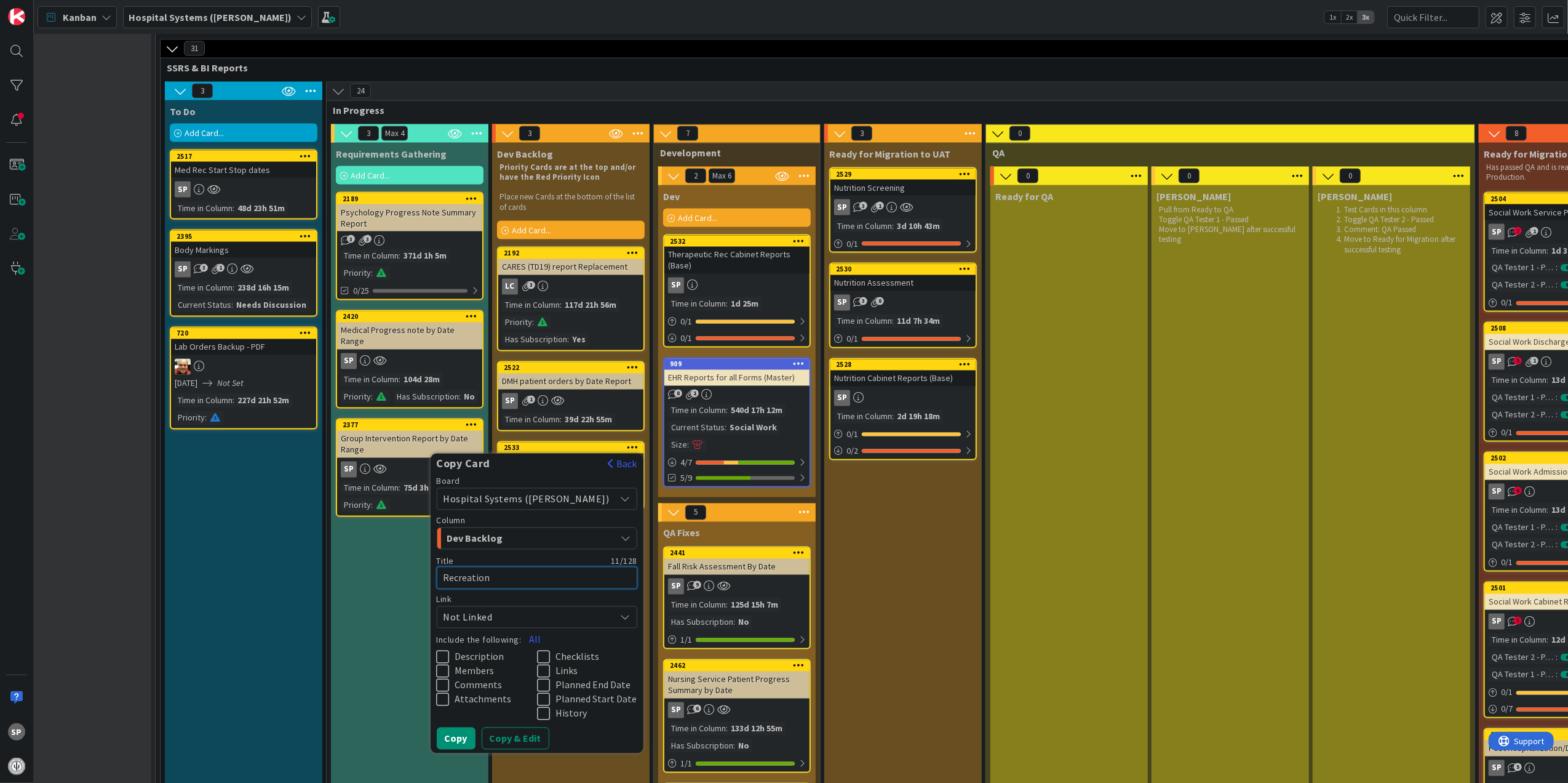
type textarea "x"
type textarea "Recreation T"
type textarea "x"
type textarea "Recreation Tr"
type textarea "x"
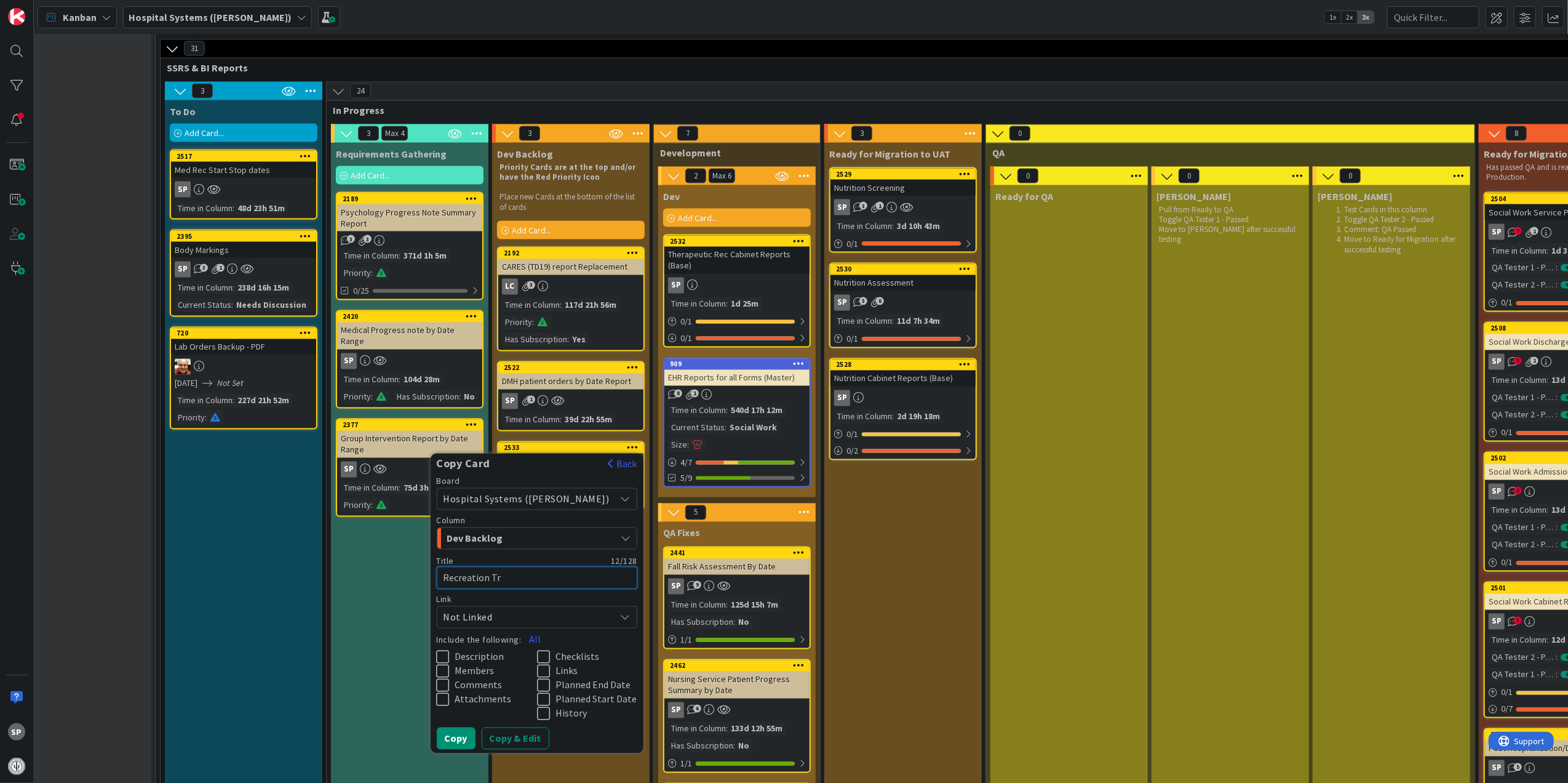
type textarea "Recreation Tra"
type textarea "x"
type textarea "Recreation Tran"
type textarea "x"
type textarea "Recreation Trans"
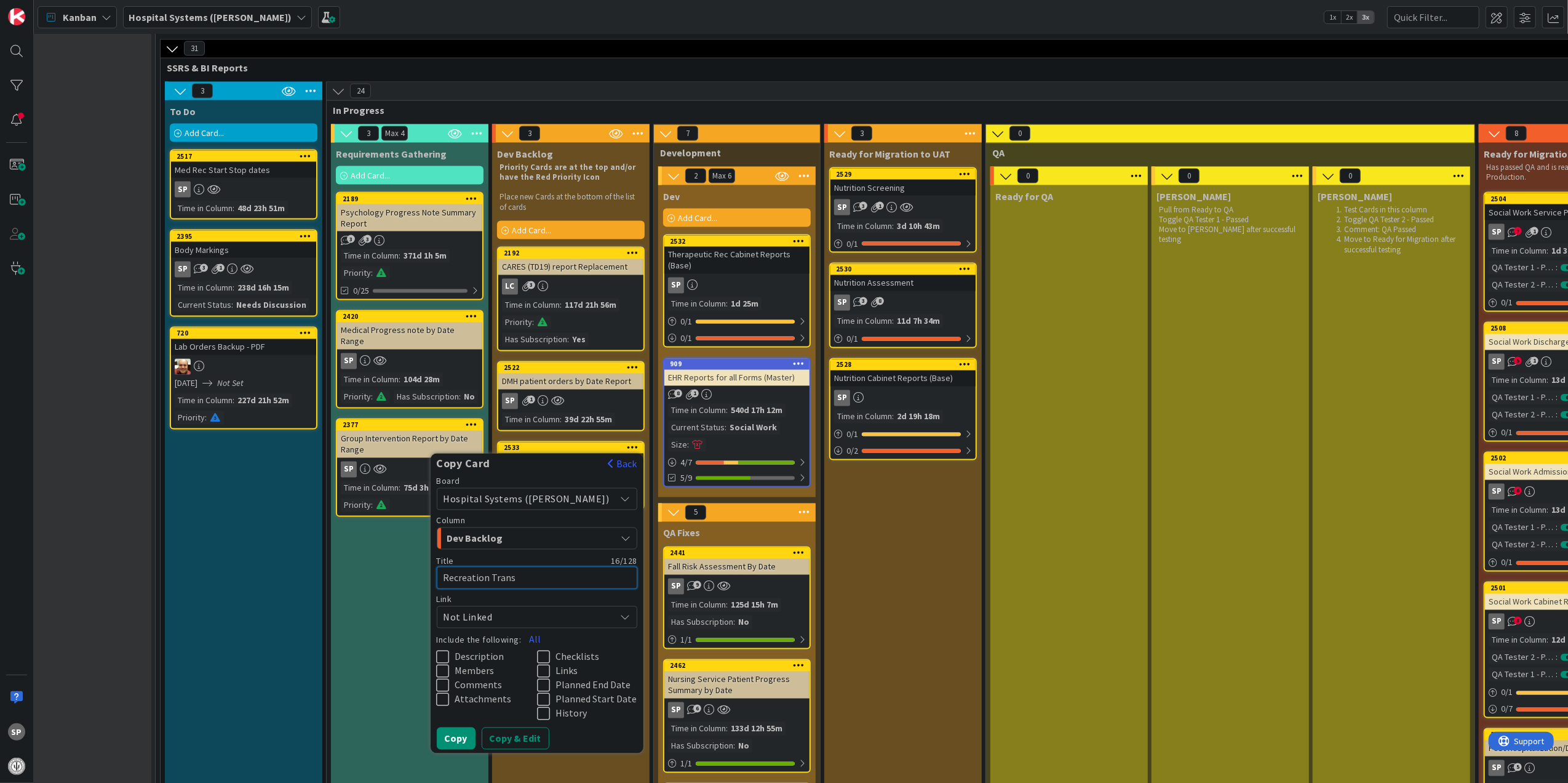
type textarea "x"
type textarea "Recreation Transf"
type textarea "x"
type textarea "Recreation Transfe"
type textarea "x"
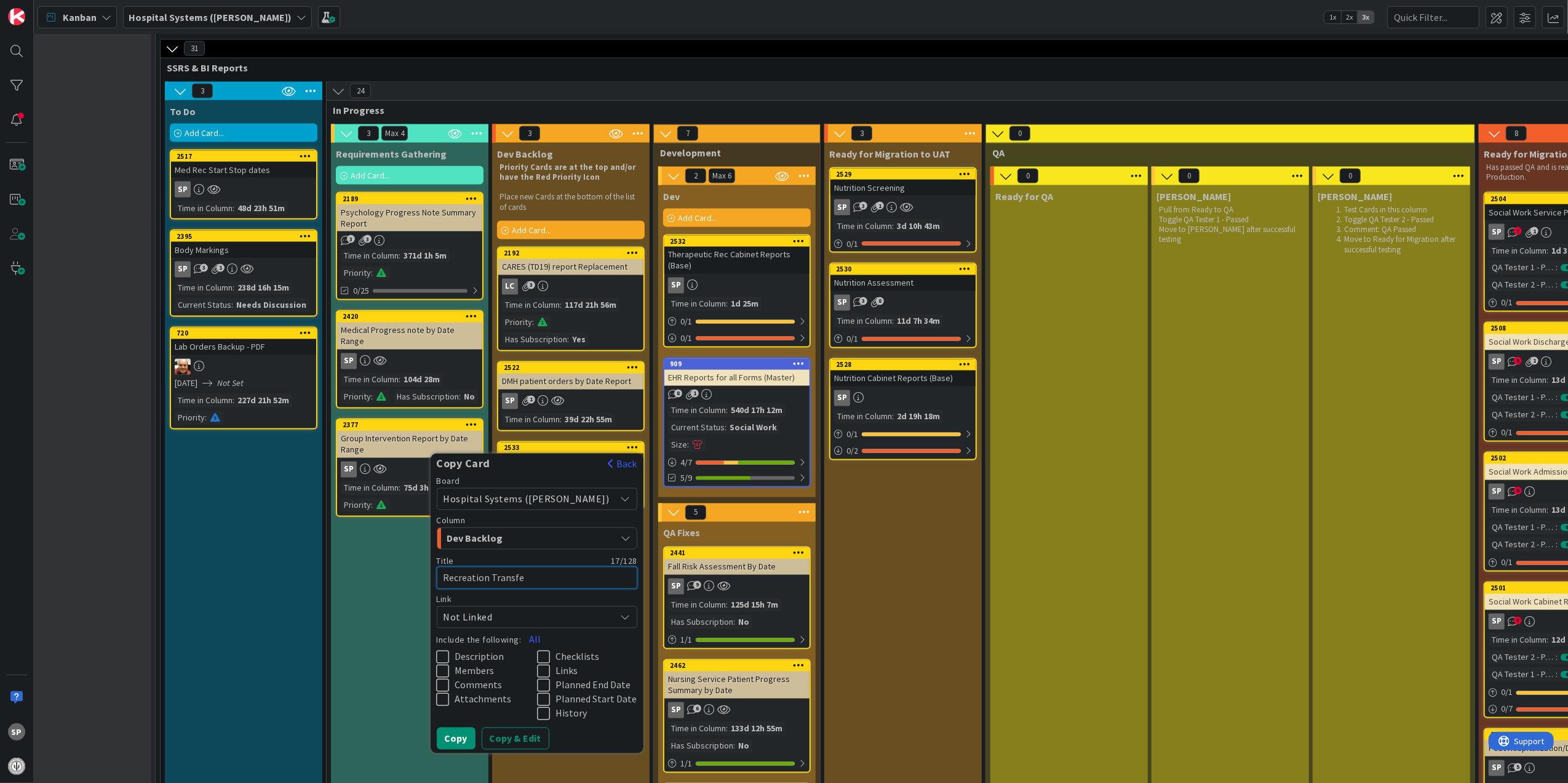
type textarea "Recreation Transfer"
type textarea "x"
type textarea "Recreation Transfer"
type textarea "x"
type textarea "Recreation Transfer S"
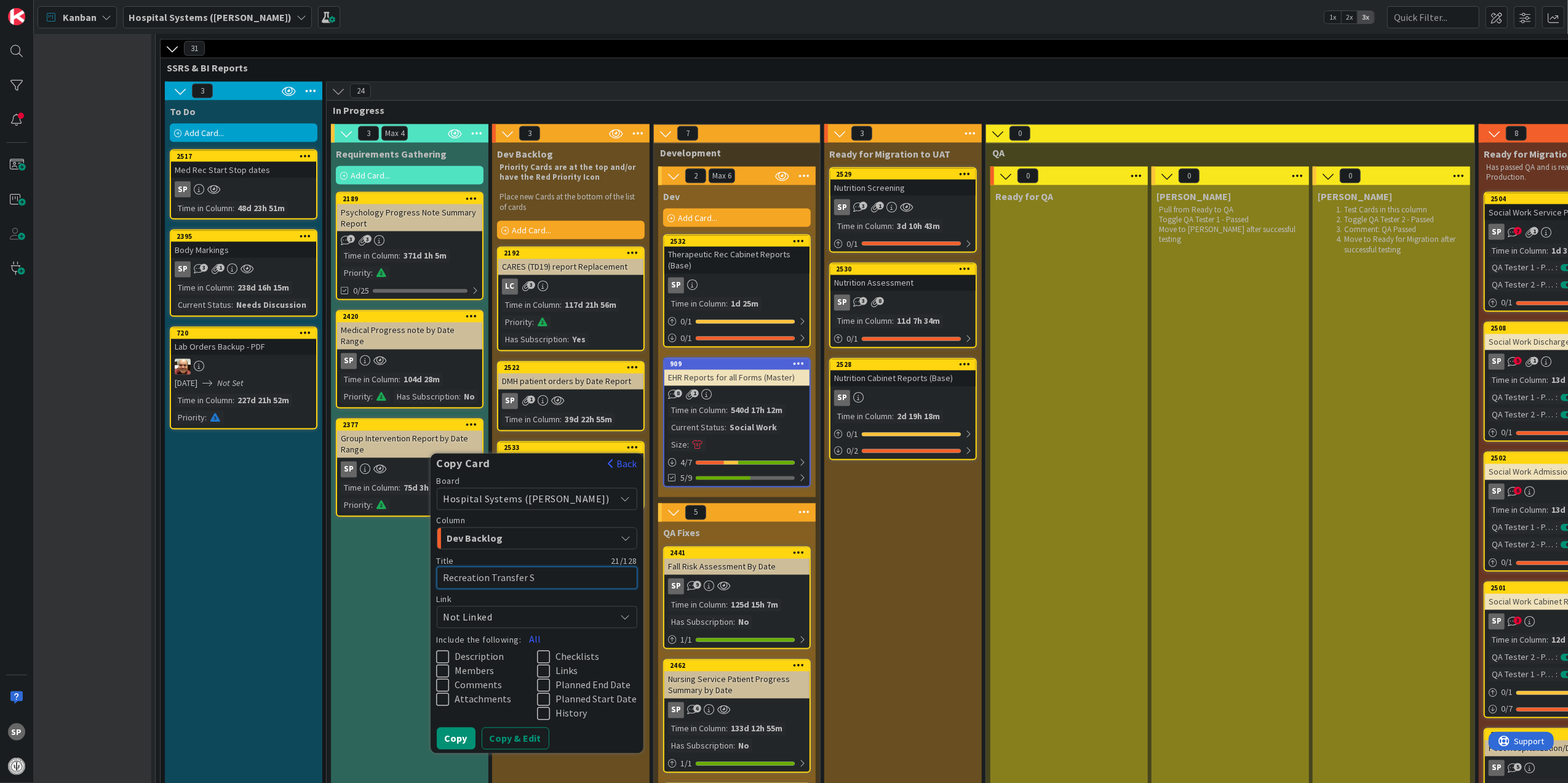
type textarea "x"
type textarea "Recreation Transfer Su"
type textarea "x"
type textarea "Recreation Transfer Sum"
type textarea "x"
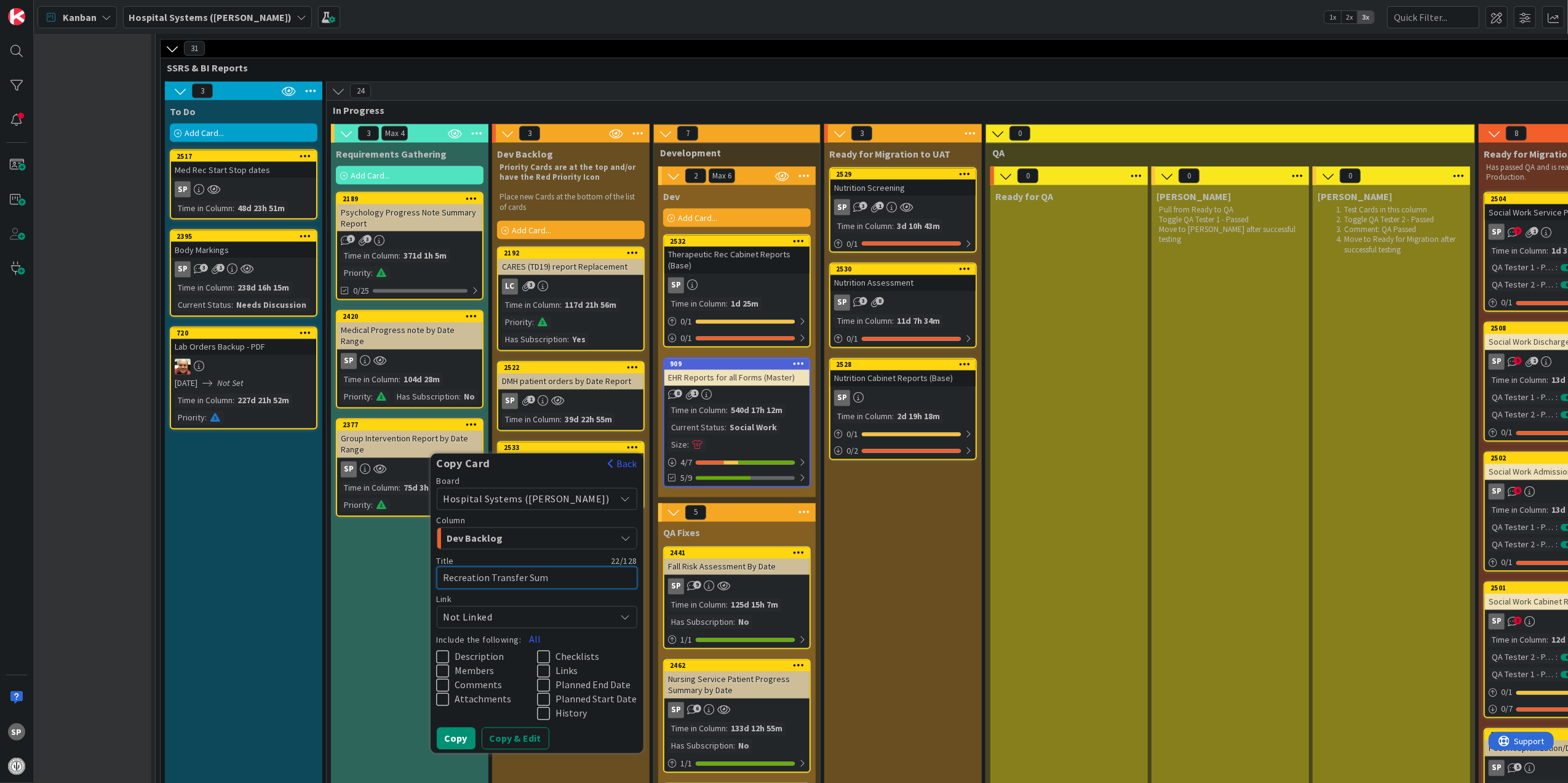
type textarea "Recreation Transfer Summ"
type textarea "x"
type textarea "Recreation Transfer Summa"
type textarea "x"
type textarea "Recreation Transfer Summar"
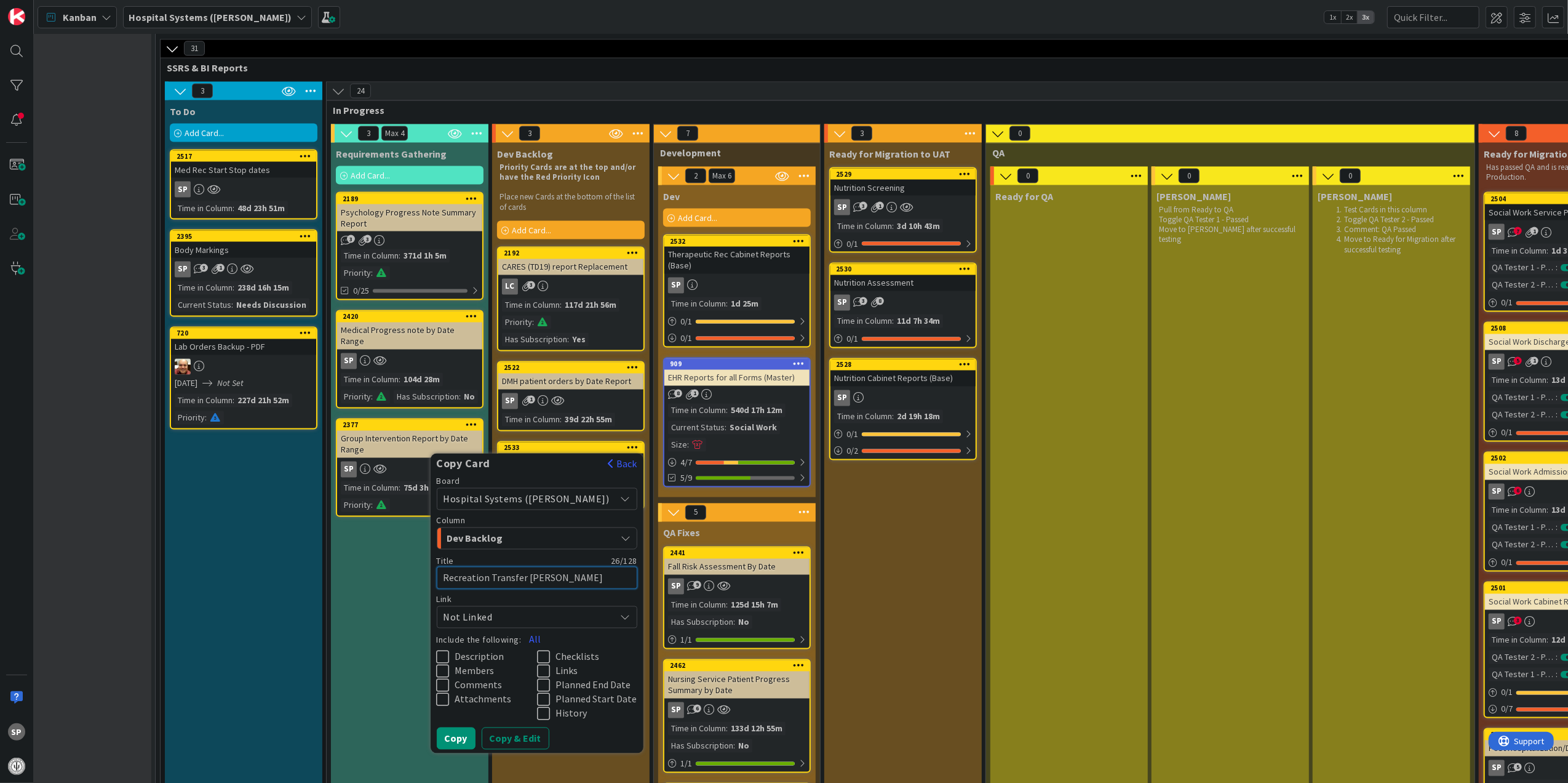
type textarea "x"
type textarea "Recreation Transfer Summary"
click at [504, 651] on span "Description" at bounding box center [479, 657] width 49 height 13
click at [495, 665] on span "Members" at bounding box center [474, 671] width 40 height 13
click at [555, 664] on icon at bounding box center [546, 671] width 19 height 15
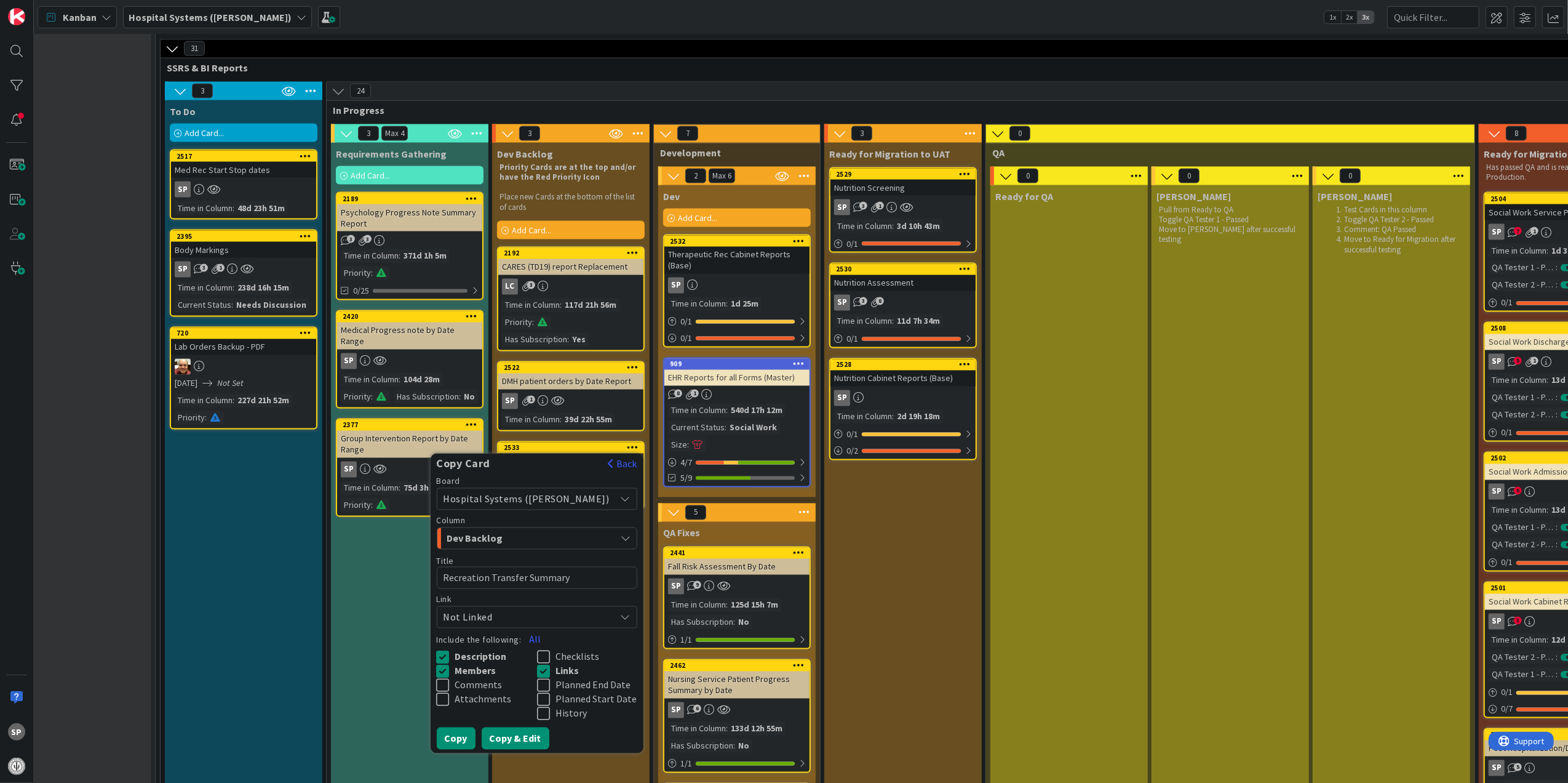
click at [541, 731] on button "Copy & Edit" at bounding box center [515, 738] width 67 height 22
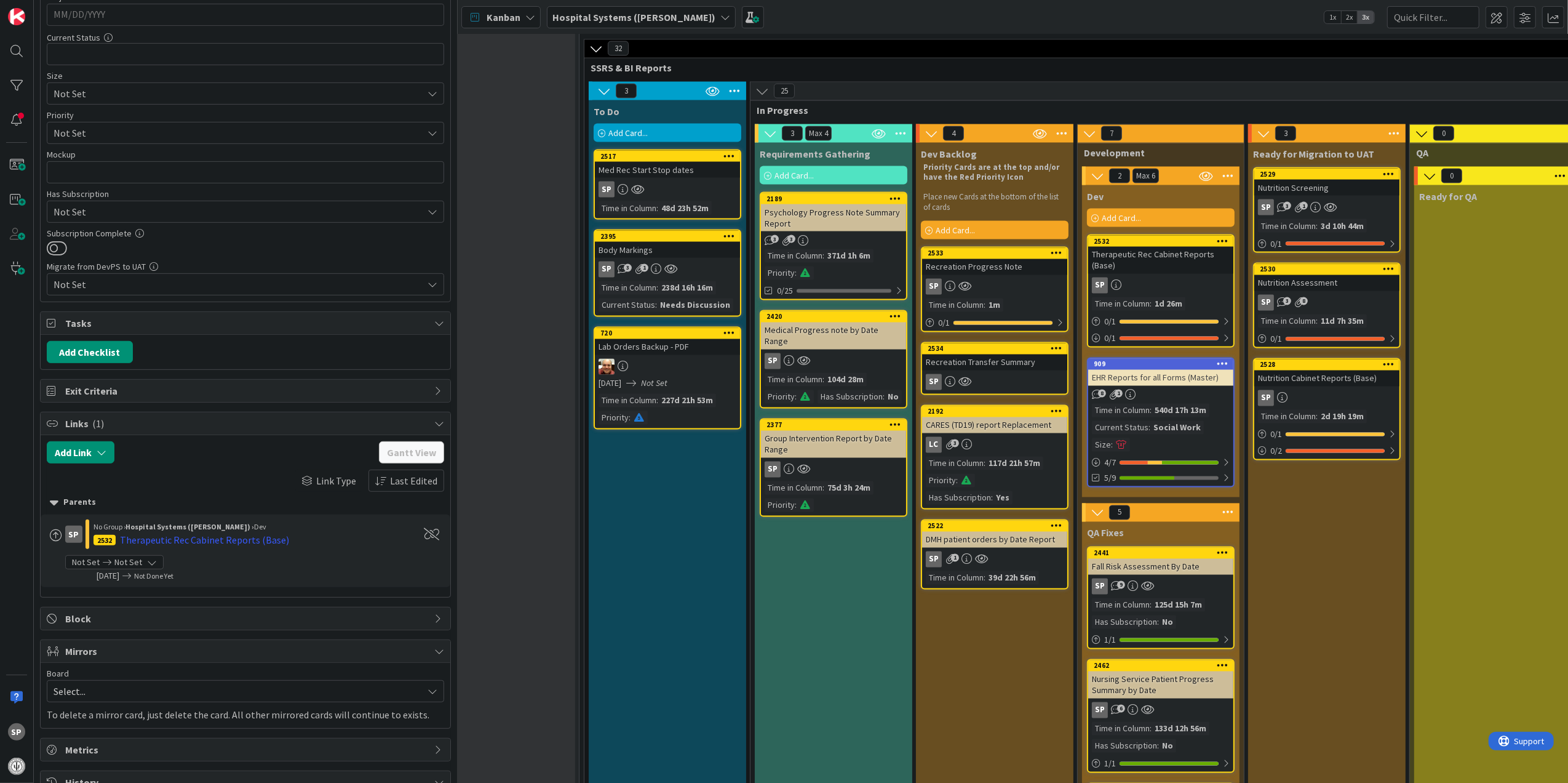
scroll to position [574, 0]
click at [74, 505] on div "Parents" at bounding box center [246, 498] width 391 height 13
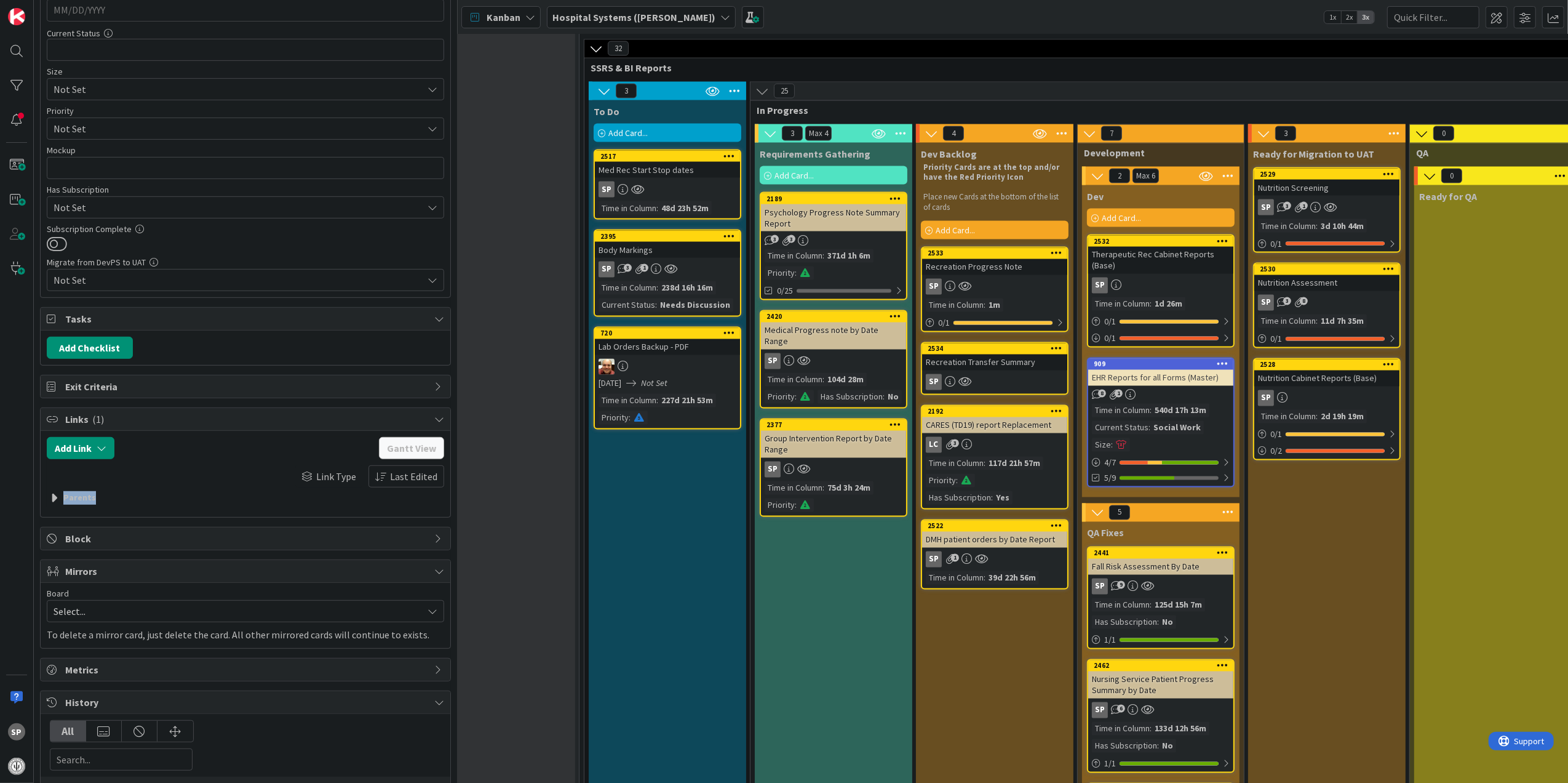
click at [74, 505] on div "Parents" at bounding box center [246, 498] width 391 height 13
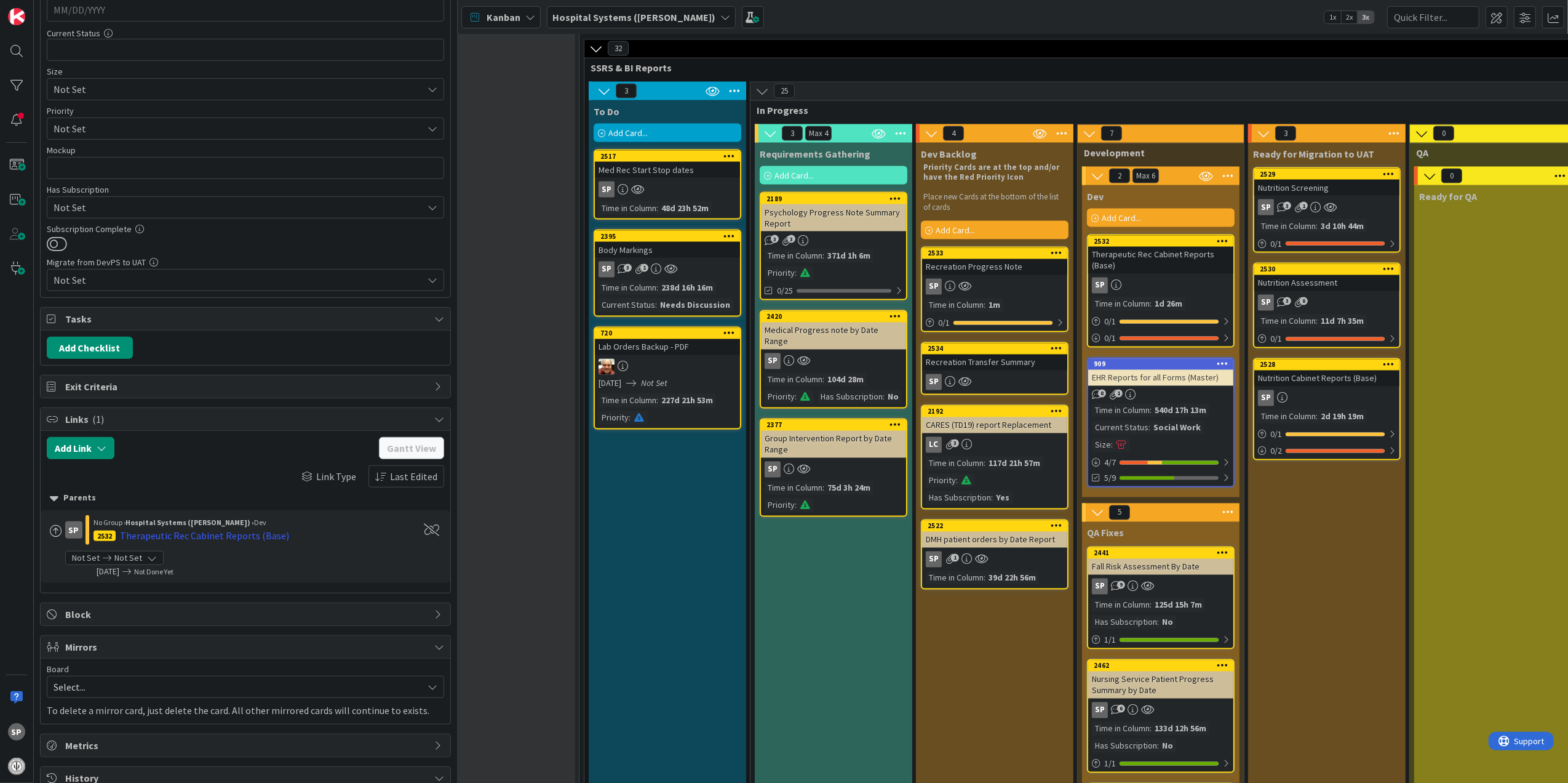
click at [257, 473] on div "Link Type Last Edited" at bounding box center [245, 476] width 397 height 22
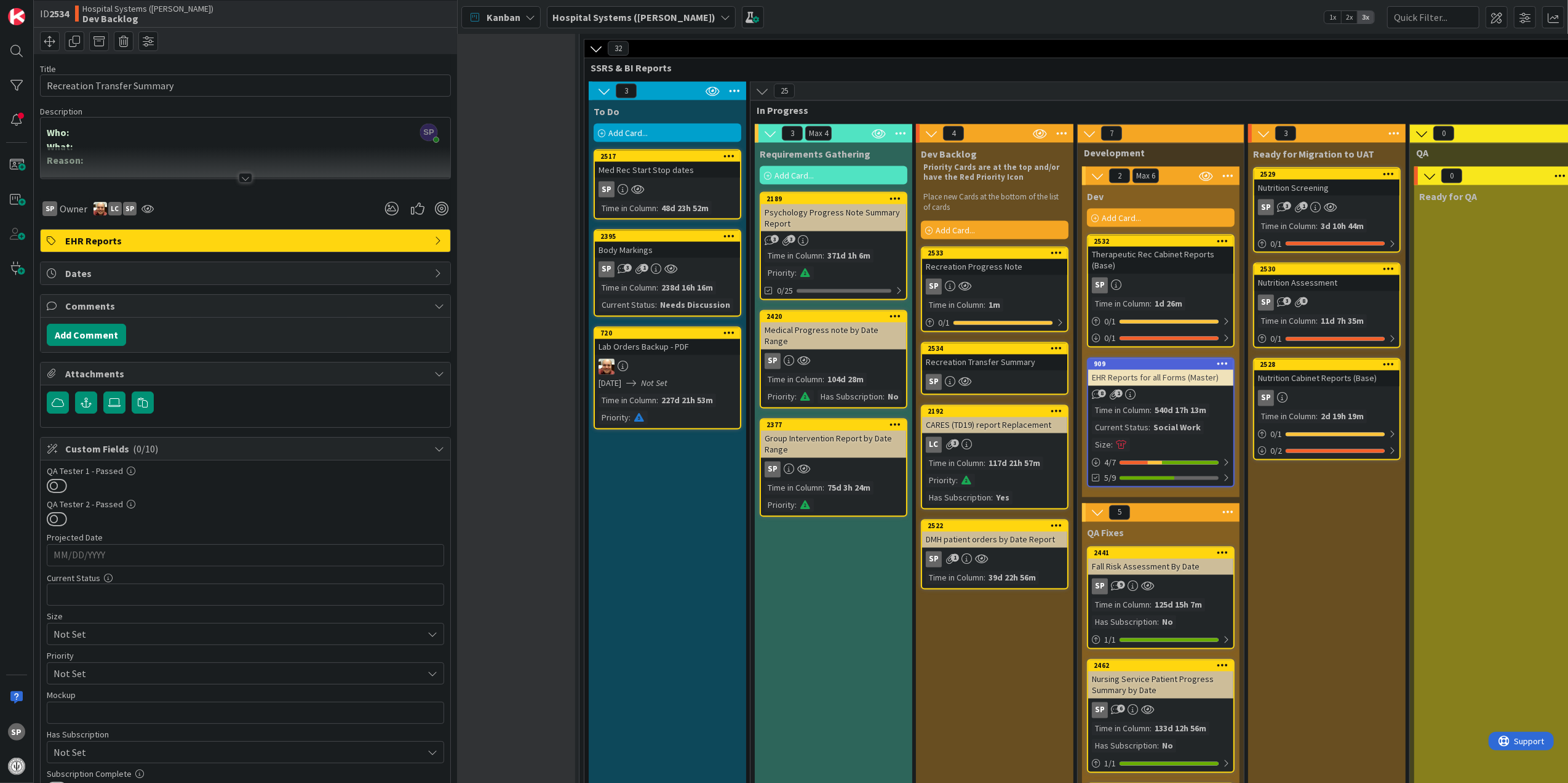
scroll to position [0, 0]
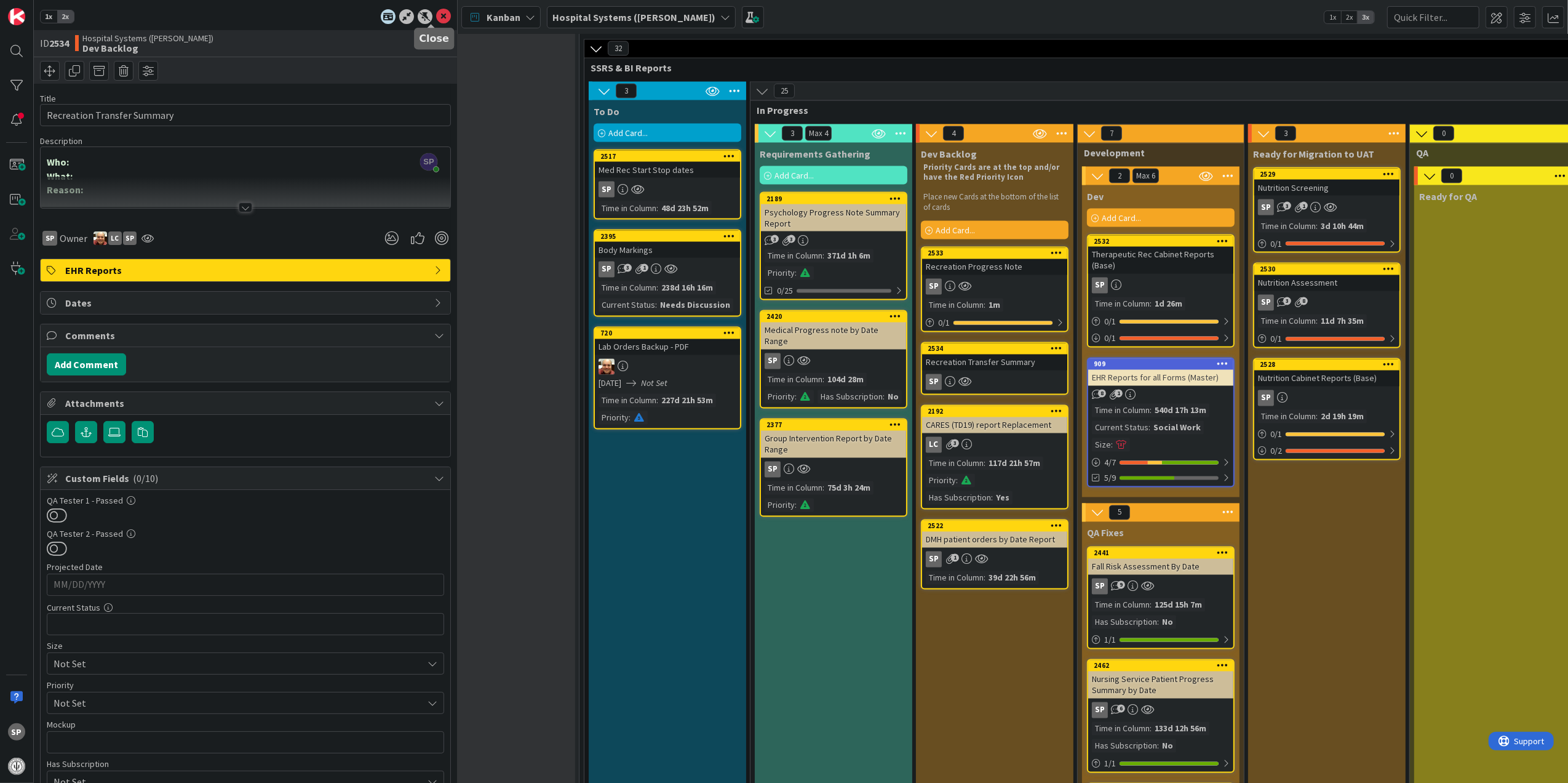
click at [436, 13] on icon at bounding box center [443, 16] width 15 height 15
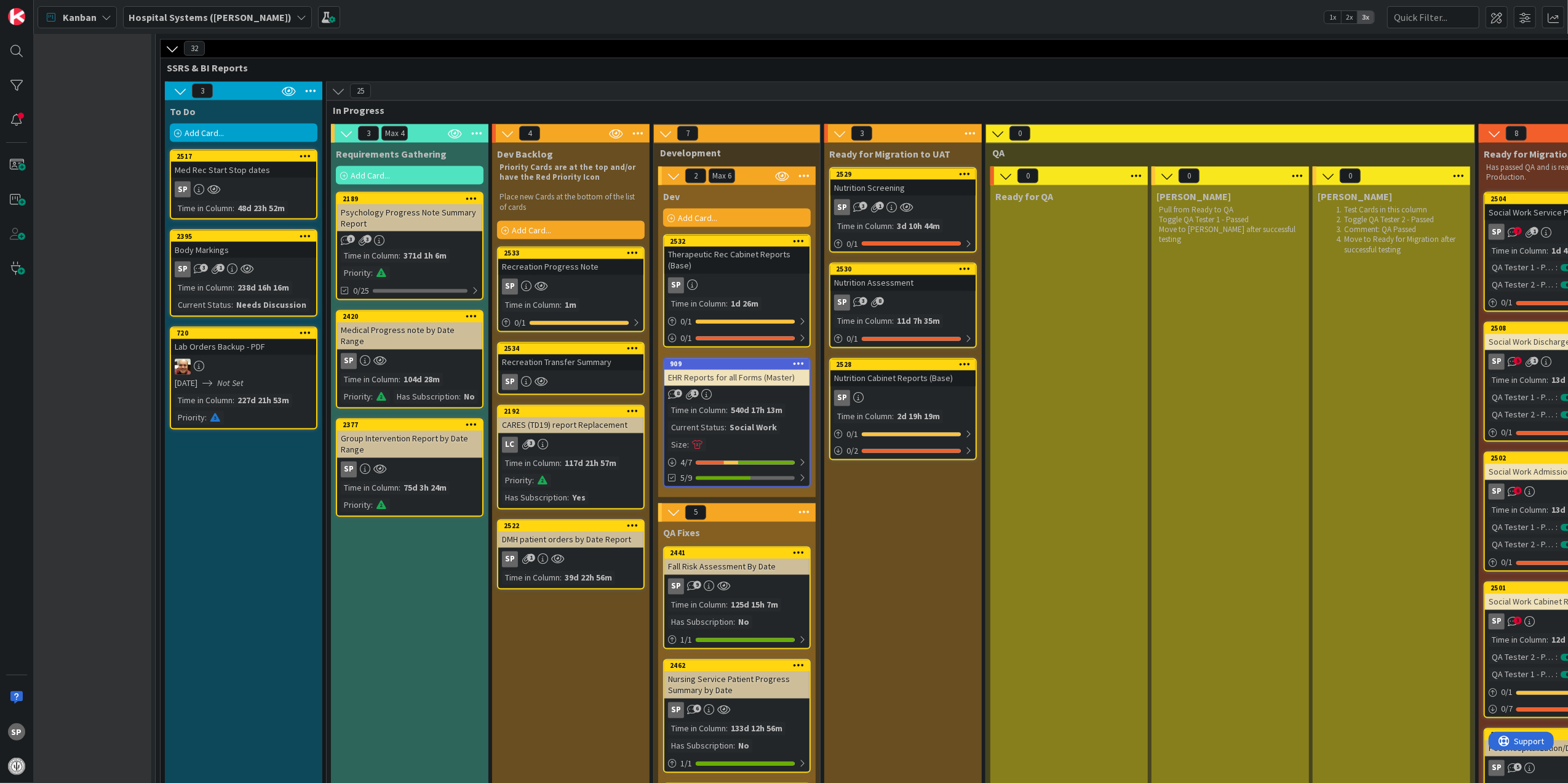
click at [730, 264] on div "Therapeutic Rec Cabinet Reports (Base)" at bounding box center [737, 260] width 145 height 27
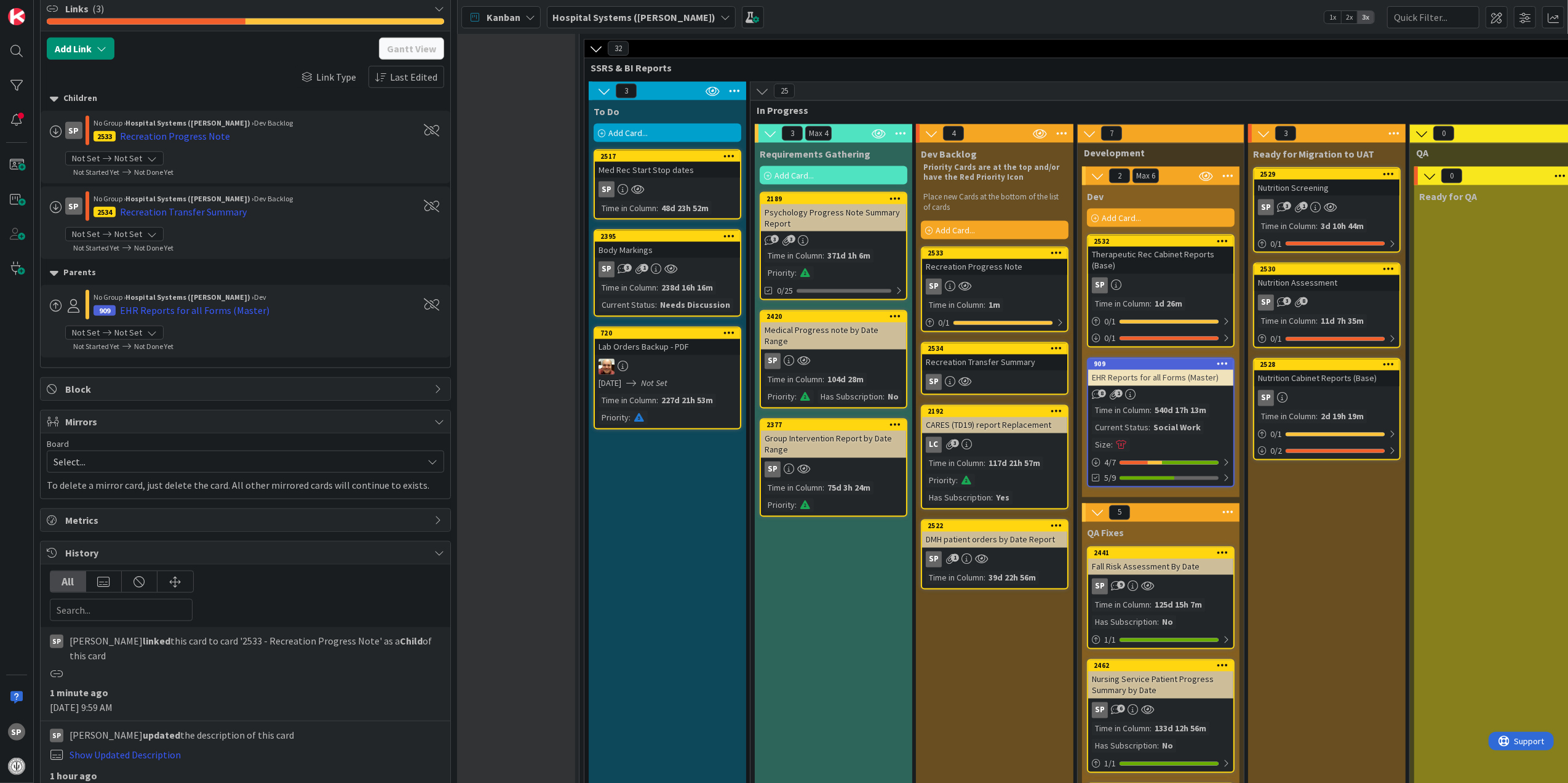
click at [1219, 331] on div "0 / 1" at bounding box center [1160, 339] width 145 height 15
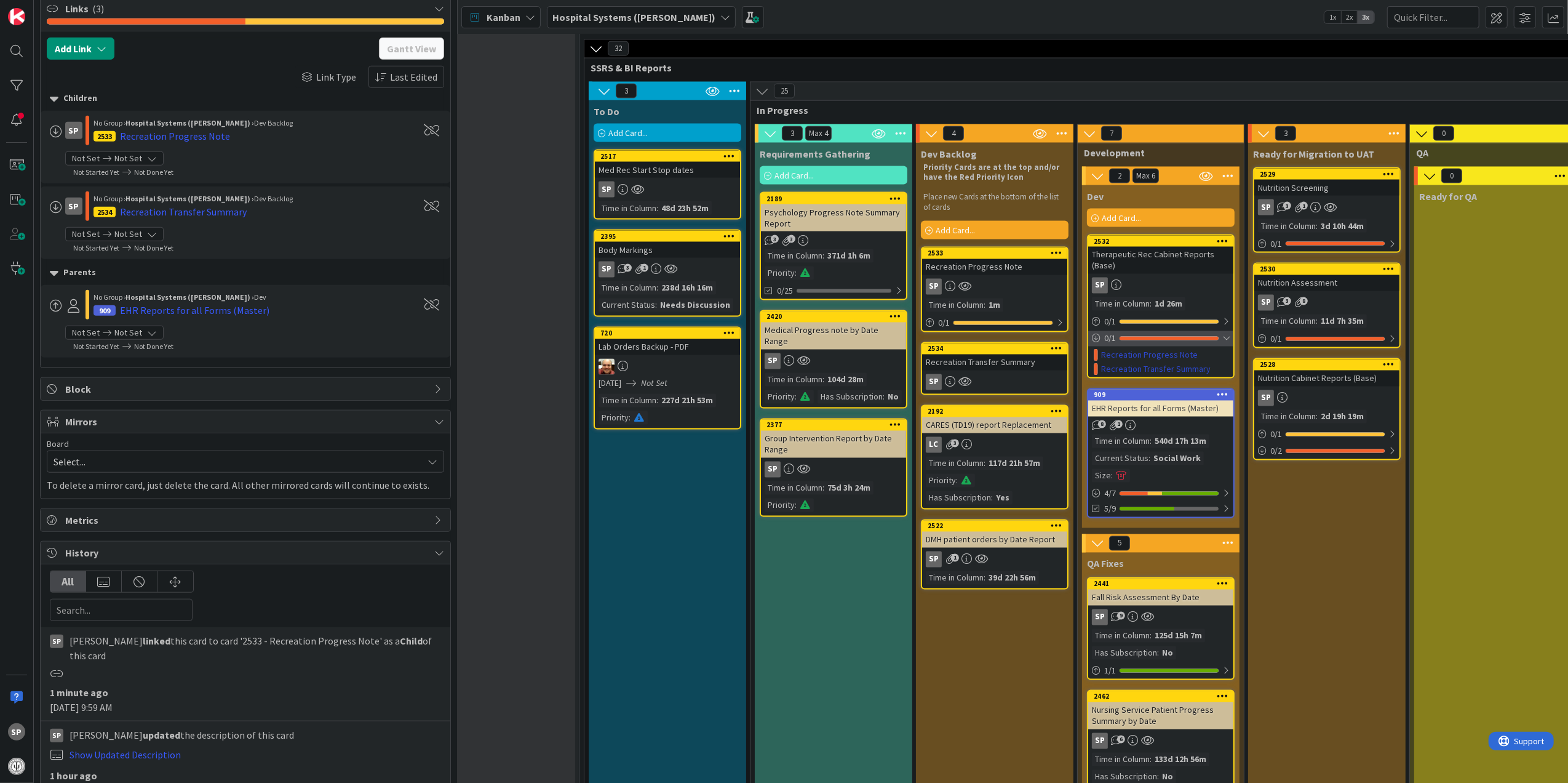
click at [1219, 331] on div "0 / 1" at bounding box center [1160, 339] width 145 height 15
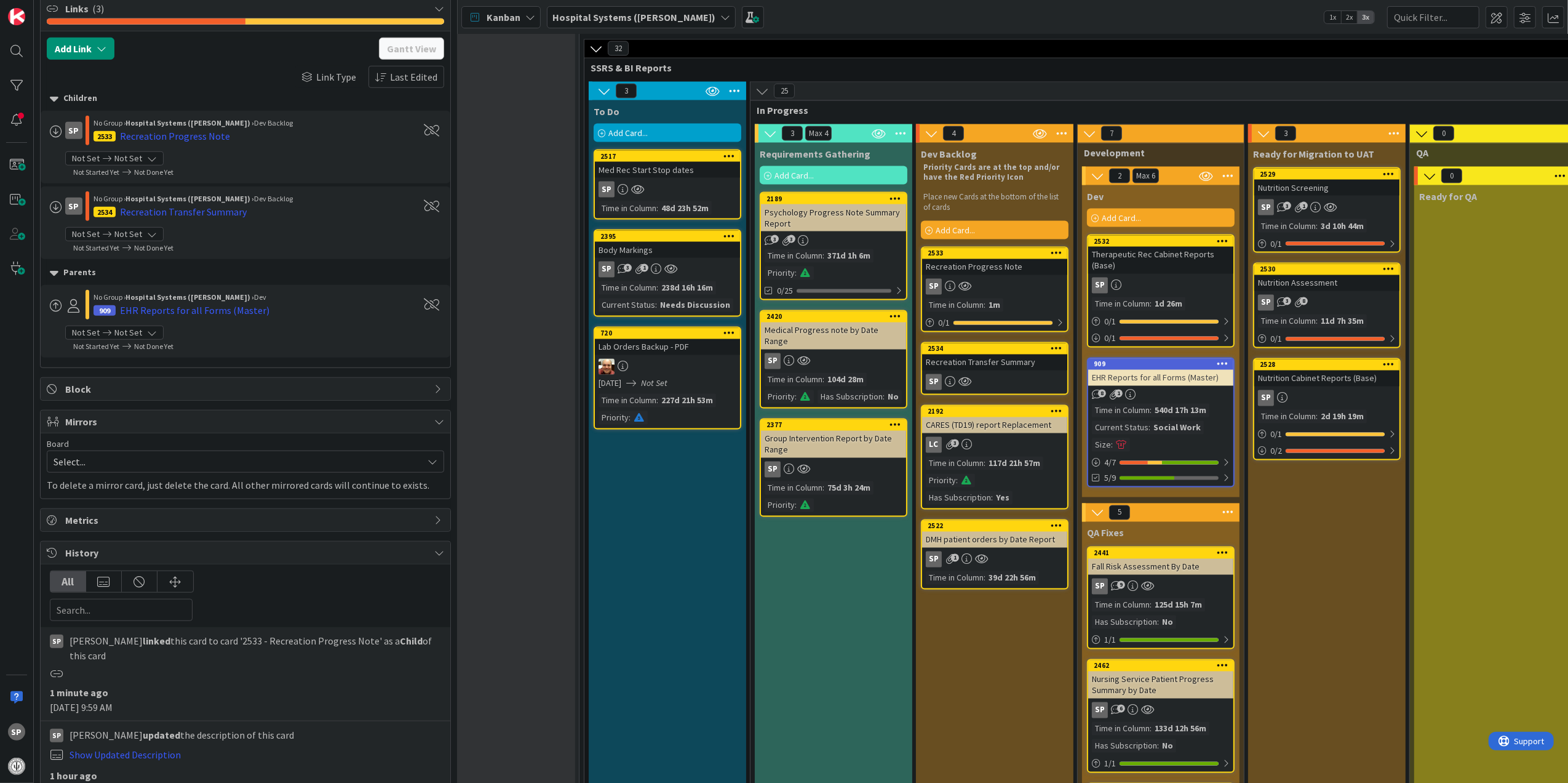
click at [1009, 382] on div "SP" at bounding box center [994, 382] width 145 height 16
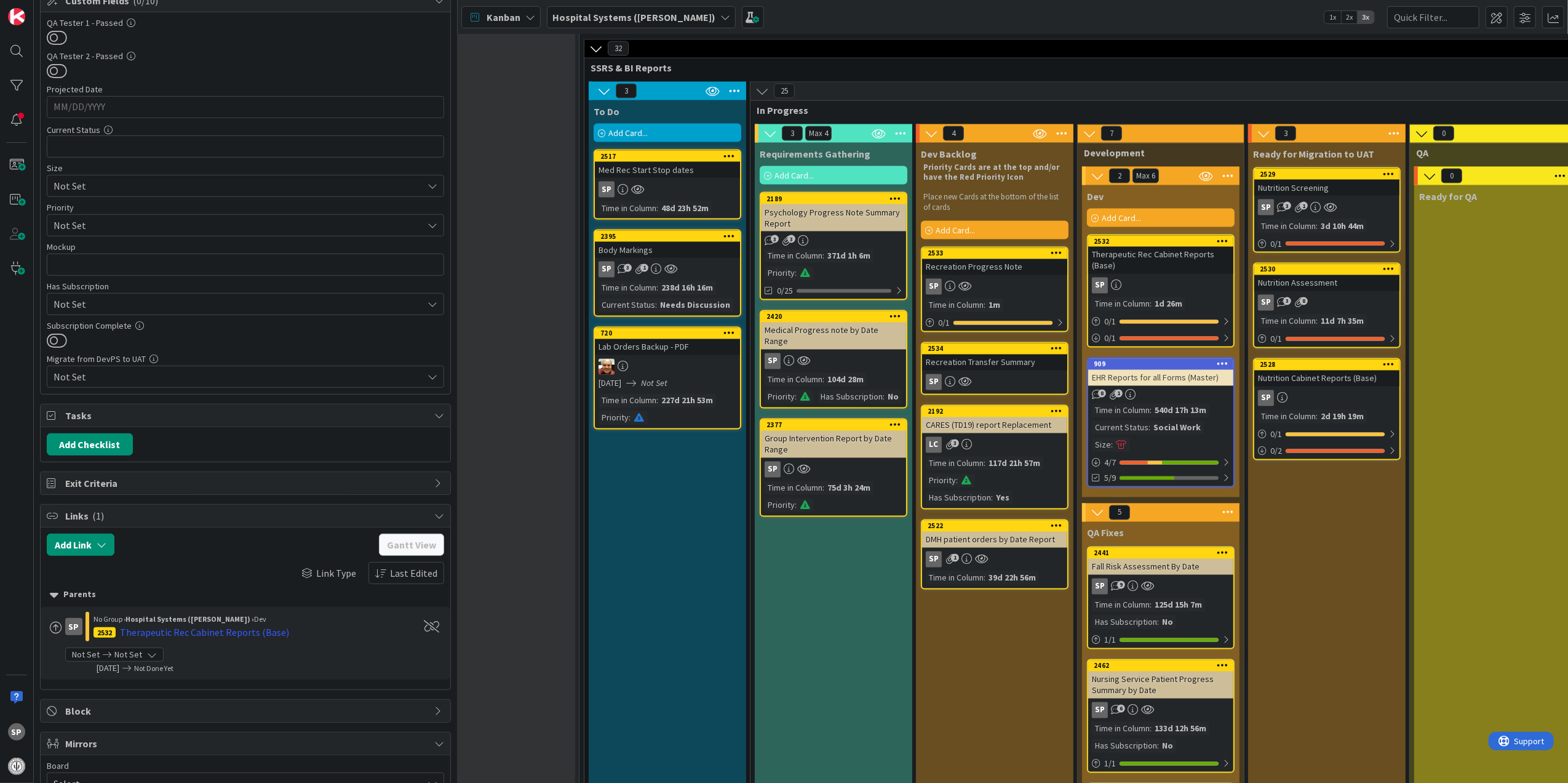
scroll to position [656, 0]
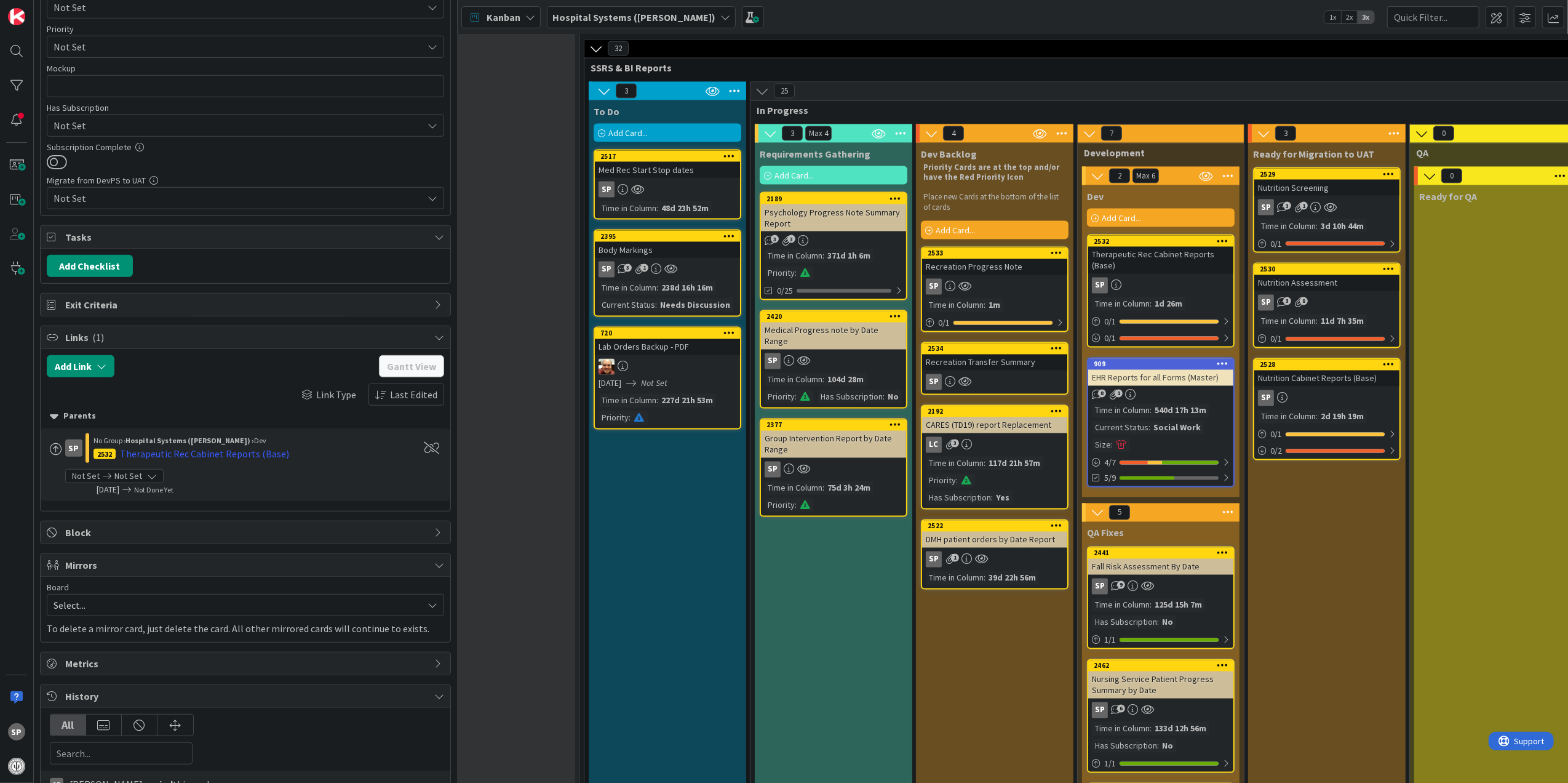
click at [72, 422] on div "Parents" at bounding box center [246, 416] width 391 height 13
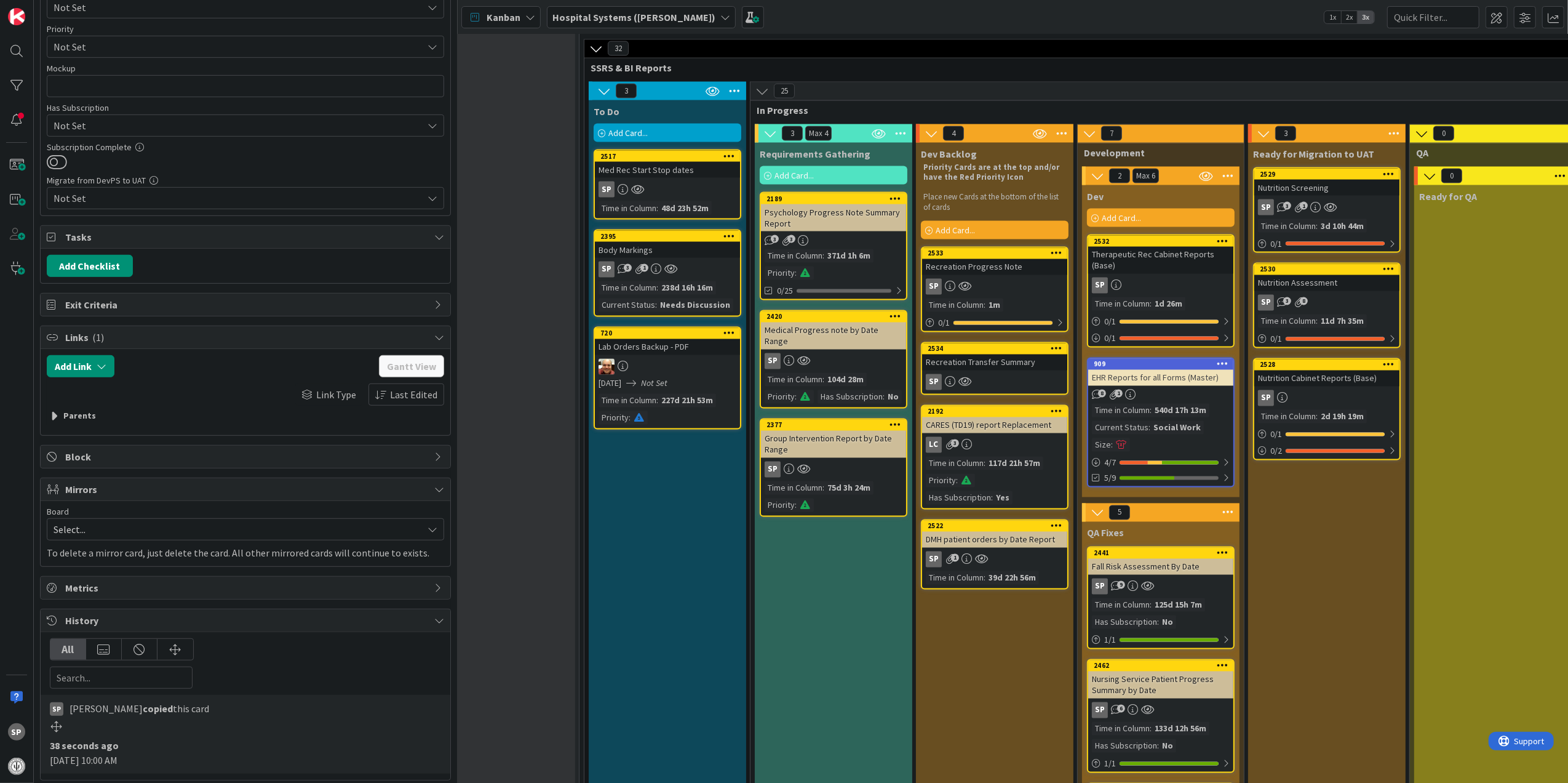
click at [72, 422] on div "Parents" at bounding box center [246, 416] width 391 height 13
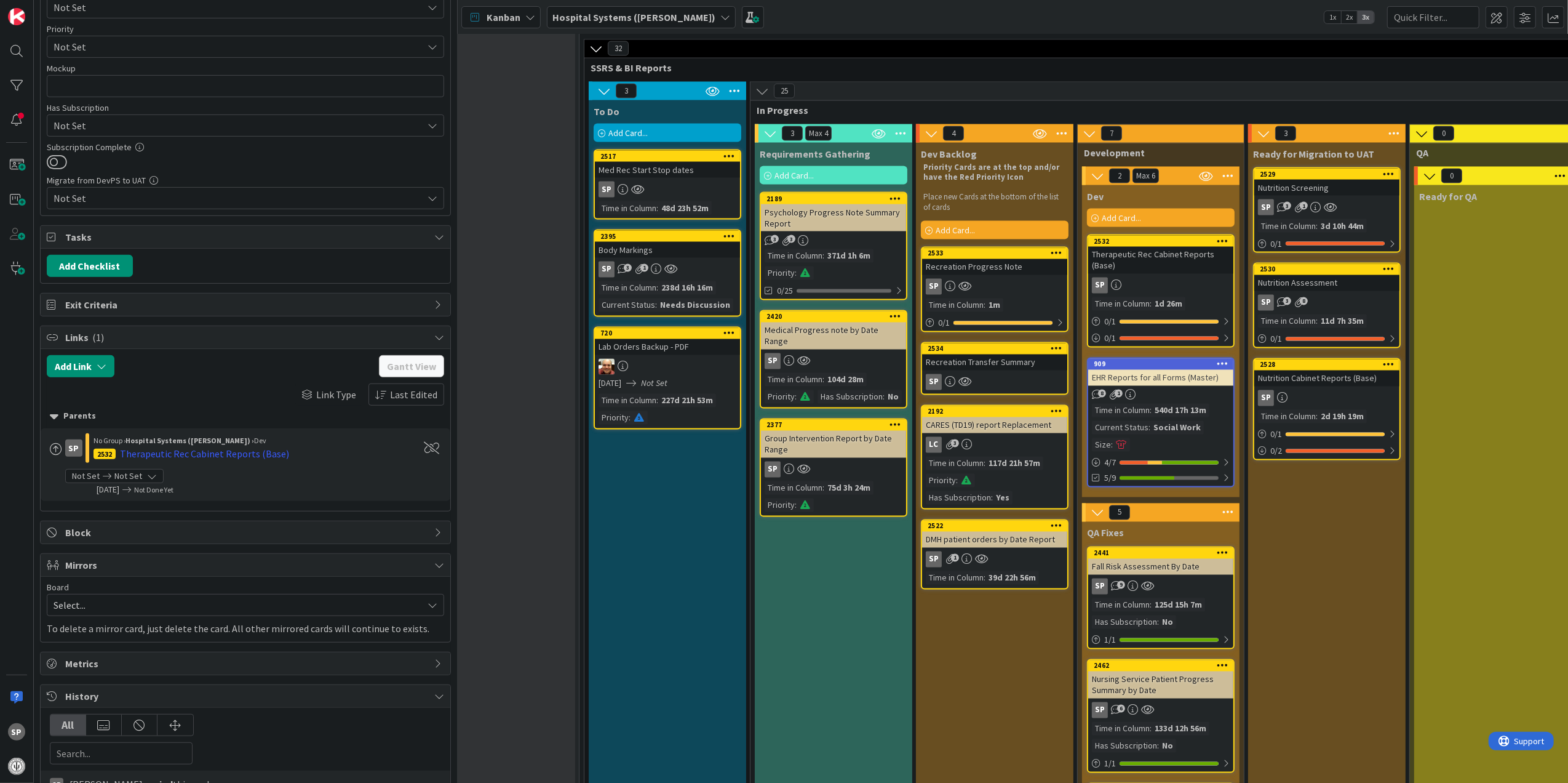
click at [143, 482] on div "Not Set Not Set" at bounding box center [114, 476] width 98 height 14
click at [229, 461] on div "Therapeutic Rec Cabinet Reports (Base)" at bounding box center [204, 453] width 169 height 15
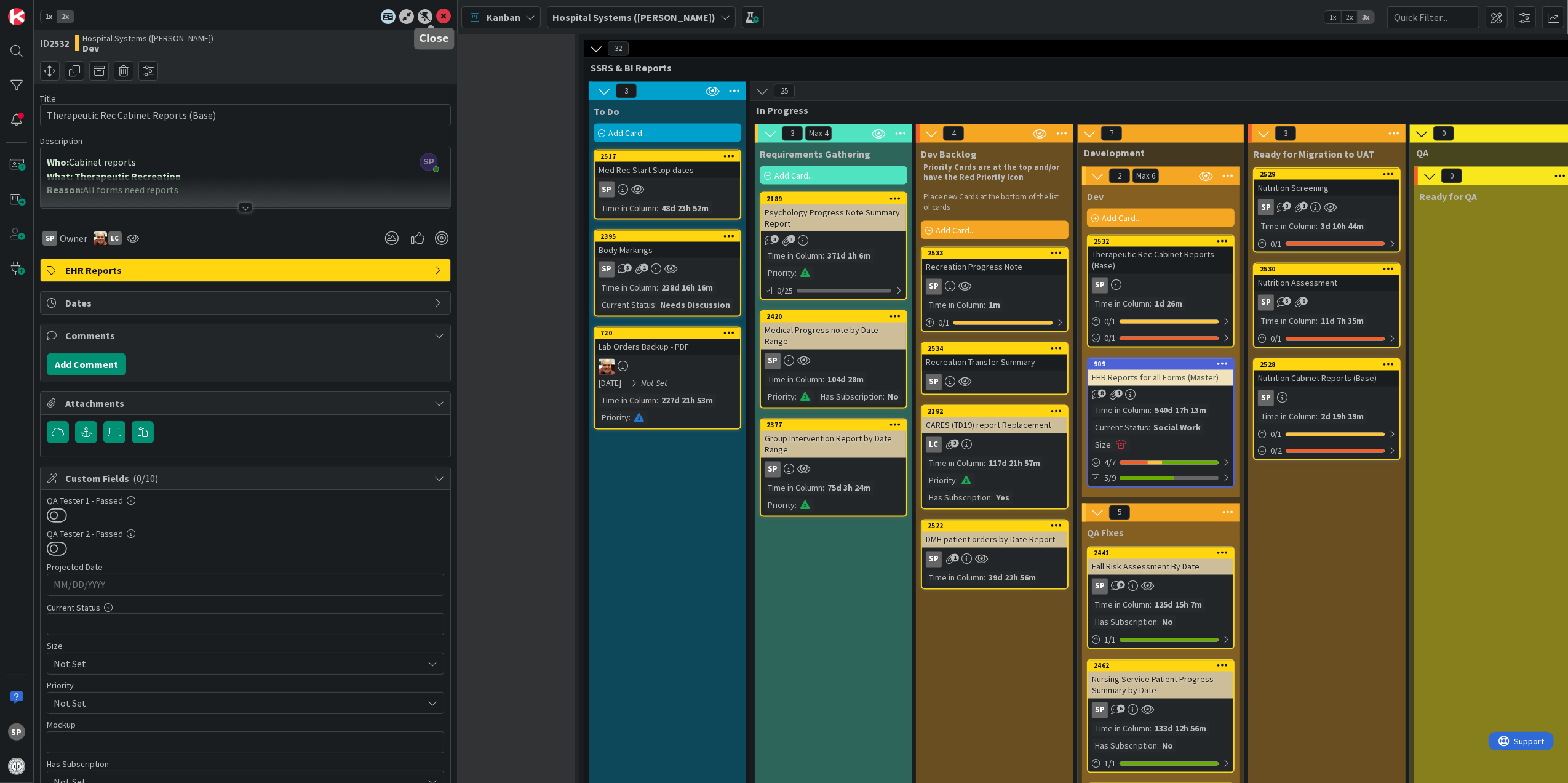
click at [436, 13] on icon at bounding box center [443, 16] width 15 height 15
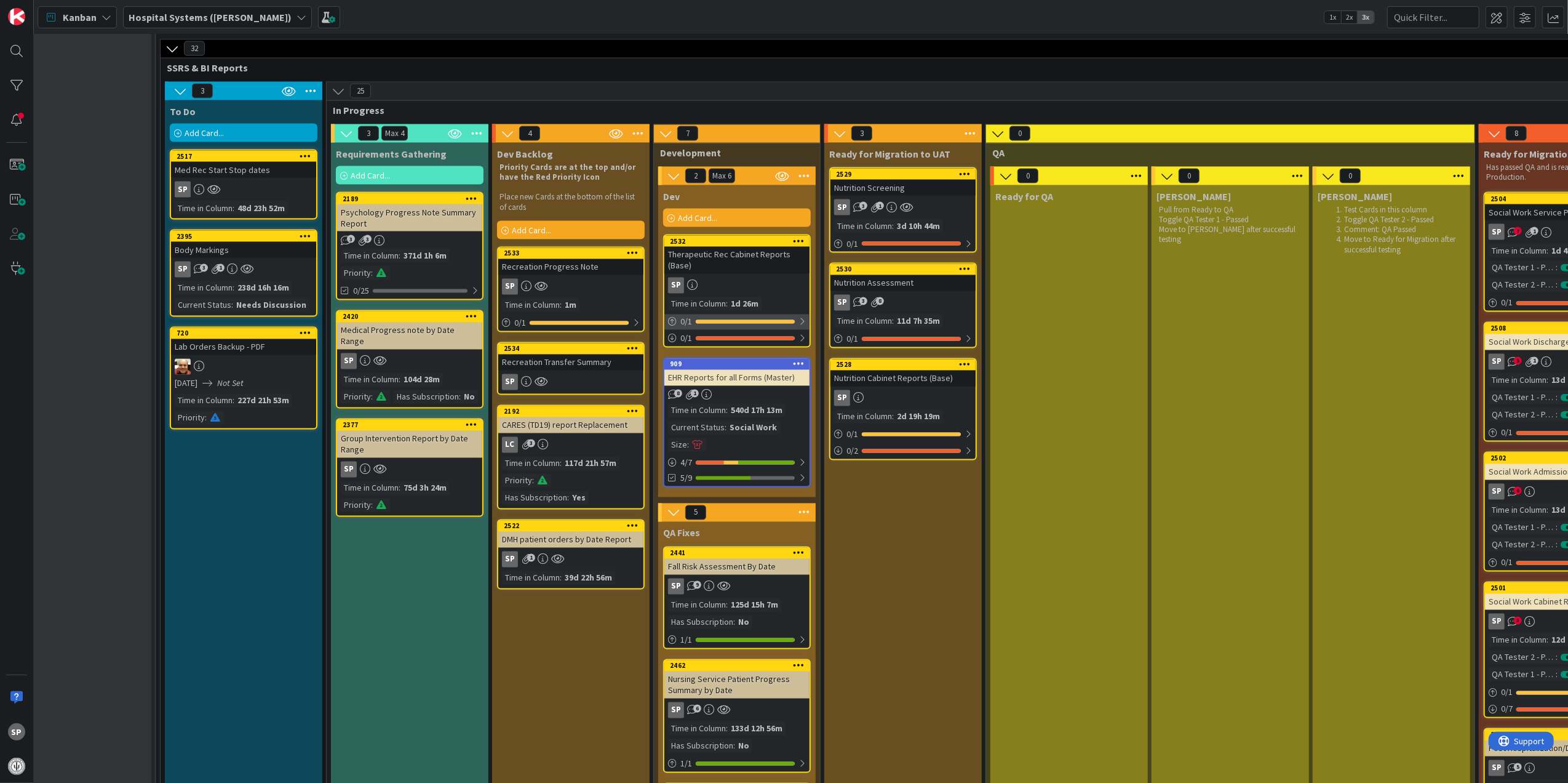
click at [755, 315] on div "0 / 1" at bounding box center [737, 322] width 145 height 15
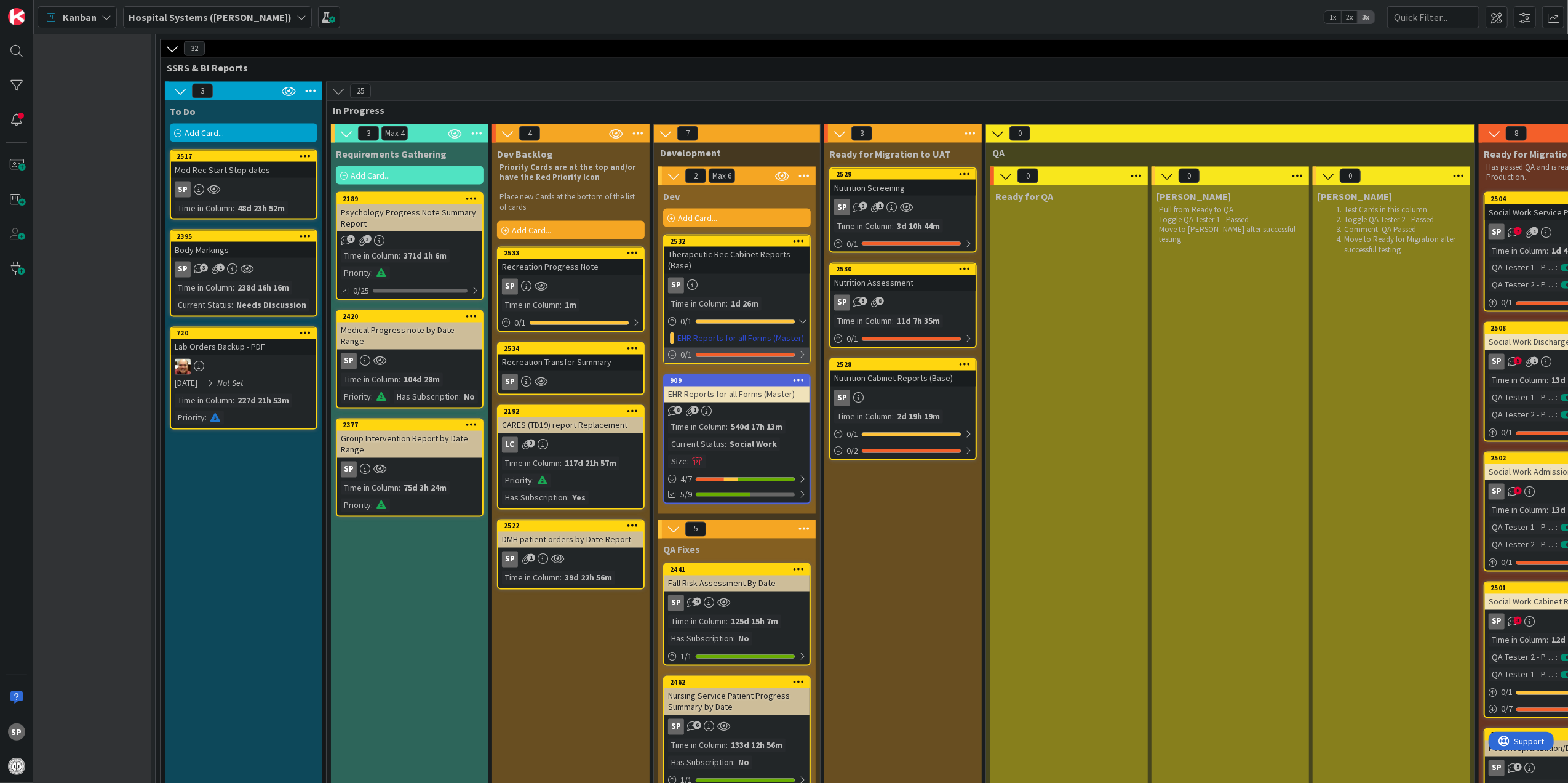
click at [755, 348] on div "0 / 1" at bounding box center [737, 356] width 145 height 15
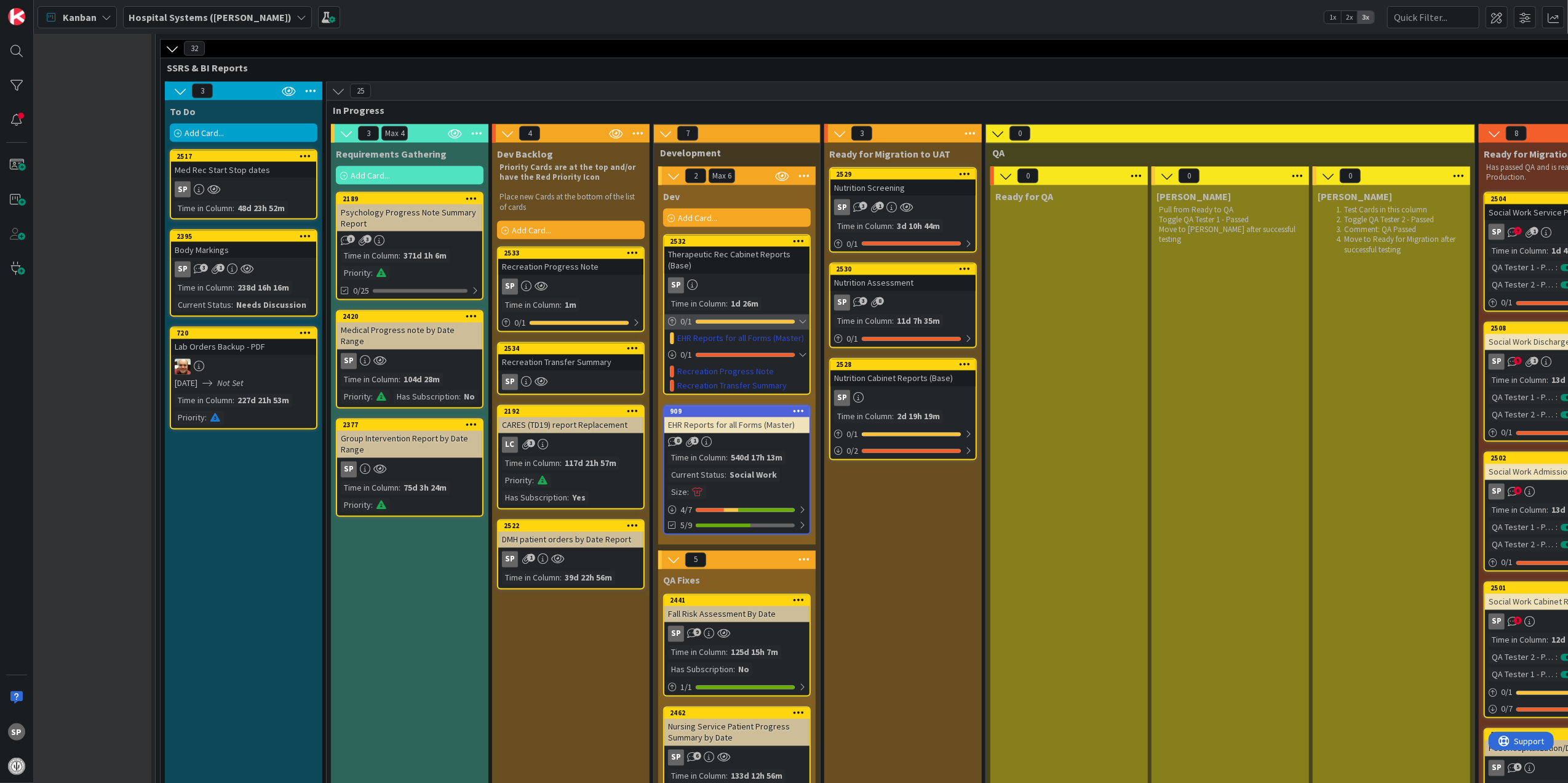
click at [786, 315] on div "0 / 1" at bounding box center [737, 322] width 145 height 15
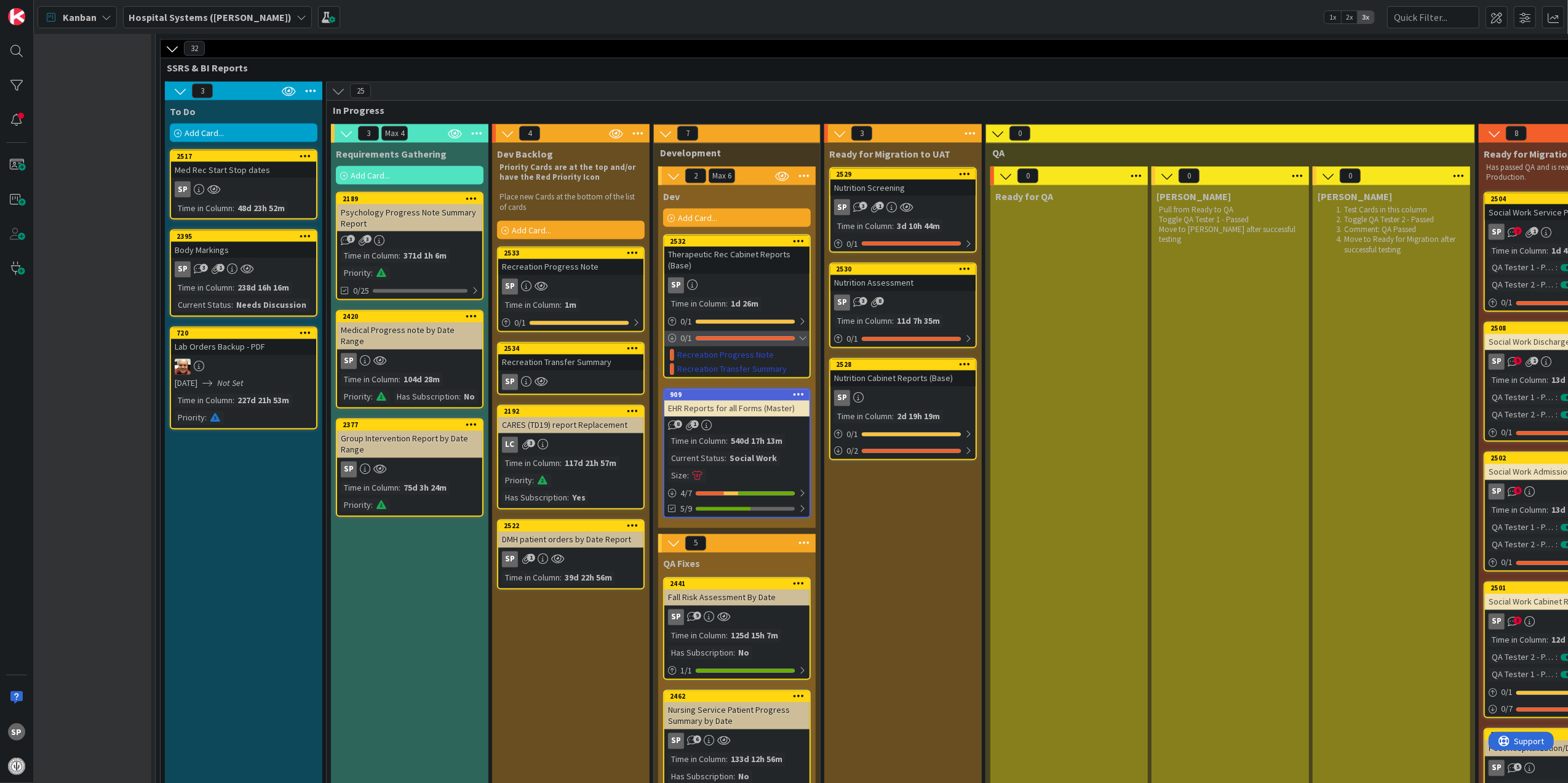
click at [768, 337] on div at bounding box center [745, 338] width 99 height 3
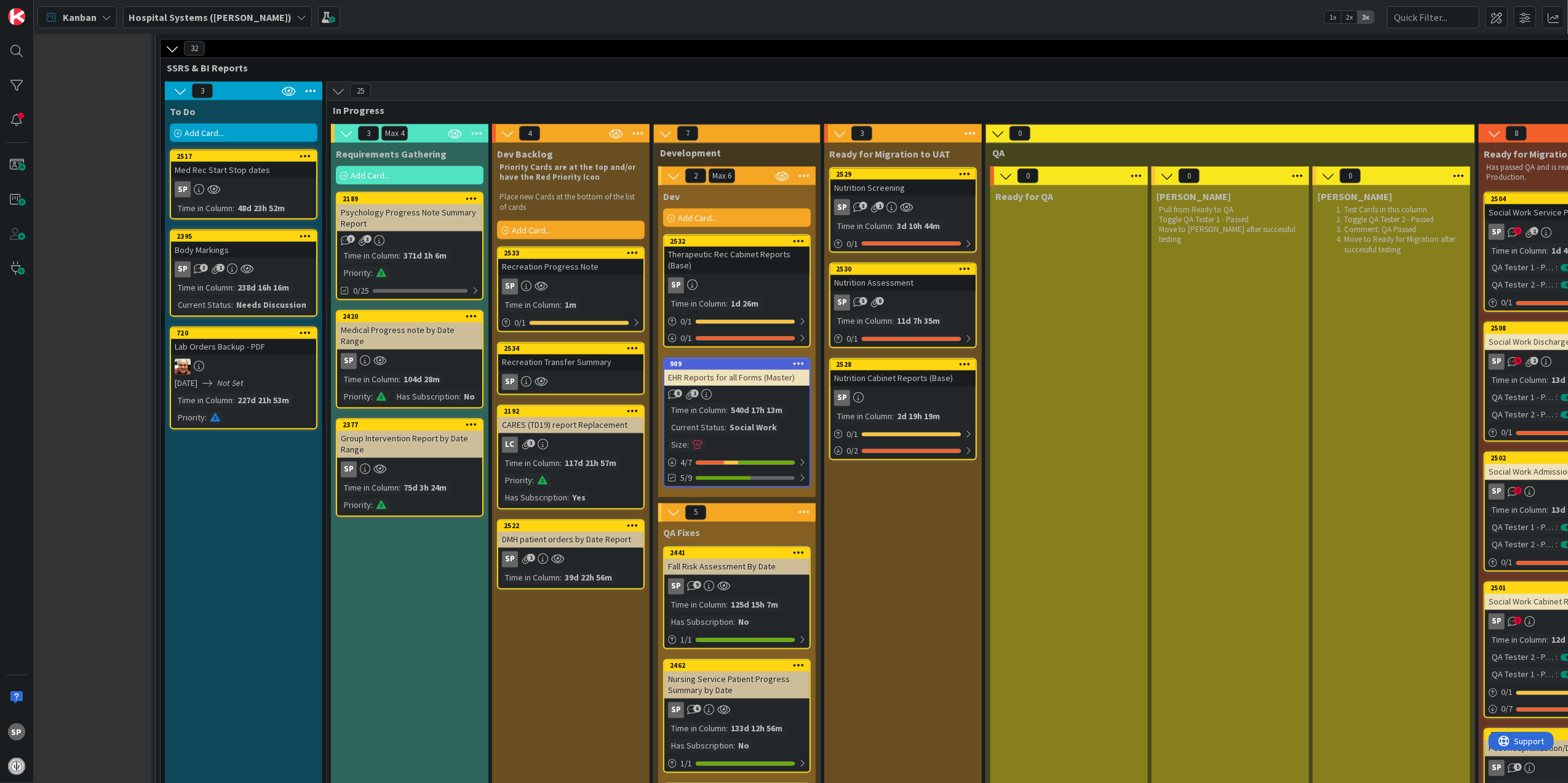
click at [635, 253] on icon at bounding box center [632, 253] width 12 height 8
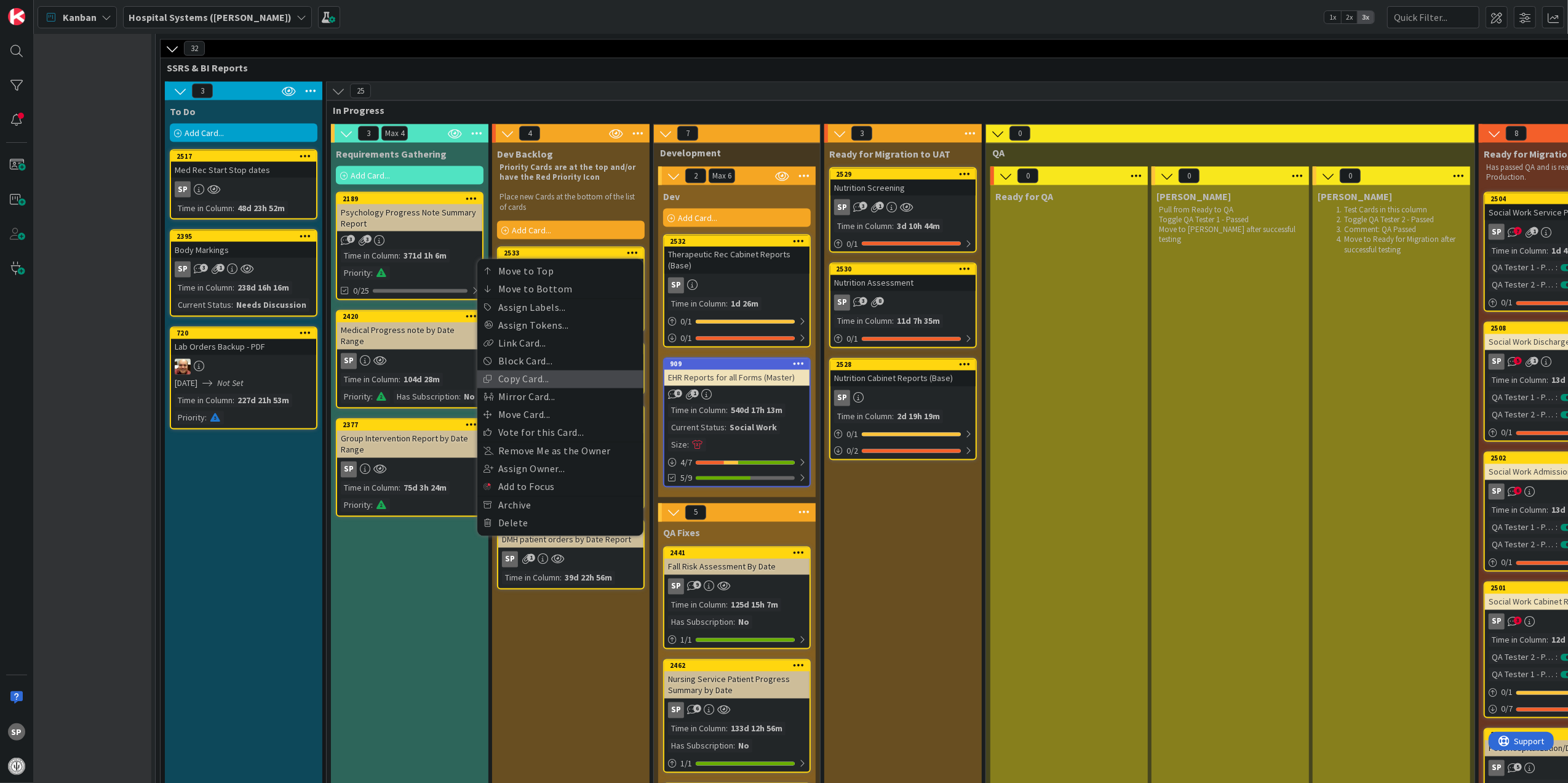
click at [561, 379] on link "Copy Card..." at bounding box center [560, 379] width 166 height 18
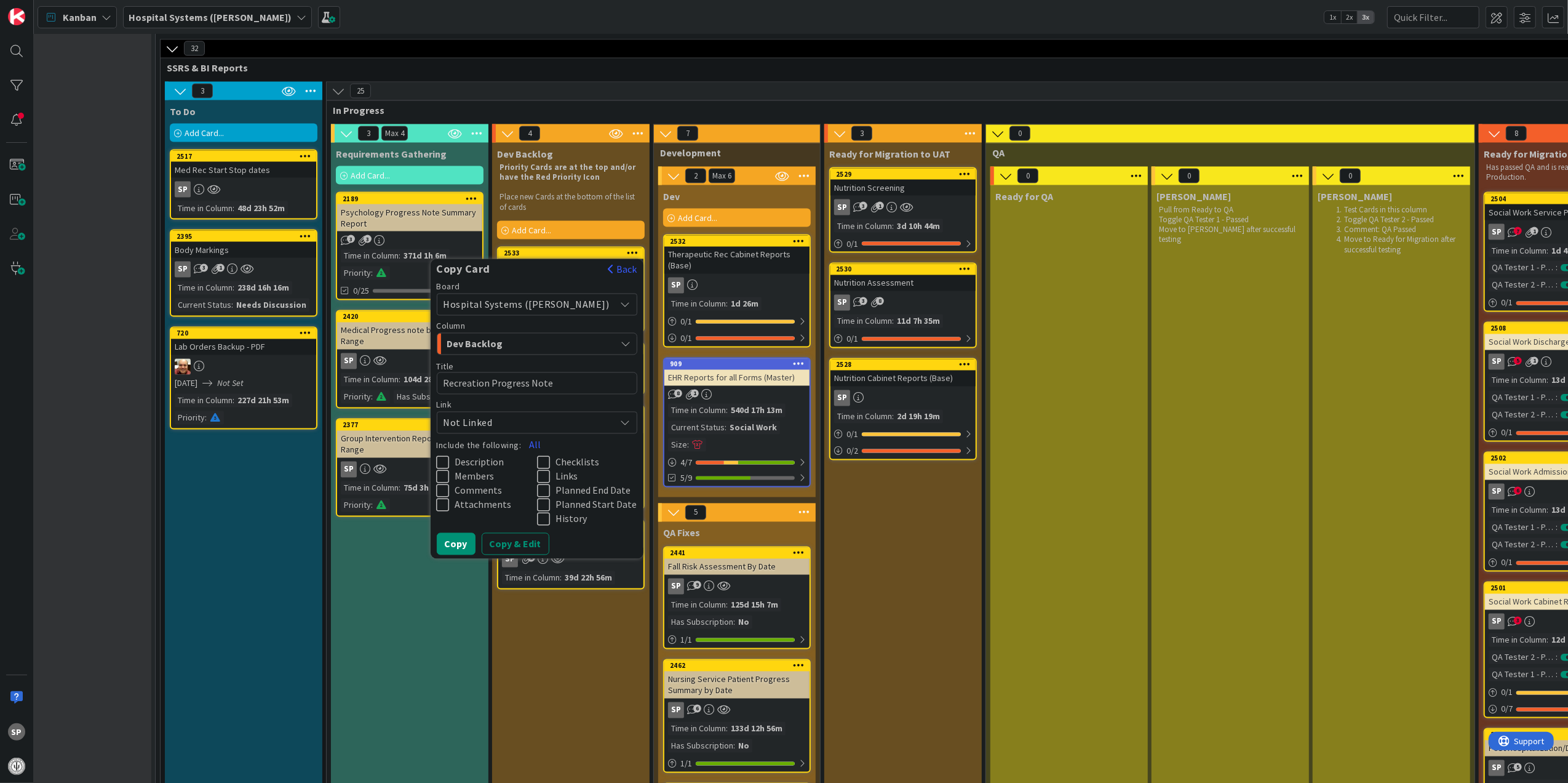
click at [497, 456] on span "Description" at bounding box center [479, 462] width 49 height 13
click at [495, 475] on span "Members" at bounding box center [474, 477] width 40 height 13
click at [574, 474] on span "Links" at bounding box center [566, 477] width 22 height 13
click at [577, 414] on span "Not Linked" at bounding box center [527, 422] width 166 height 17
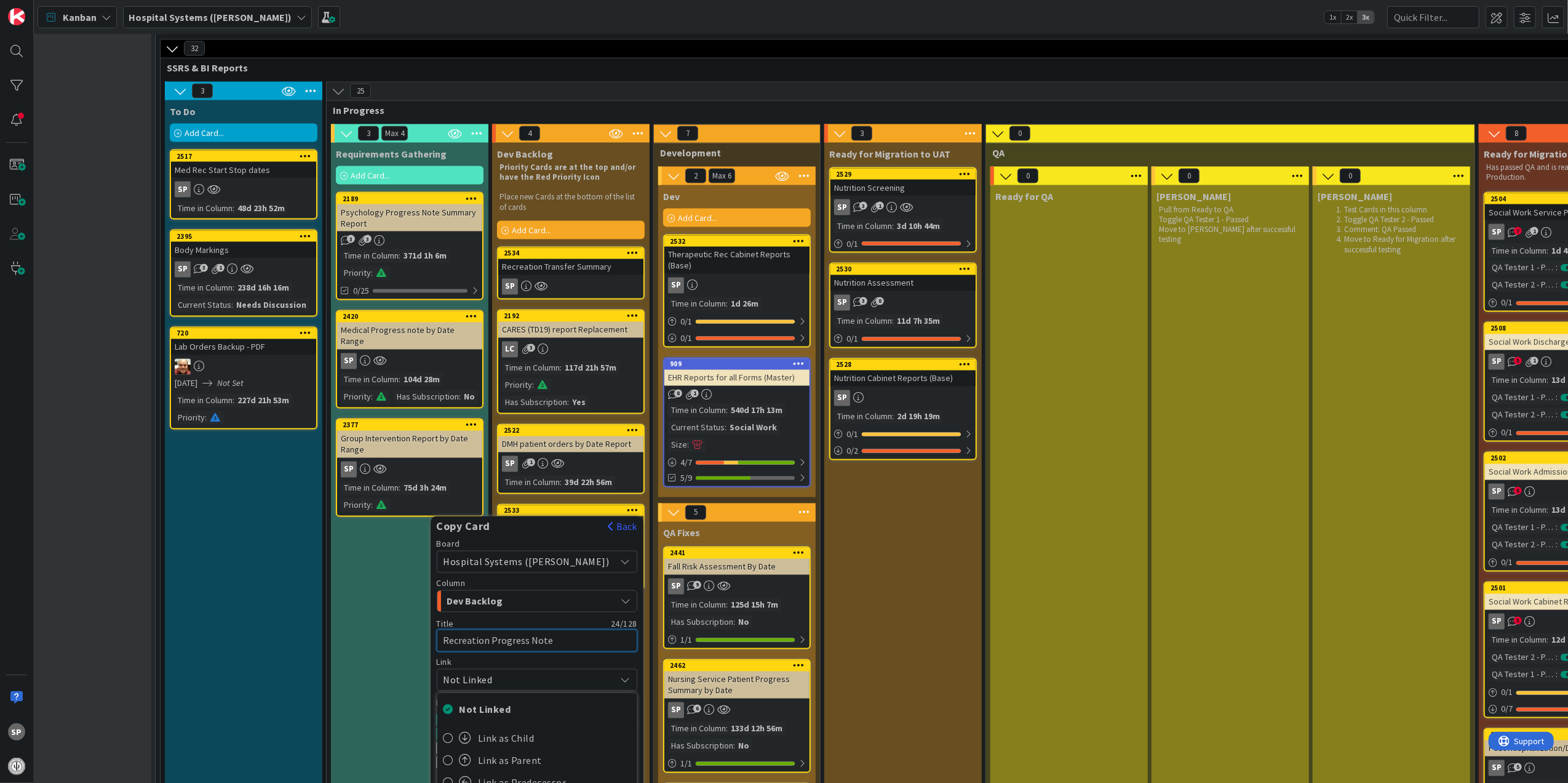
click at [565, 630] on textarea "Recreation Progress Note" at bounding box center [537, 641] width 201 height 23
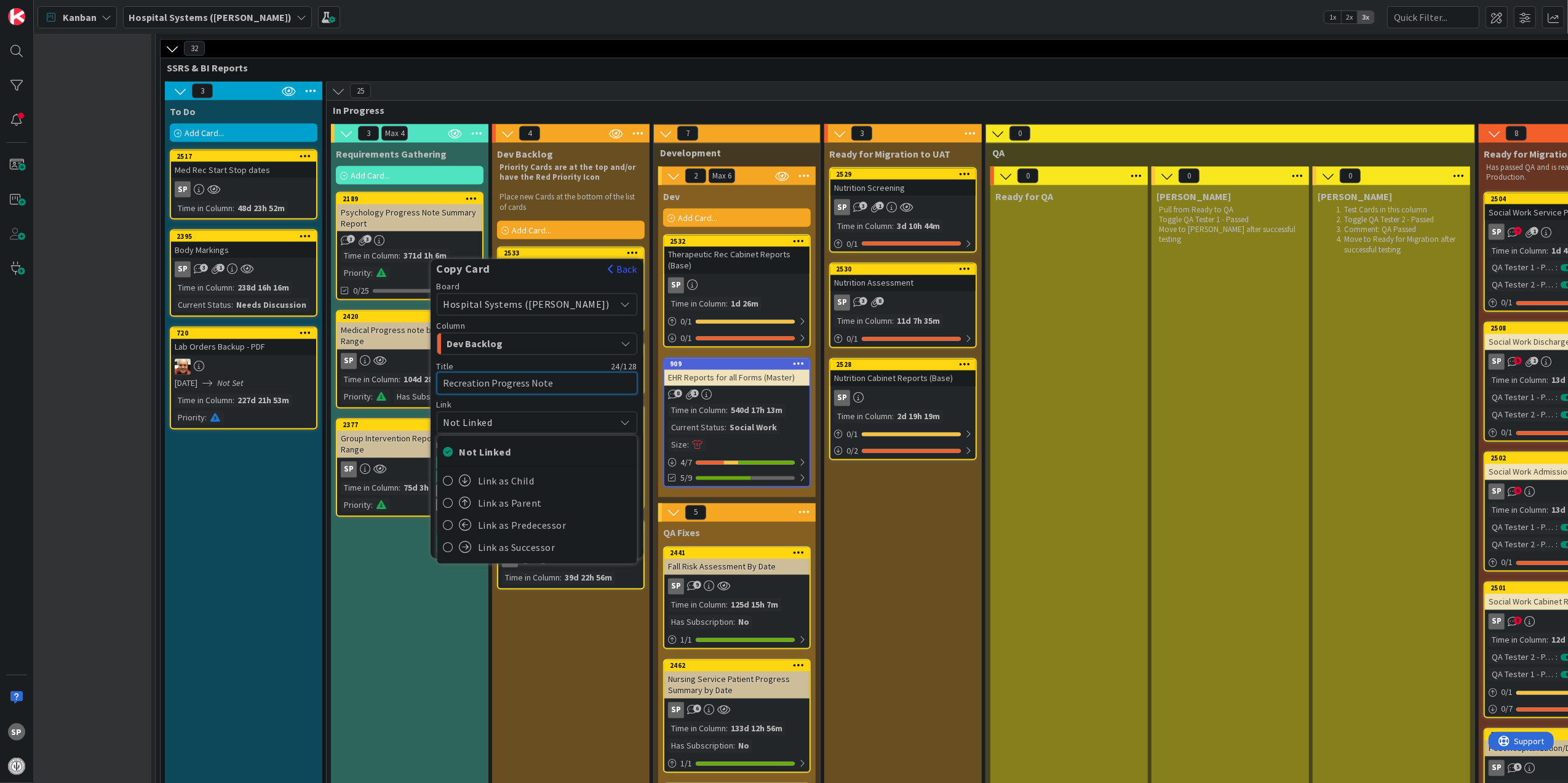
drag, startPoint x: 515, startPoint y: 378, endPoint x: 595, endPoint y: 374, distance: 80.1
click at [595, 374] on textarea "Recreation Progress Note" at bounding box center [537, 383] width 201 height 23
type textarea "x"
type textarea "RecreationA"
type textarea "x"
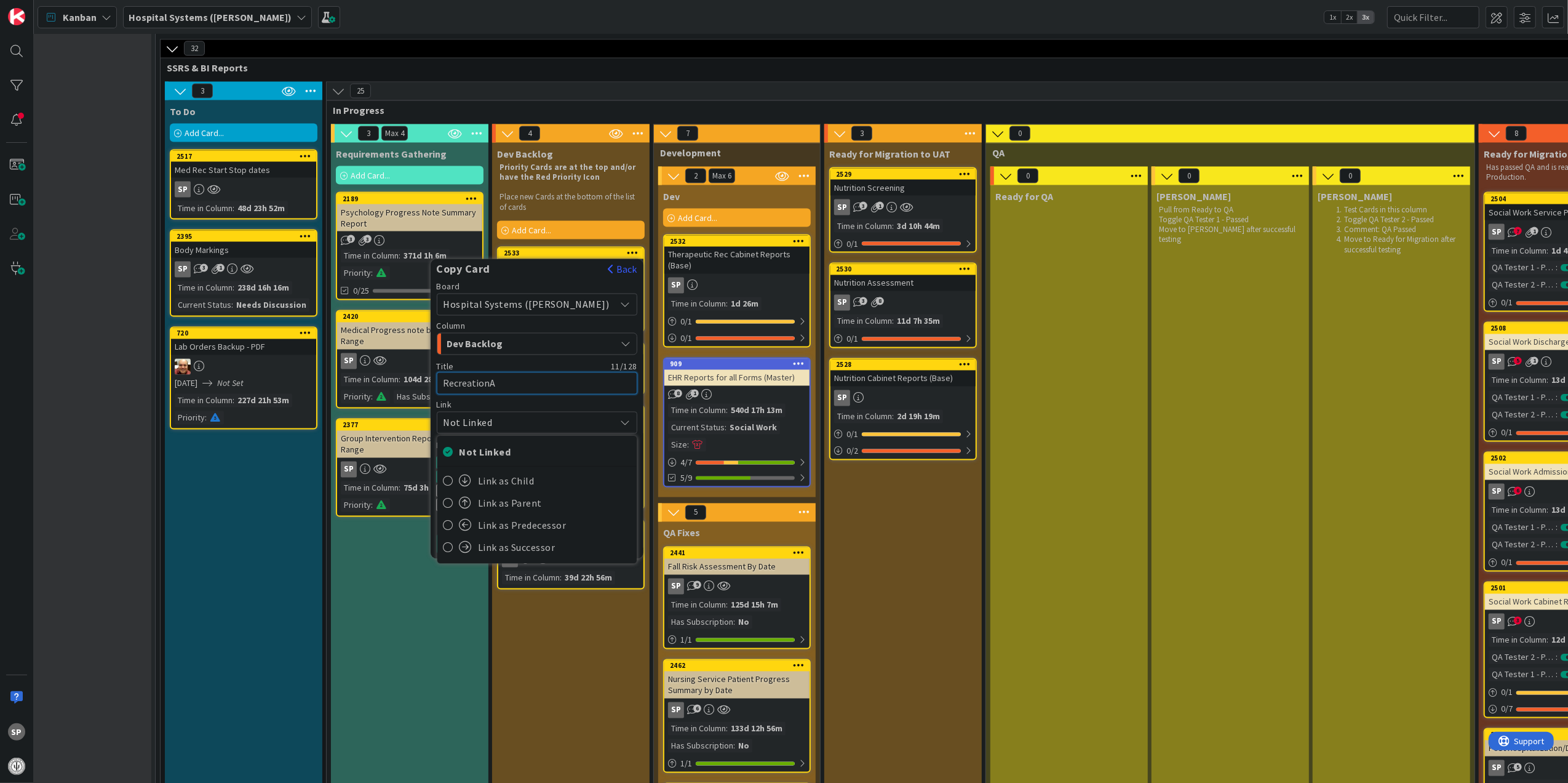
type textarea "RecreationAs"
type textarea "x"
type textarea "RecreationAse"
type textarea "x"
type textarea "RecreationAsee"
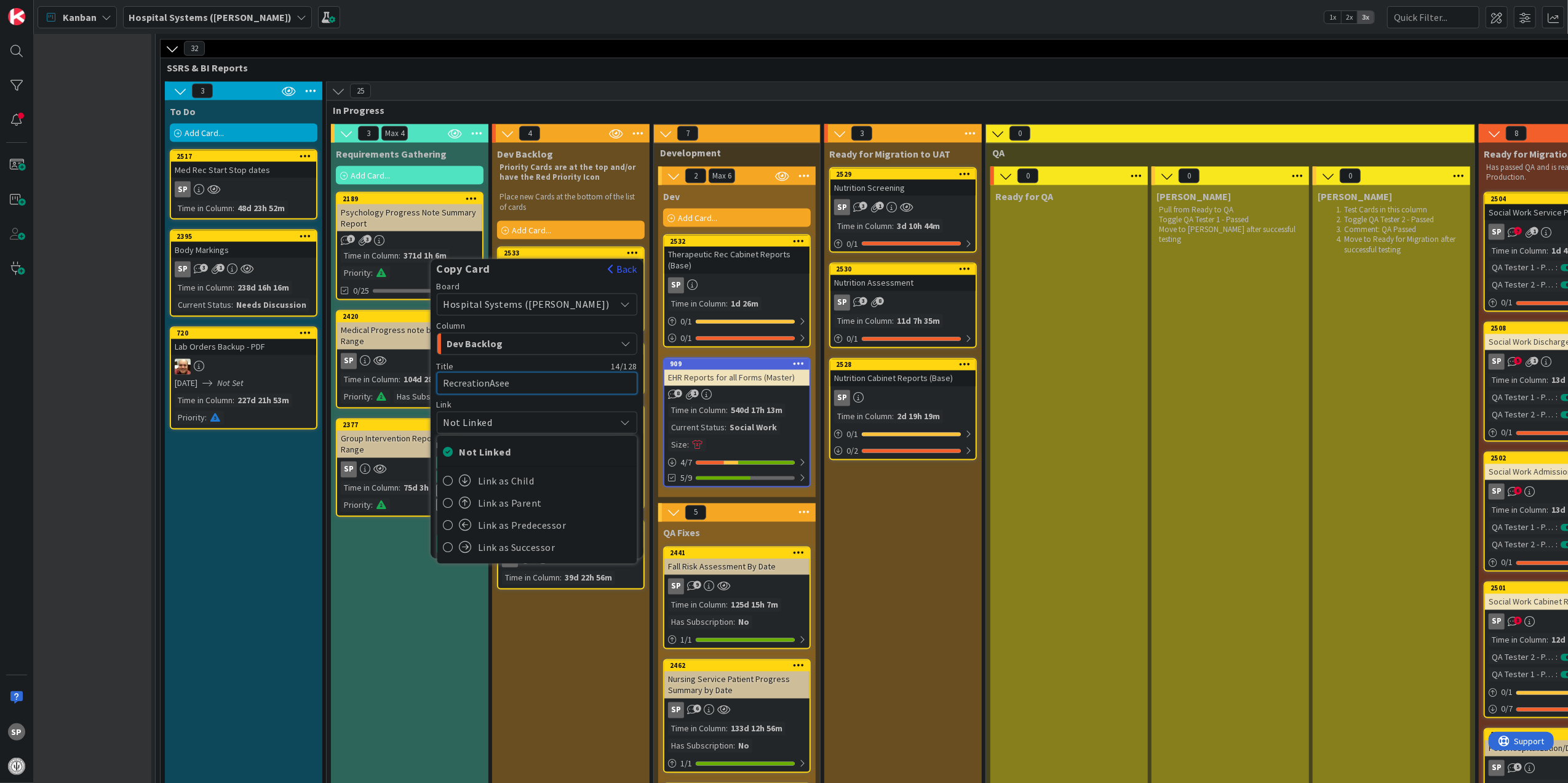
type textarea "x"
type textarea "RecreationAsees"
type textarea "x"
type textarea "RecreationAseess"
type textarea "x"
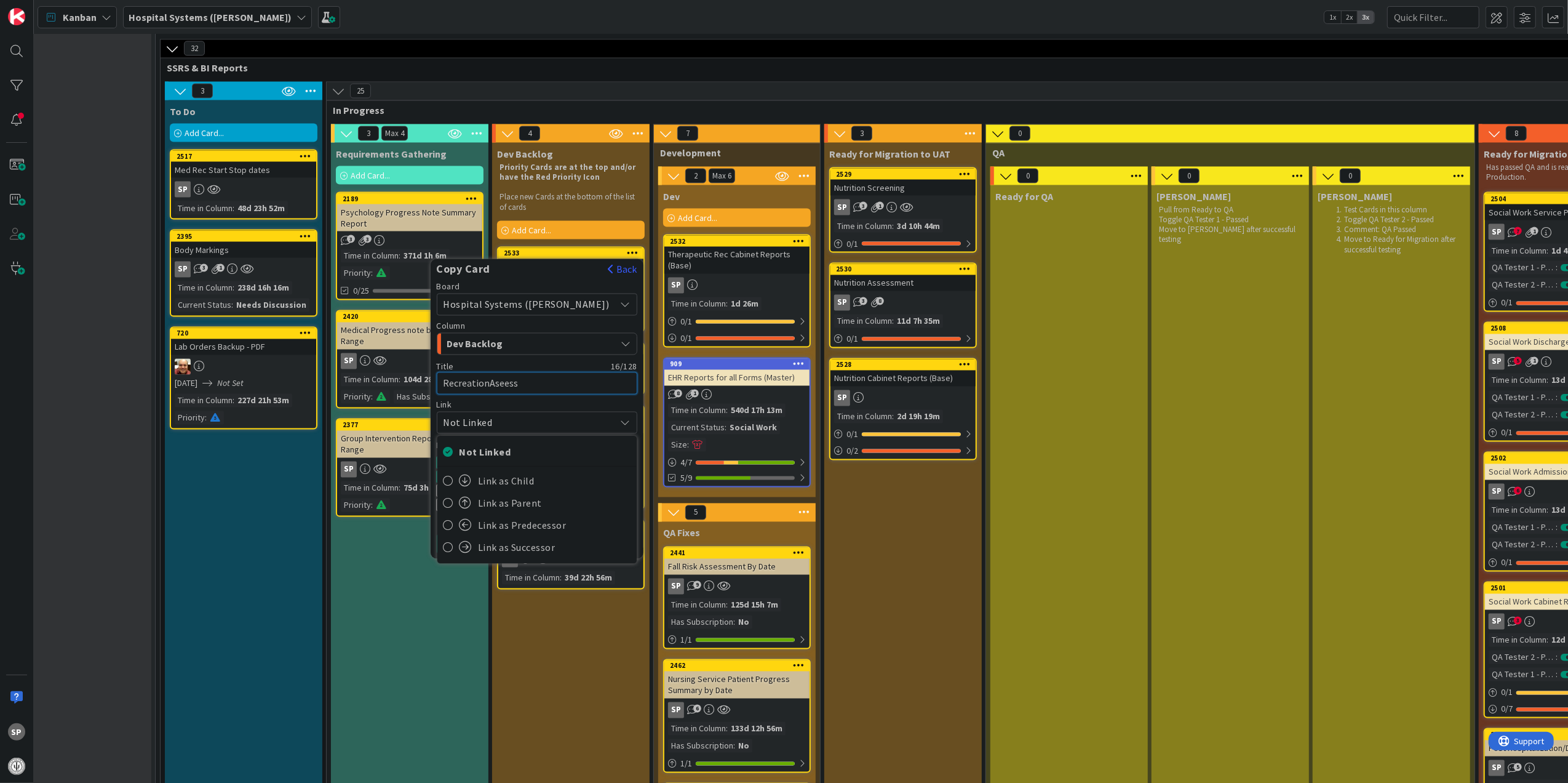
type textarea "RecreationAsees"
type textarea "x"
type textarea "RecreationAsee"
type textarea "x"
type textarea "RecreationAse"
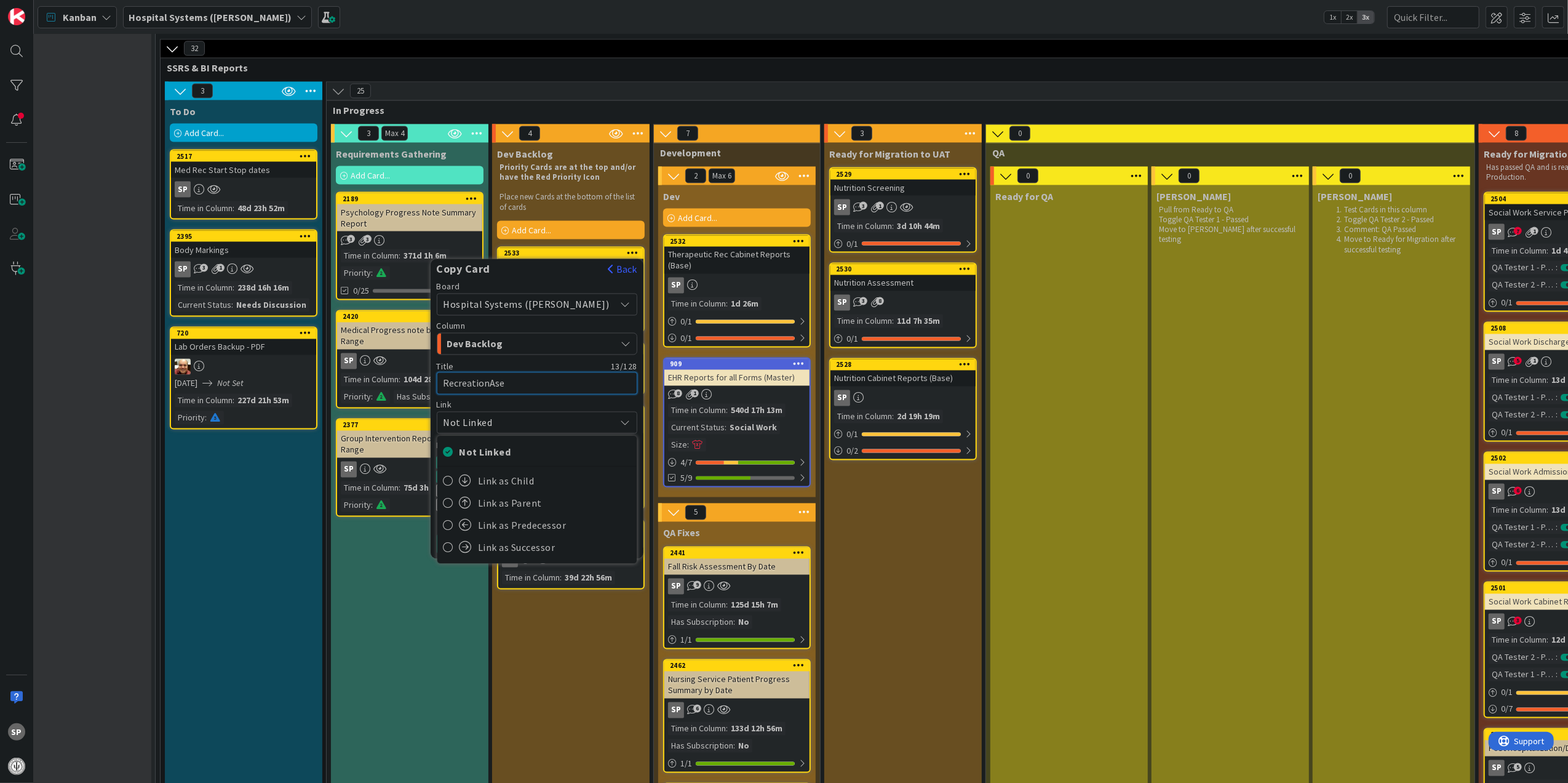
type textarea "x"
type textarea "RecreationAses"
type textarea "x"
type textarea "RecreationAsess"
type textarea "x"
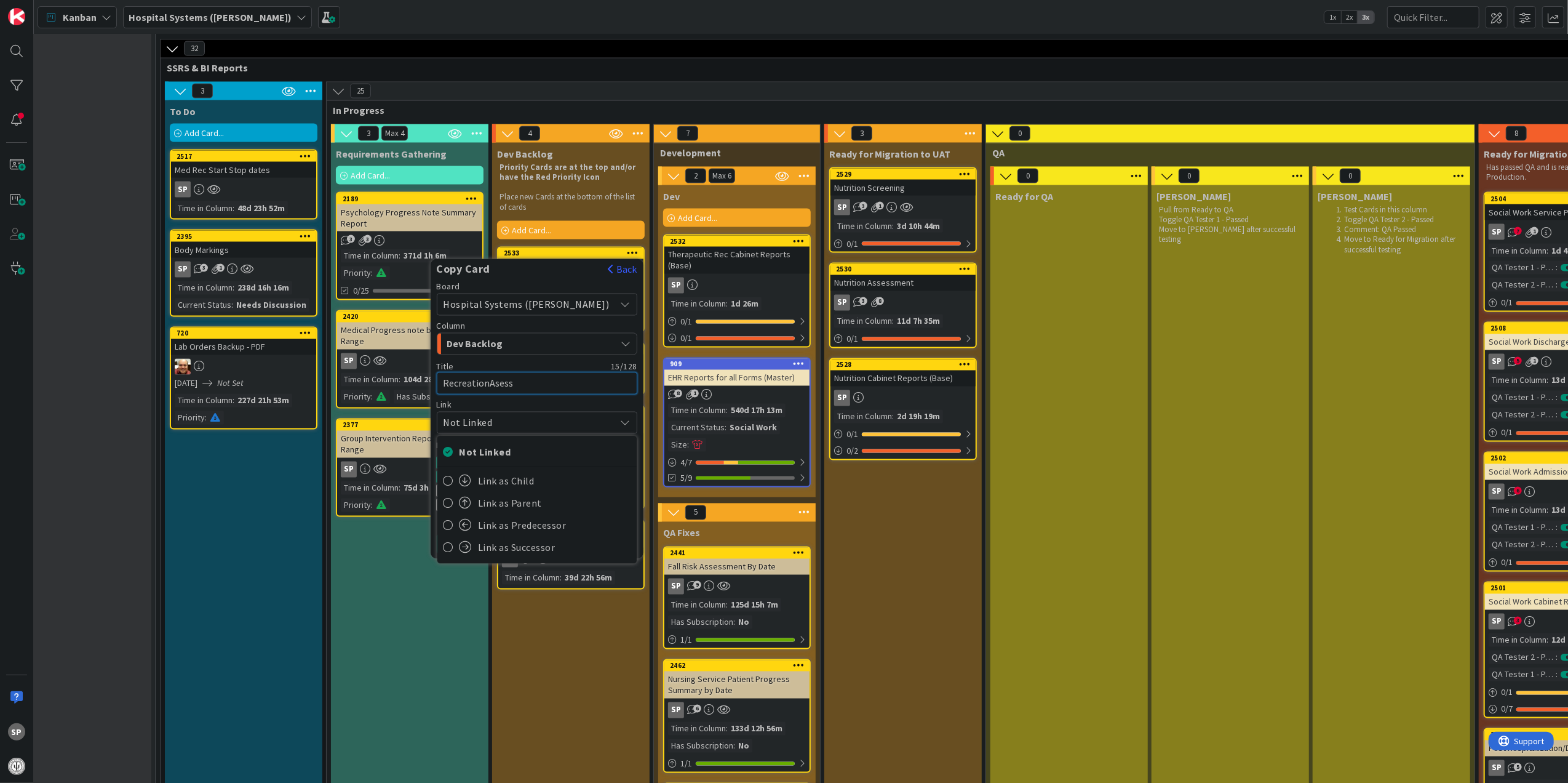
type textarea "RecreationAsessm"
type textarea "x"
type textarea "RecreationAsessme"
type textarea "x"
type textarea "RecreationAsessmen"
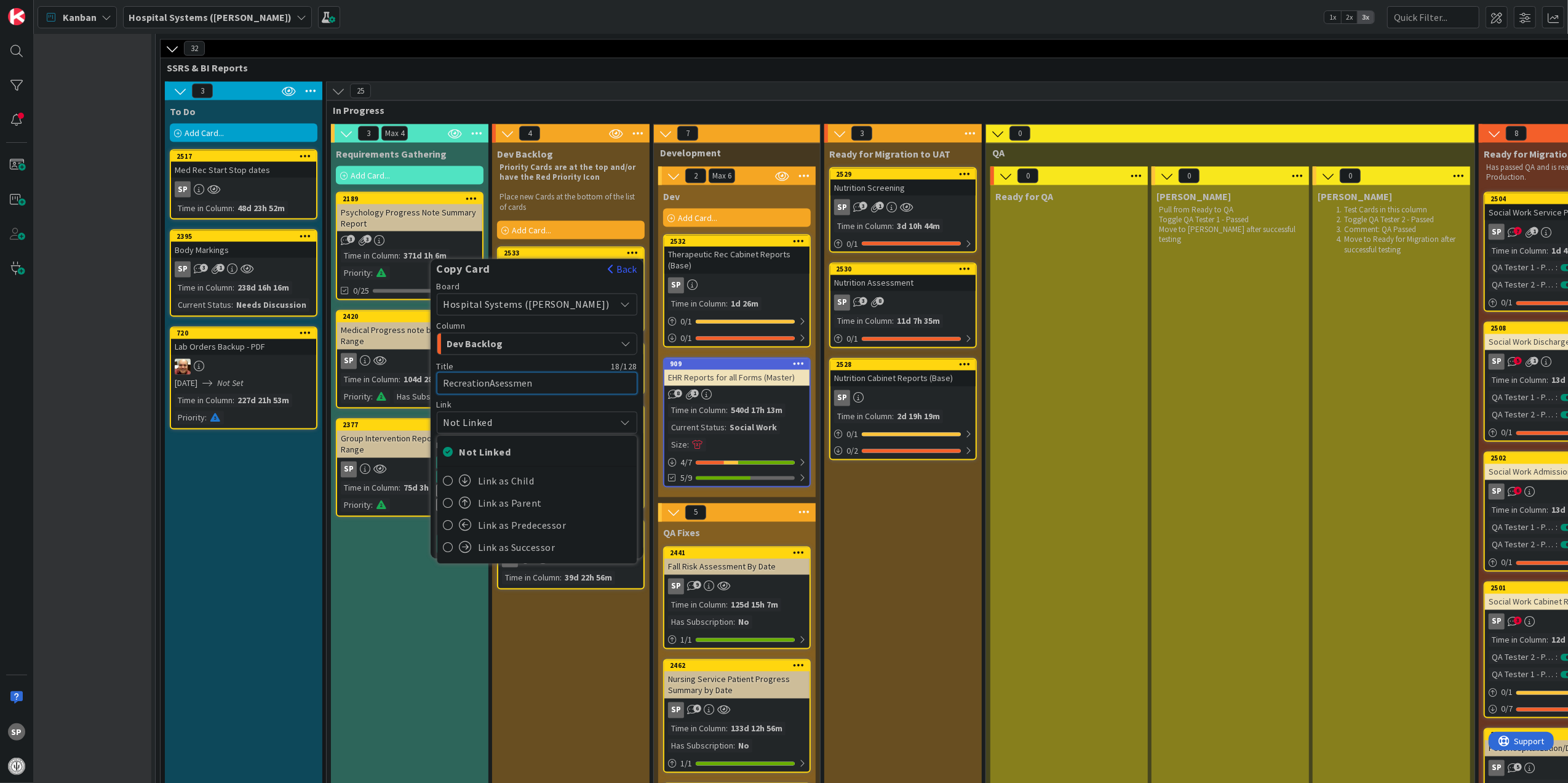
type textarea "x"
type textarea "RecreationAsessment"
type textarea "x"
type textarea "Recreation Asessment"
type textarea "x"
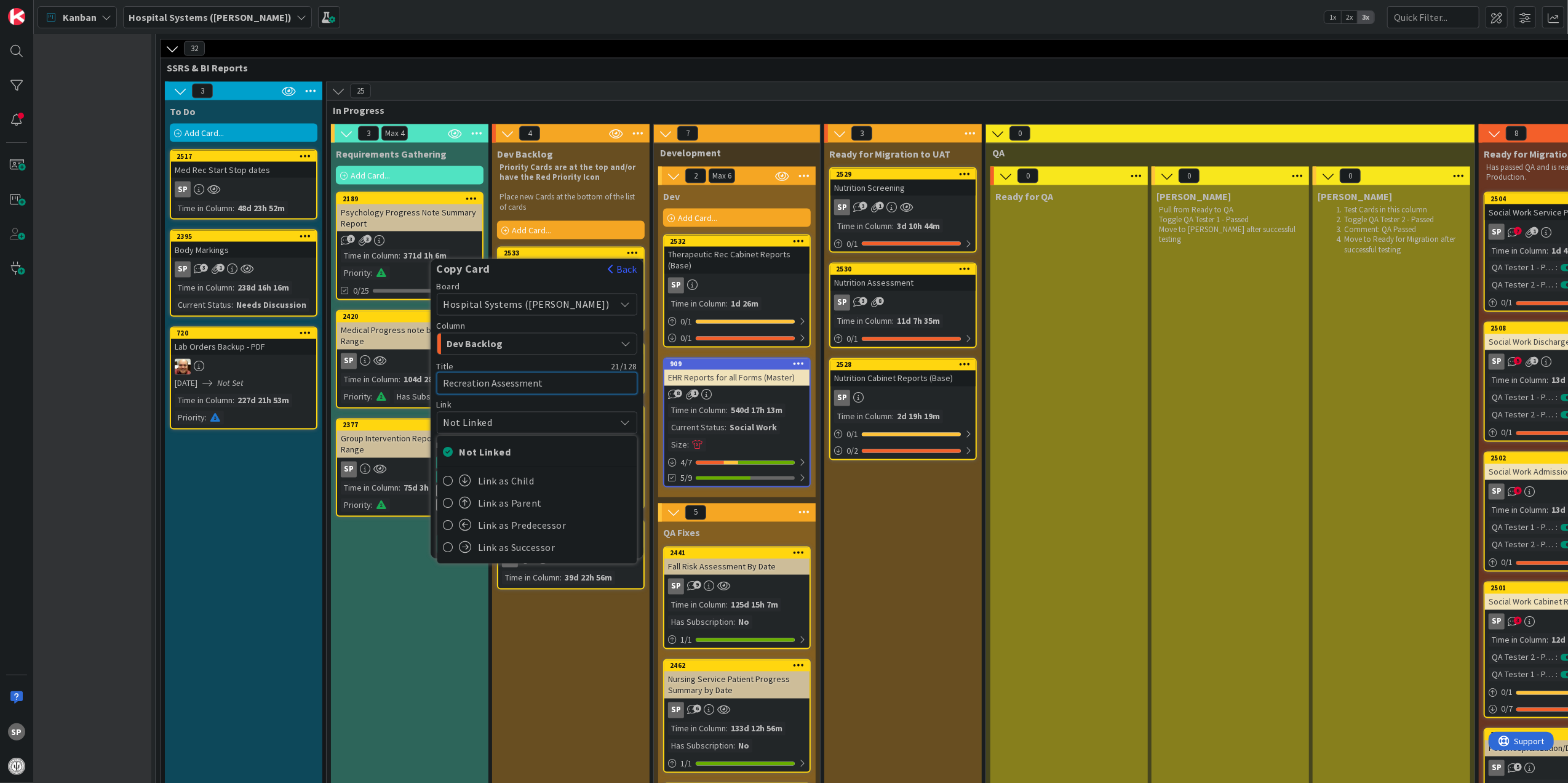
type textarea "Recreation Assessment"
click at [550, 555] on button "Copy & Edit" at bounding box center [515, 544] width 67 height 22
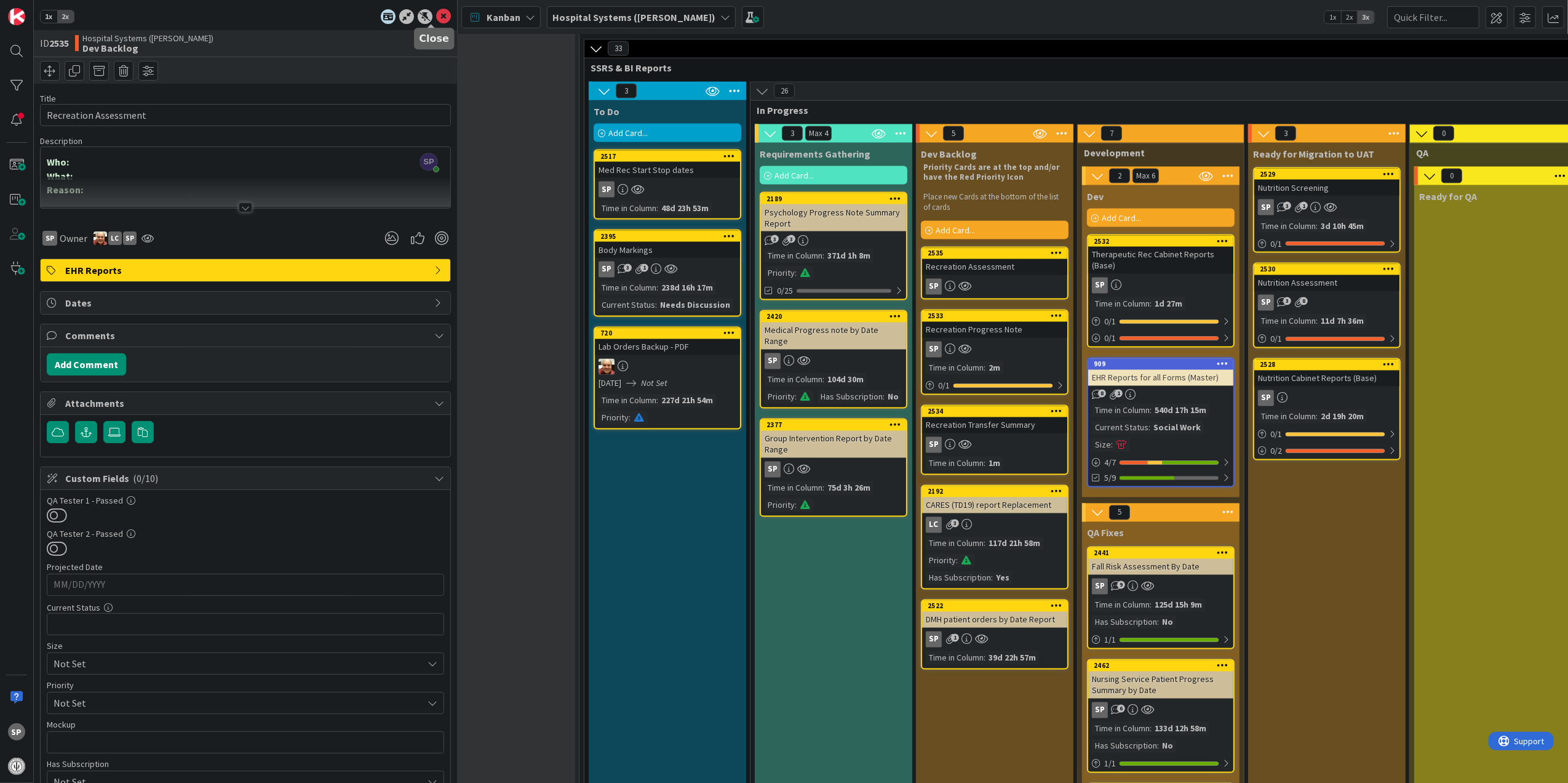
click at [436, 15] on icon at bounding box center [443, 16] width 15 height 15
type textarea "x"
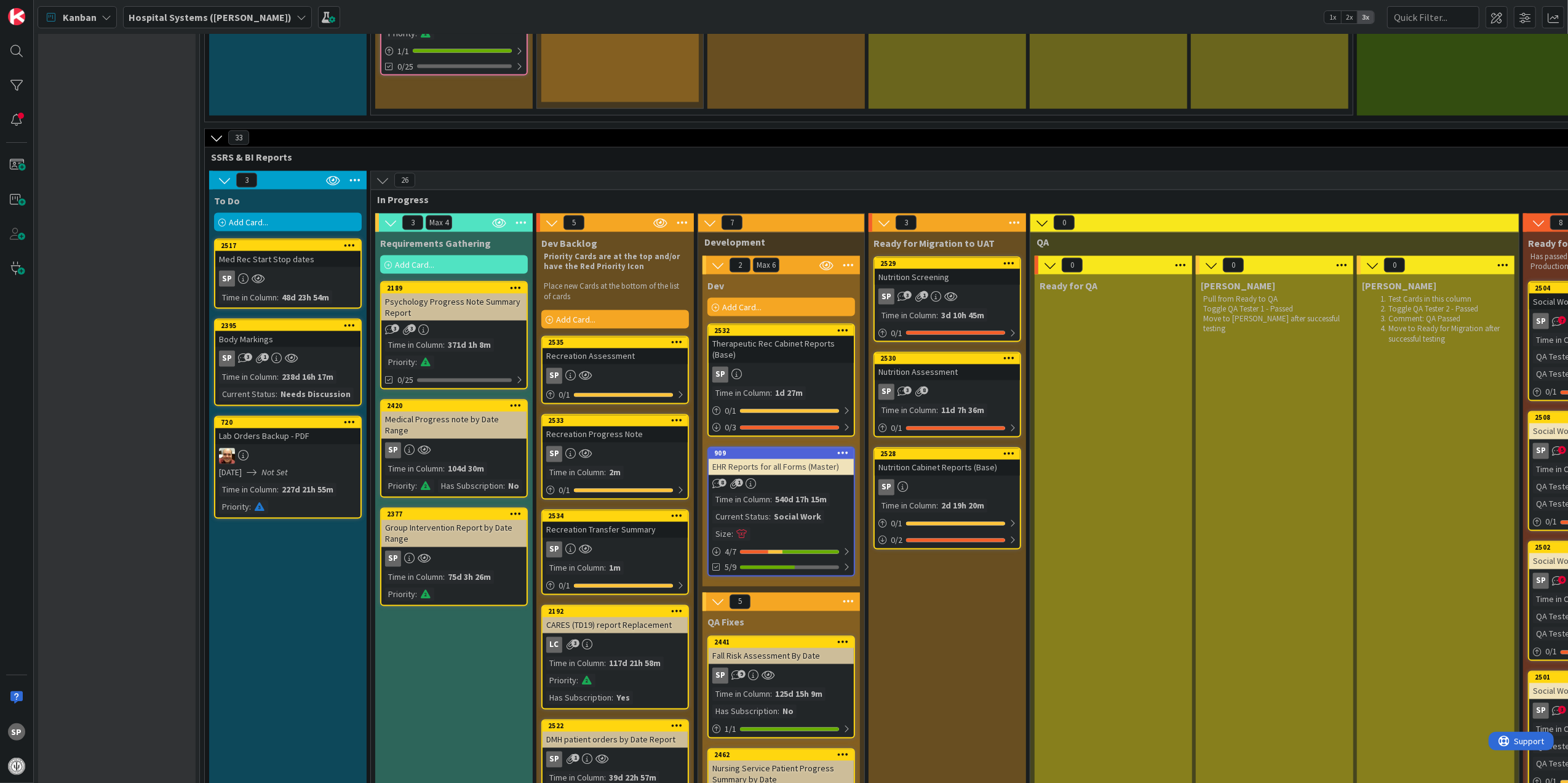
scroll to position [2051, 0]
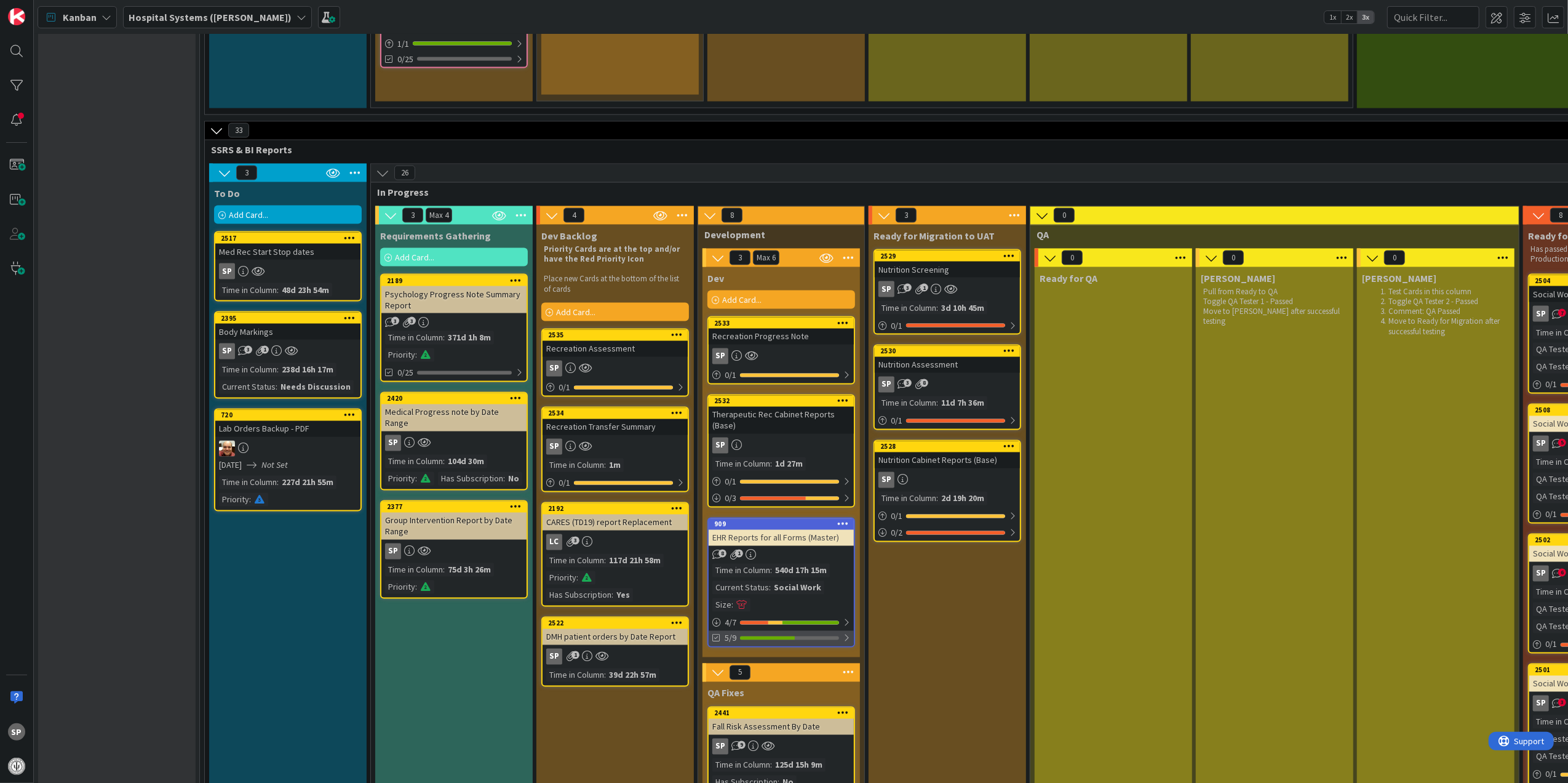
click at [842, 631] on div "5/9" at bounding box center [781, 638] width 145 height 15
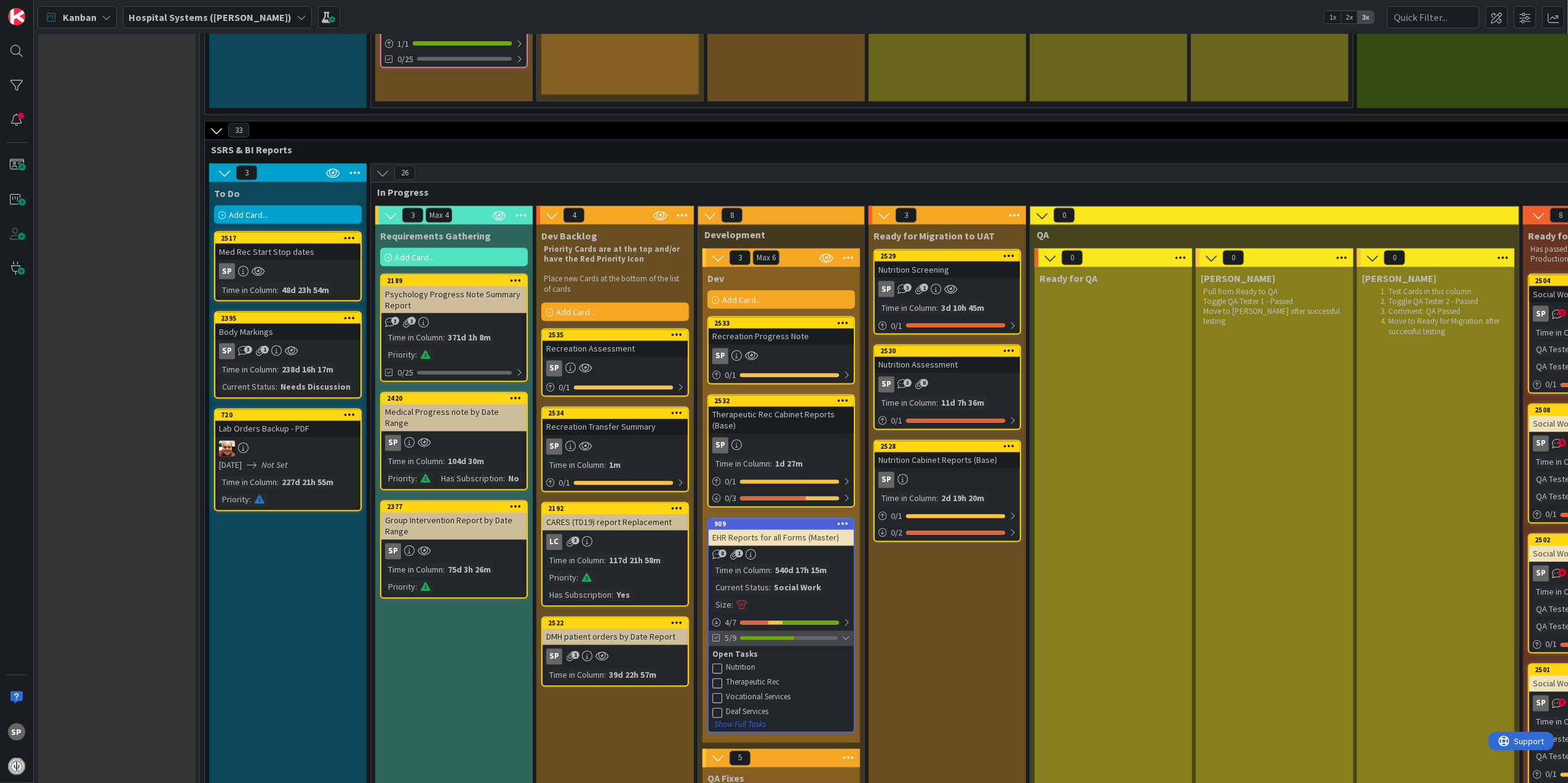
click at [847, 633] on div at bounding box center [846, 638] width 8 height 10
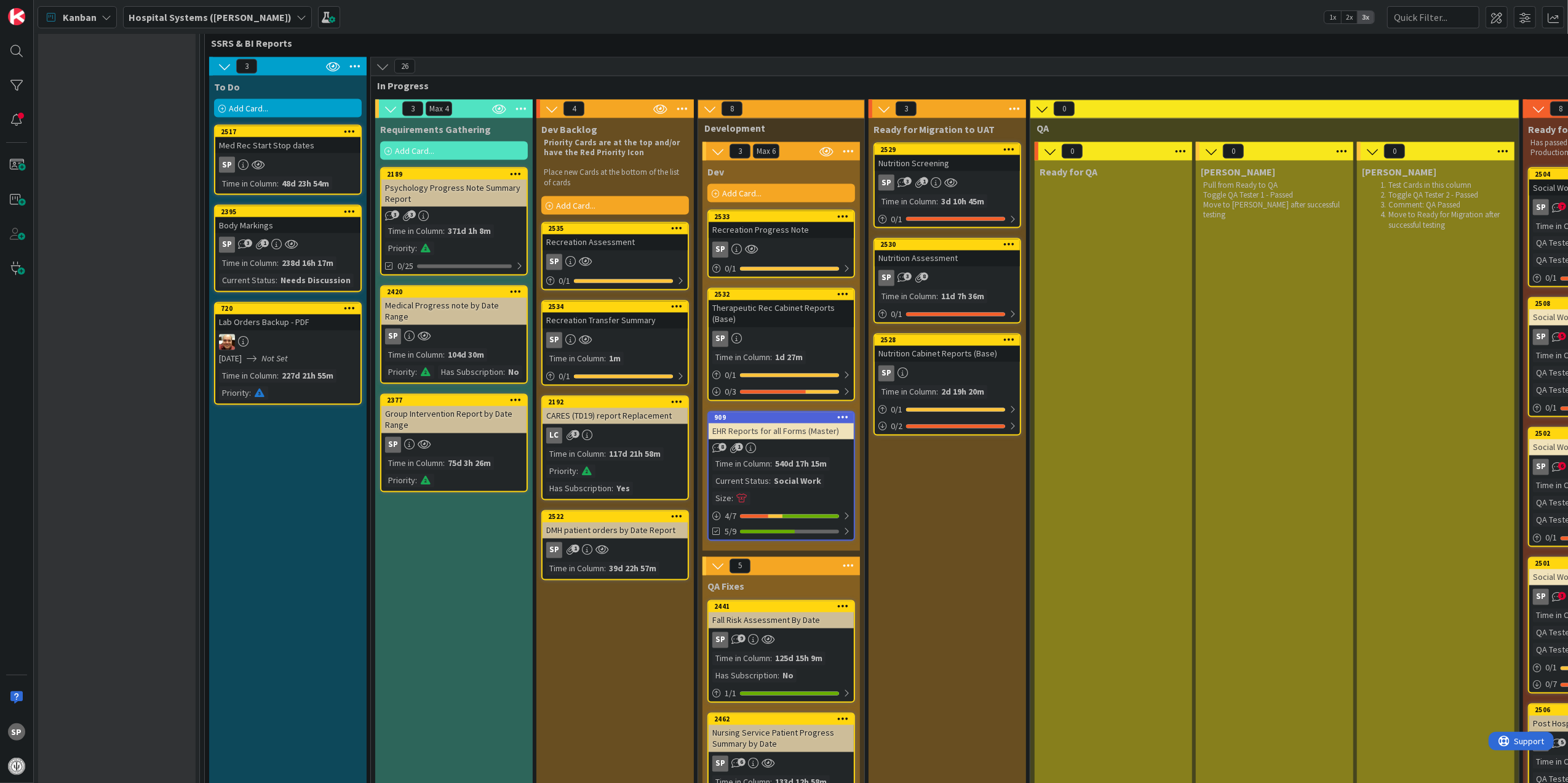
scroll to position [2215, 0]
